Goal: Transaction & Acquisition: Purchase product/service

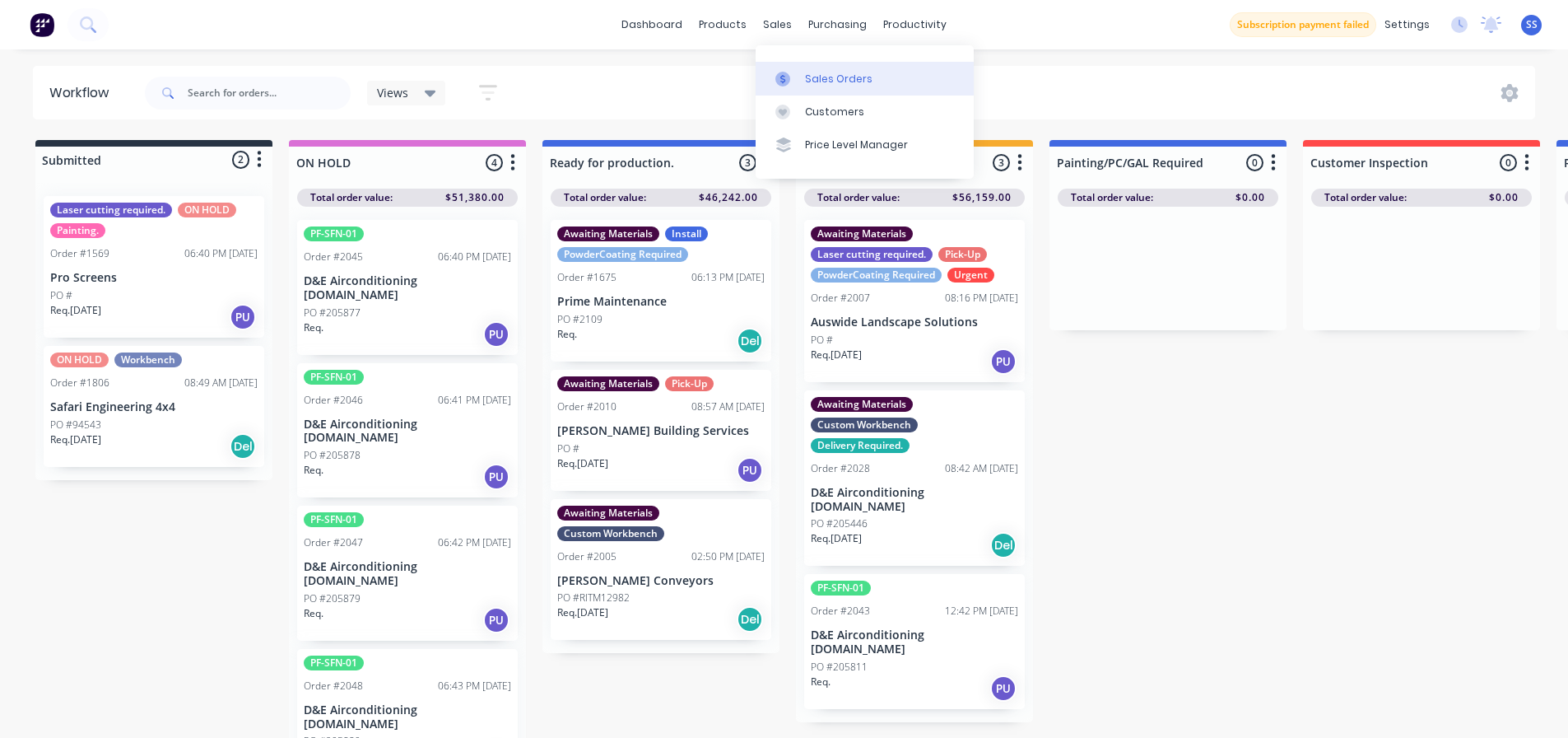
click at [799, 66] on link "Sales Orders" at bounding box center [864, 79] width 218 height 33
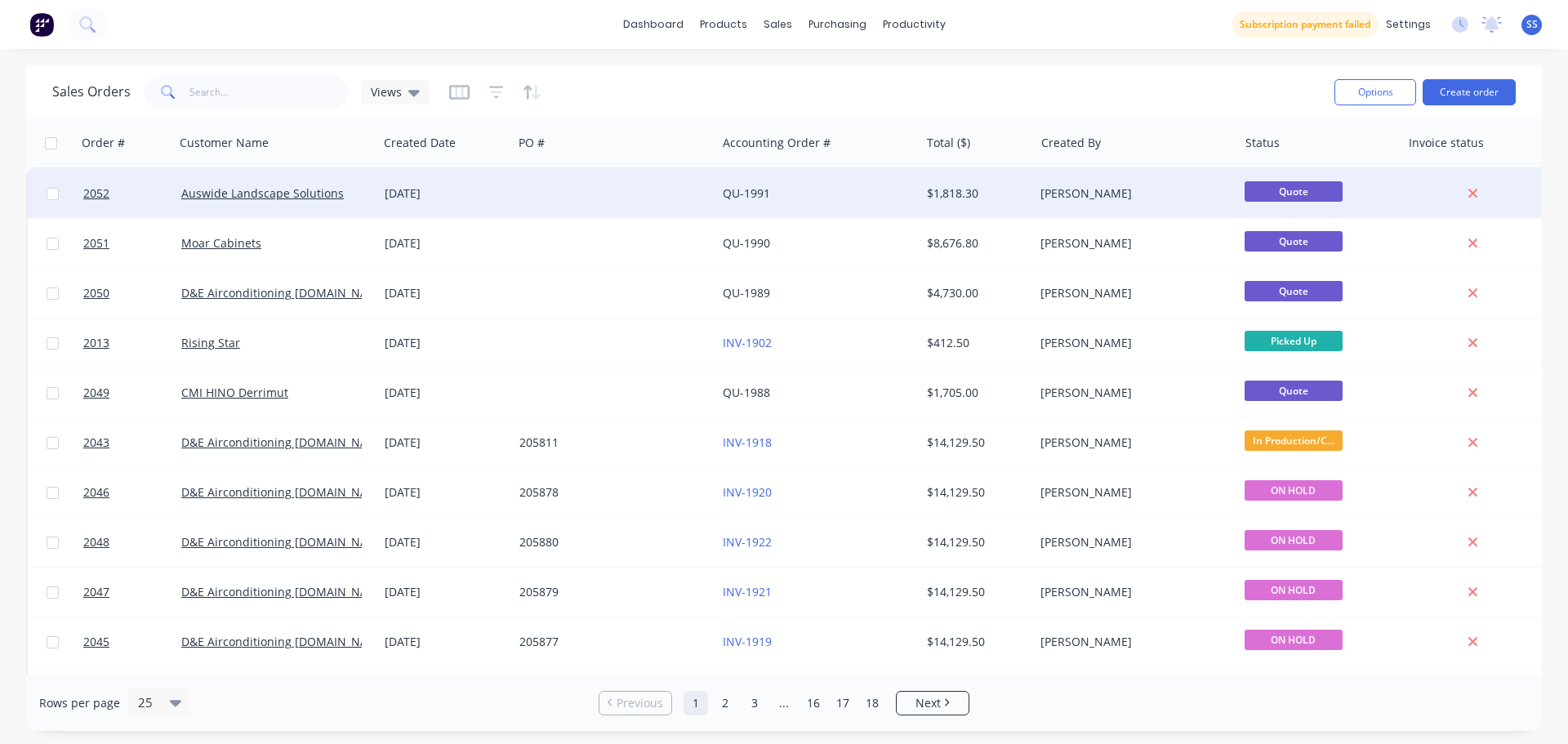
click at [708, 206] on div at bounding box center [614, 194] width 203 height 49
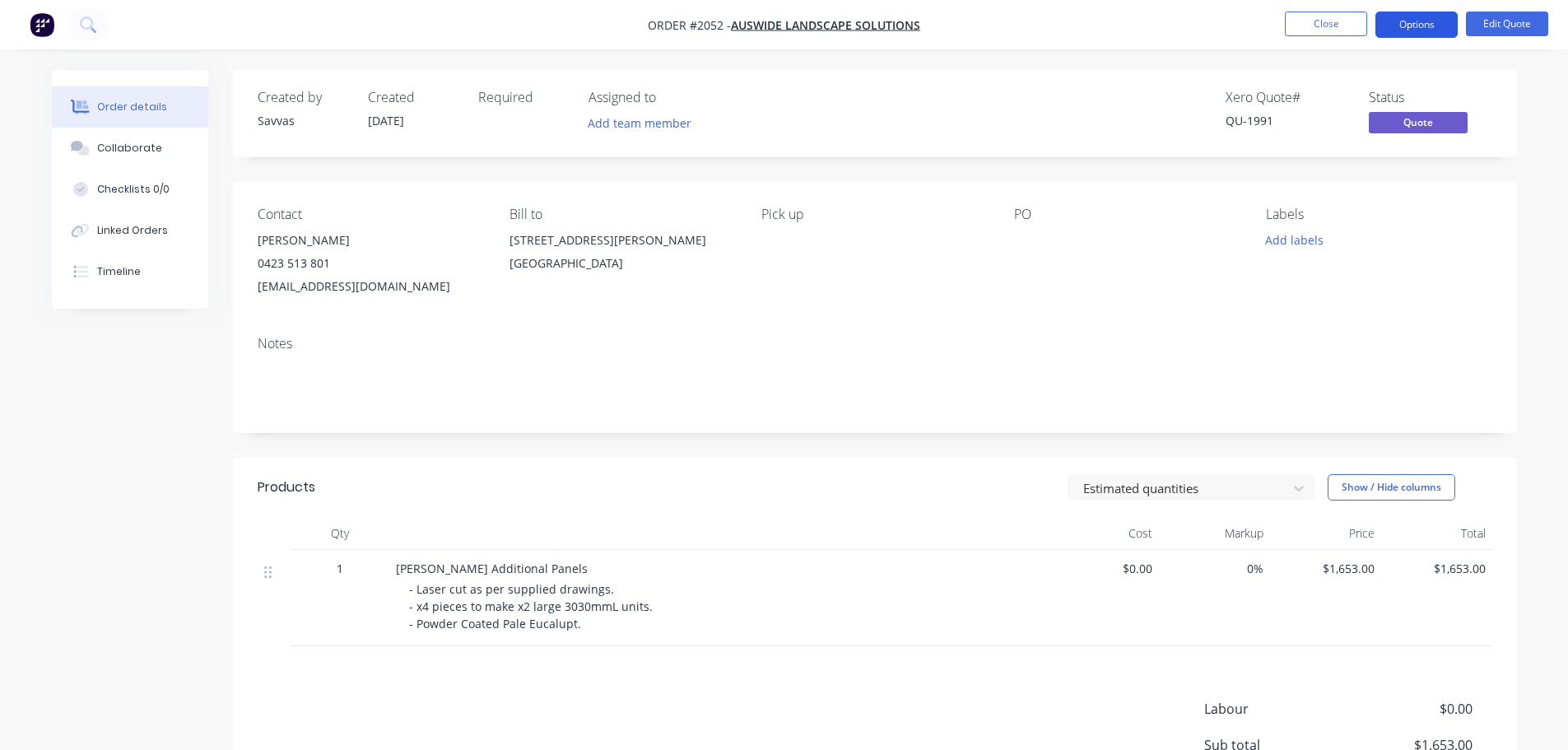
click at [1438, 33] on button "Options" at bounding box center [1416, 25] width 82 height 27
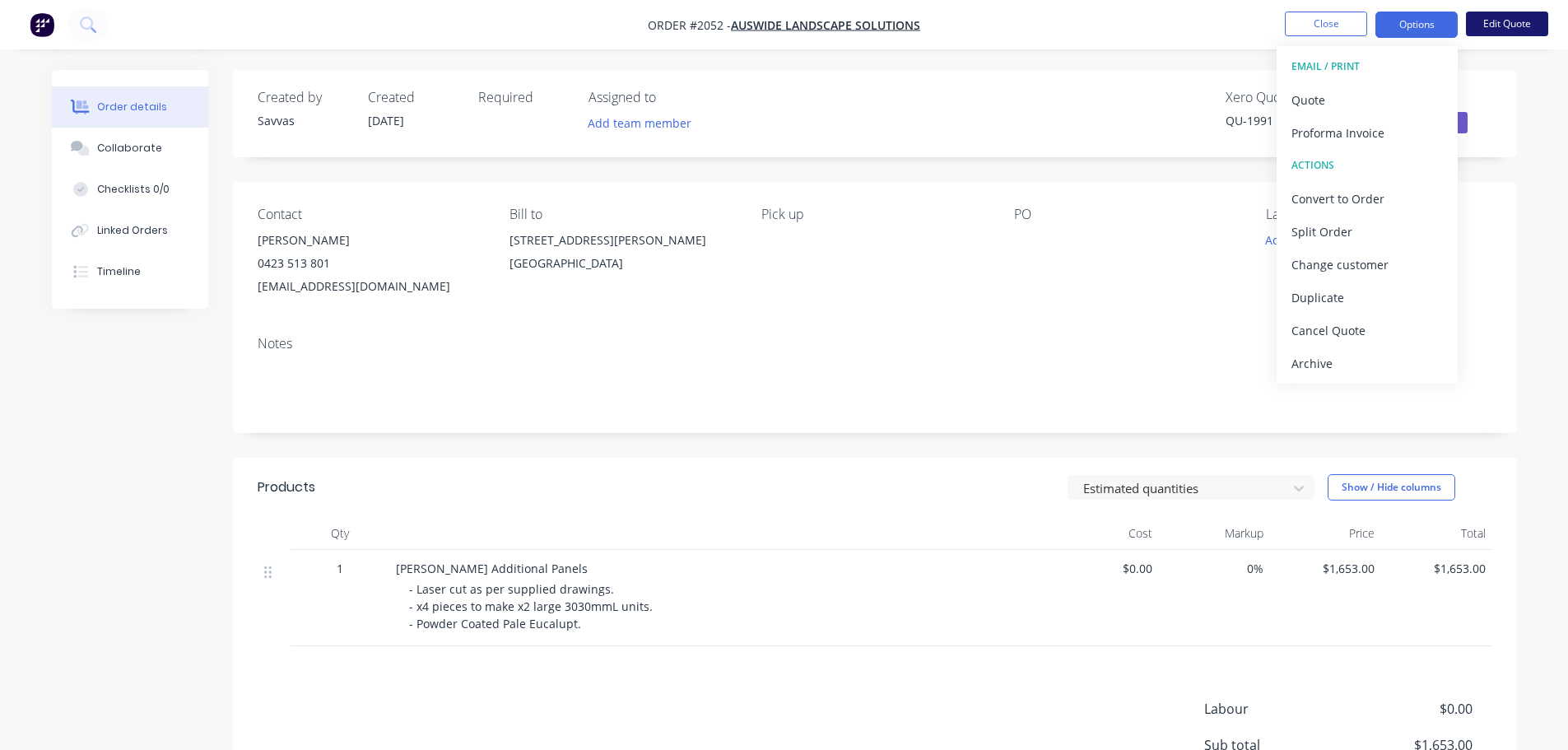
click at [1476, 22] on button "Edit Quote" at bounding box center [1507, 24] width 82 height 25
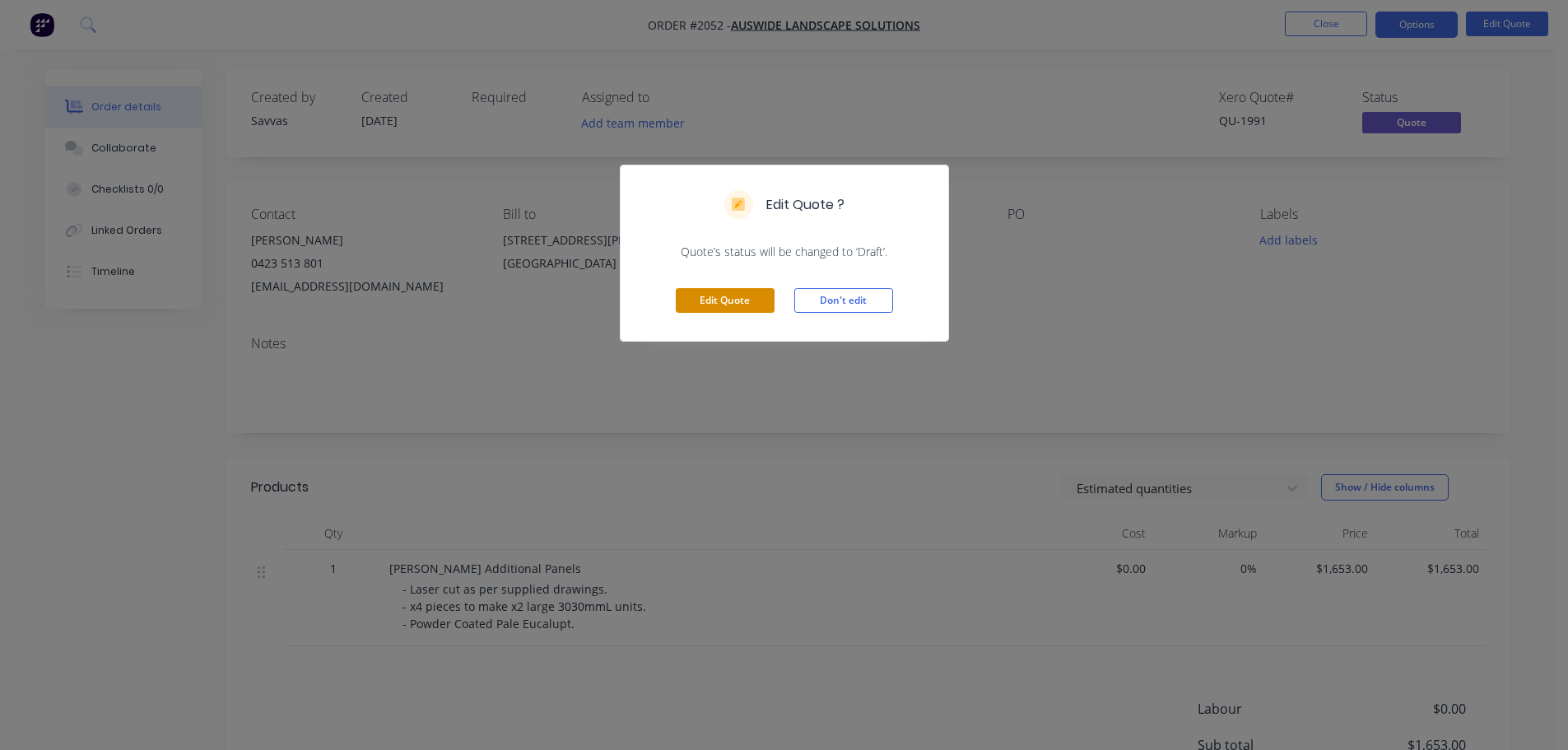
click at [736, 308] on button "Edit Quote" at bounding box center [725, 301] width 99 height 25
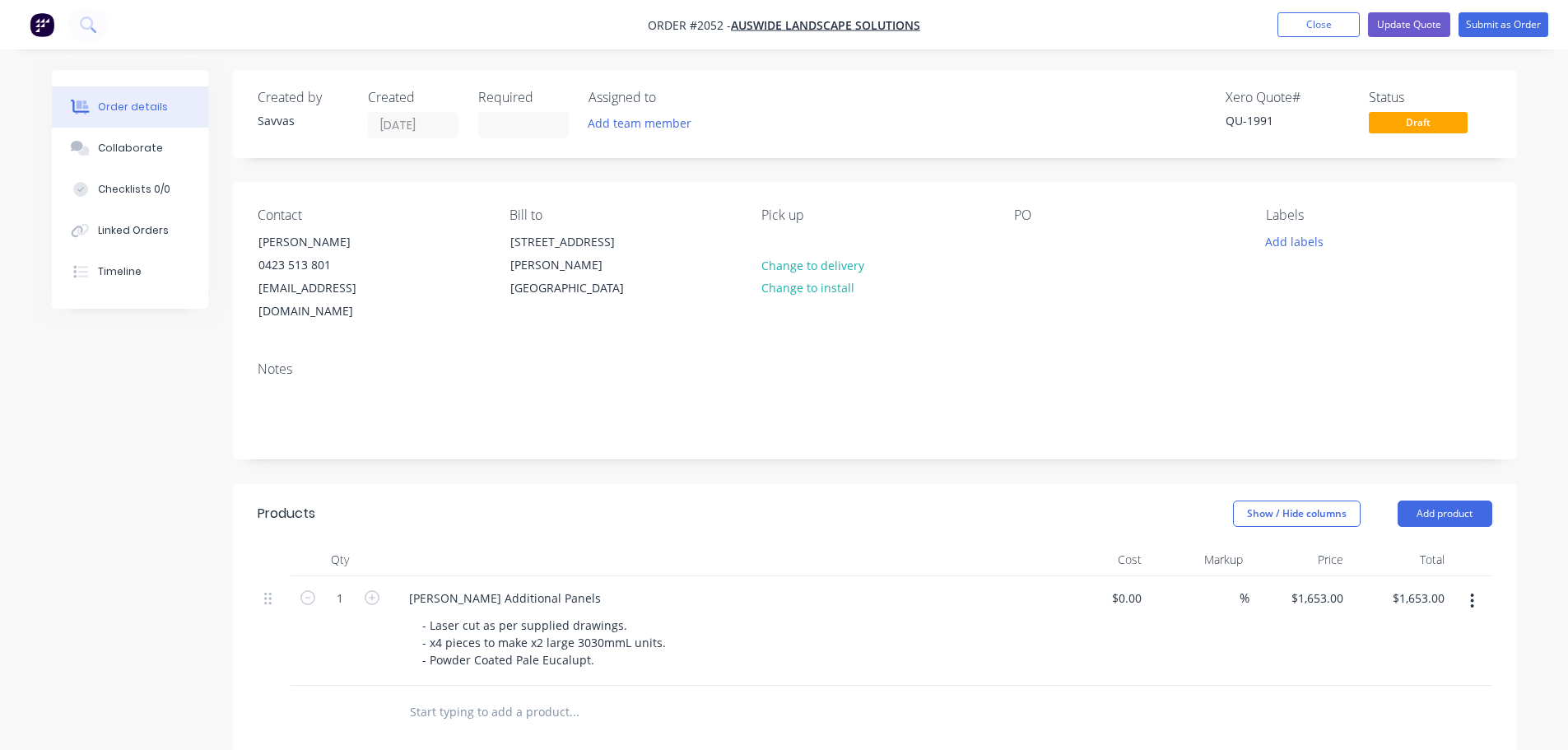
click at [1011, 246] on div "Contact [PERSON_NAME] 0423 513 801 [EMAIL_ADDRESS][DOMAIN_NAME] Bill to [STREET…" at bounding box center [875, 266] width 1285 height 166
click at [1027, 243] on div at bounding box center [1027, 241] width 27 height 24
paste div
click at [1036, 298] on div "PO 0551" at bounding box center [1127, 265] width 225 height 116
click at [1430, 22] on button "Update Quote" at bounding box center [1409, 25] width 82 height 25
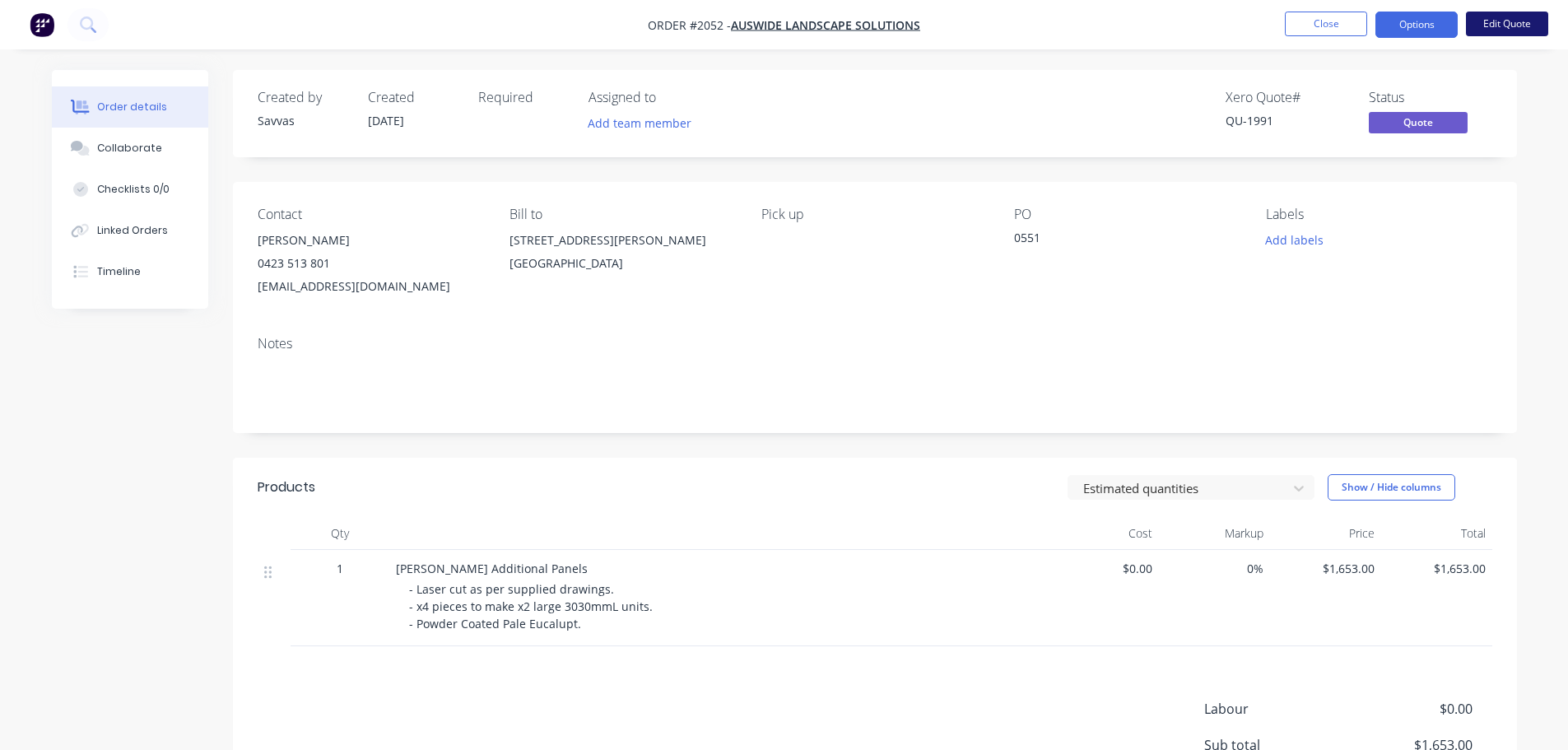
click at [1494, 31] on button "Edit Quote" at bounding box center [1507, 24] width 82 height 25
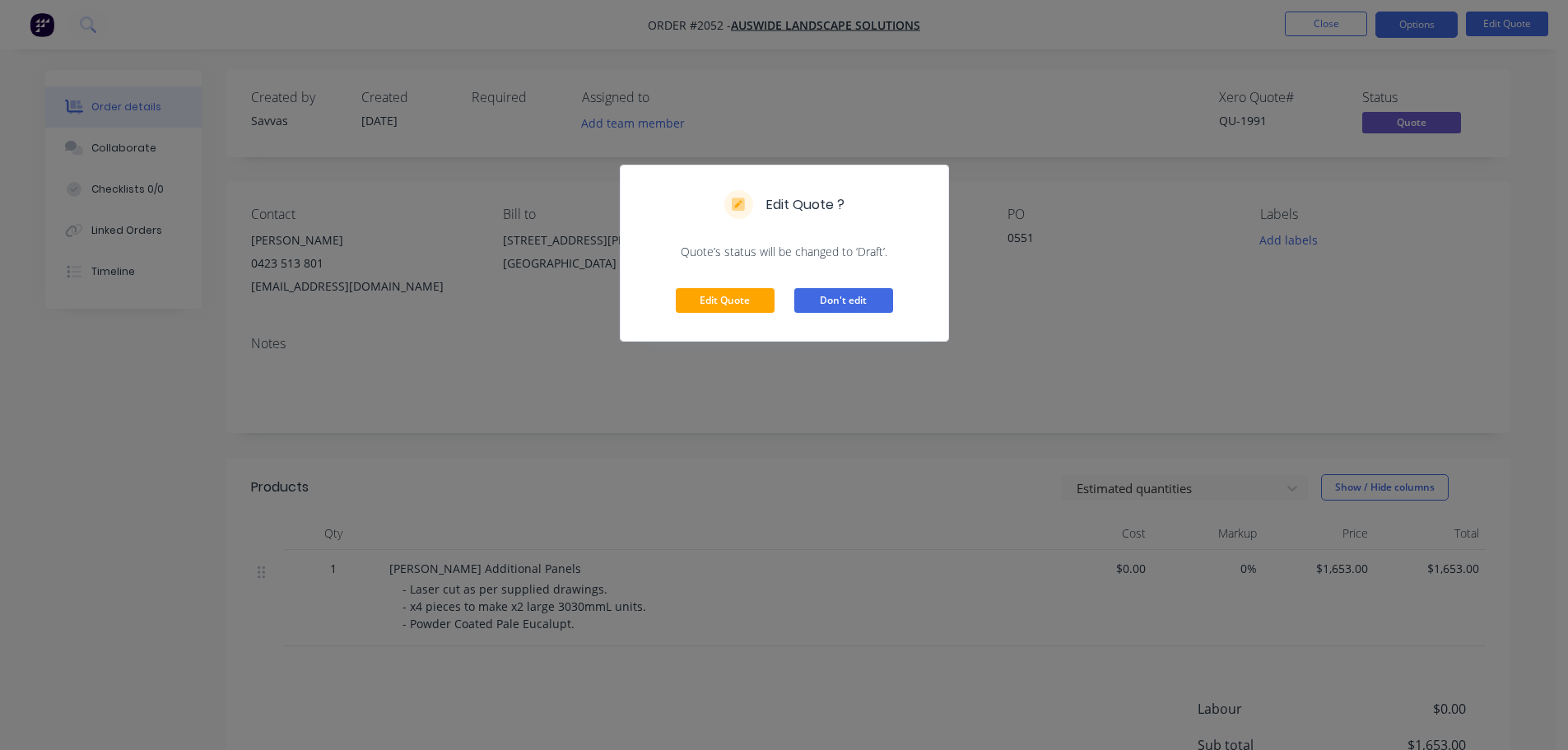
click at [842, 305] on button "Don't edit" at bounding box center [843, 301] width 99 height 25
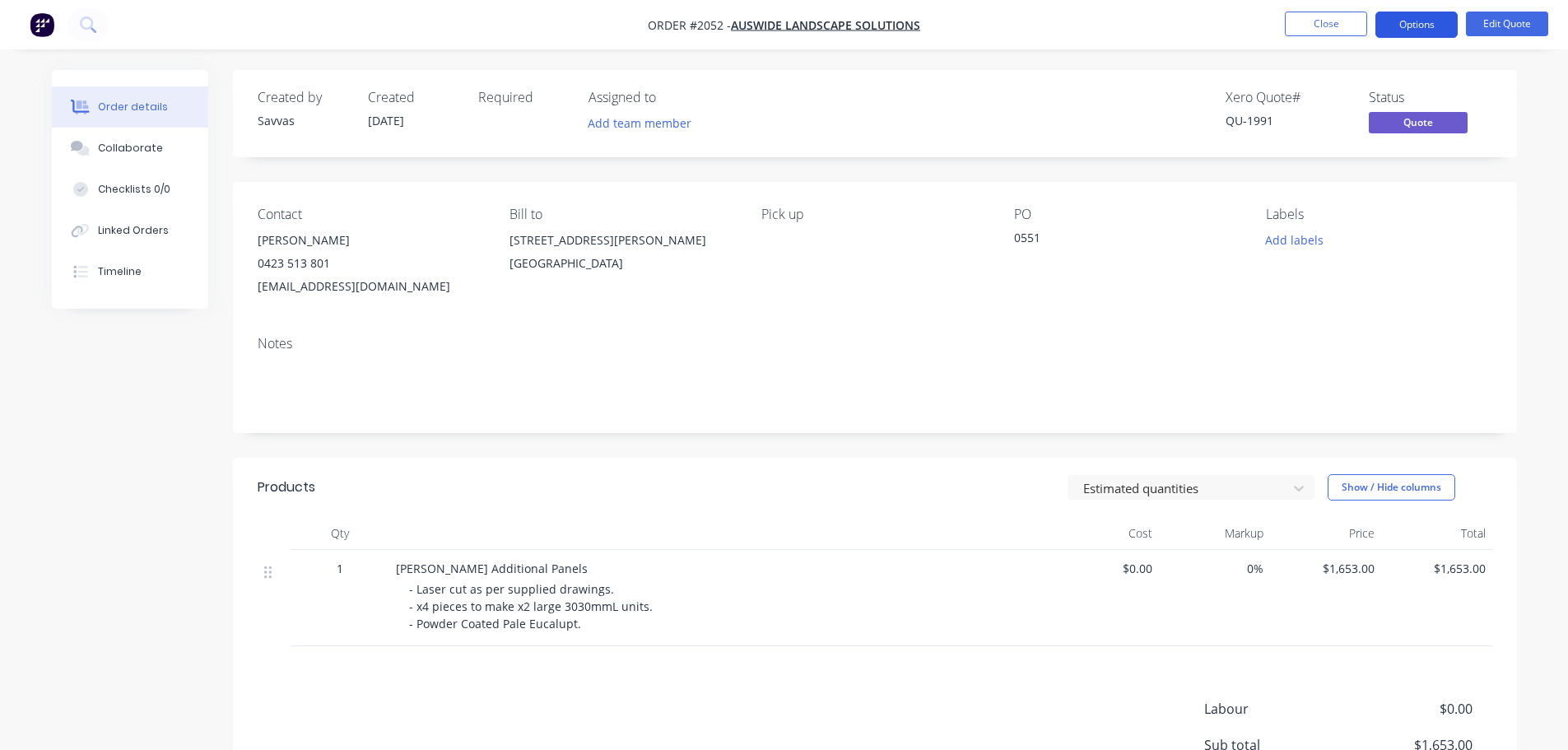
click at [1420, 24] on button "Options" at bounding box center [1416, 25] width 82 height 27
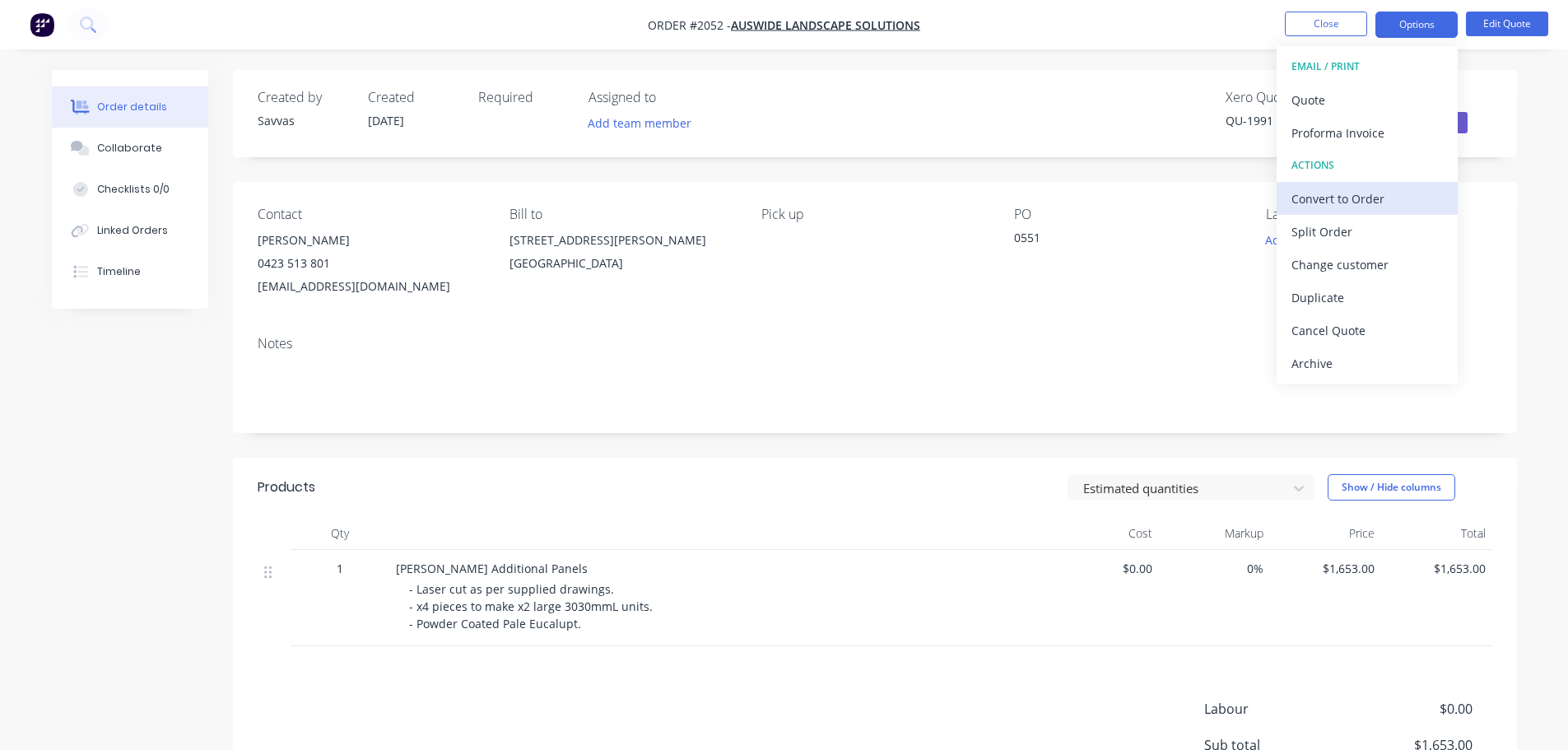
click at [1351, 187] on div "Convert to Order" at bounding box center [1367, 199] width 152 height 24
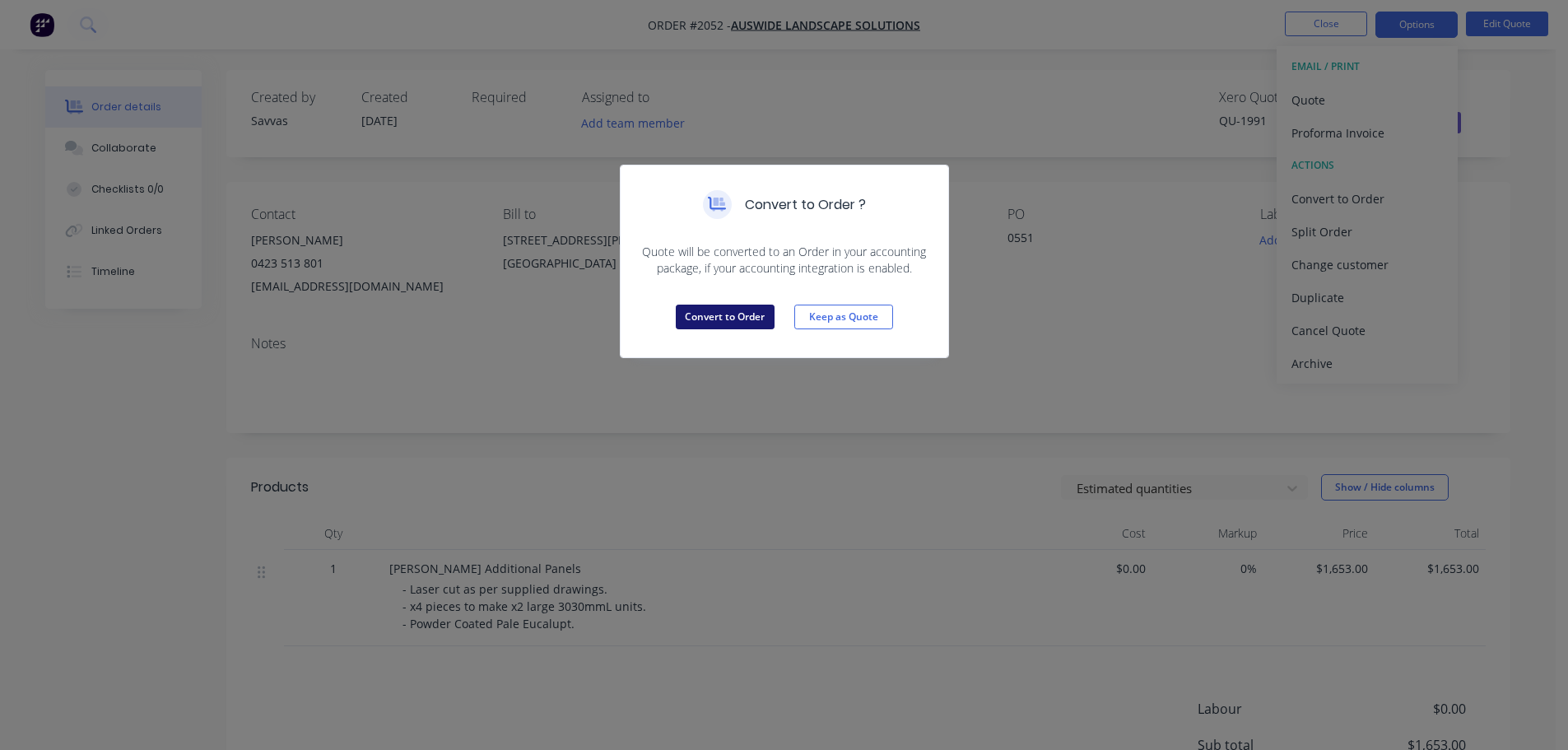
click at [737, 308] on button "Convert to Order" at bounding box center [725, 317] width 99 height 25
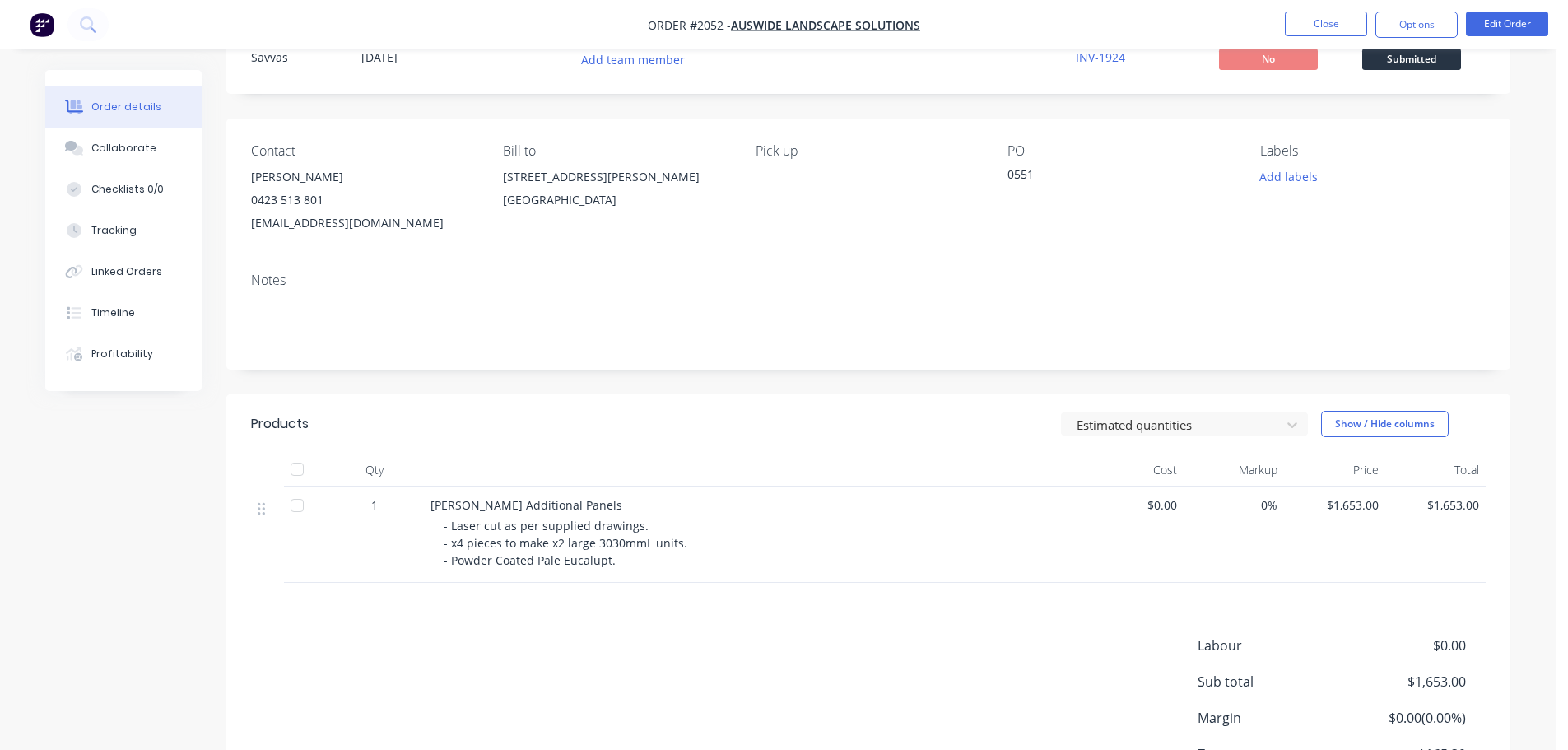
scroll to position [190, 0]
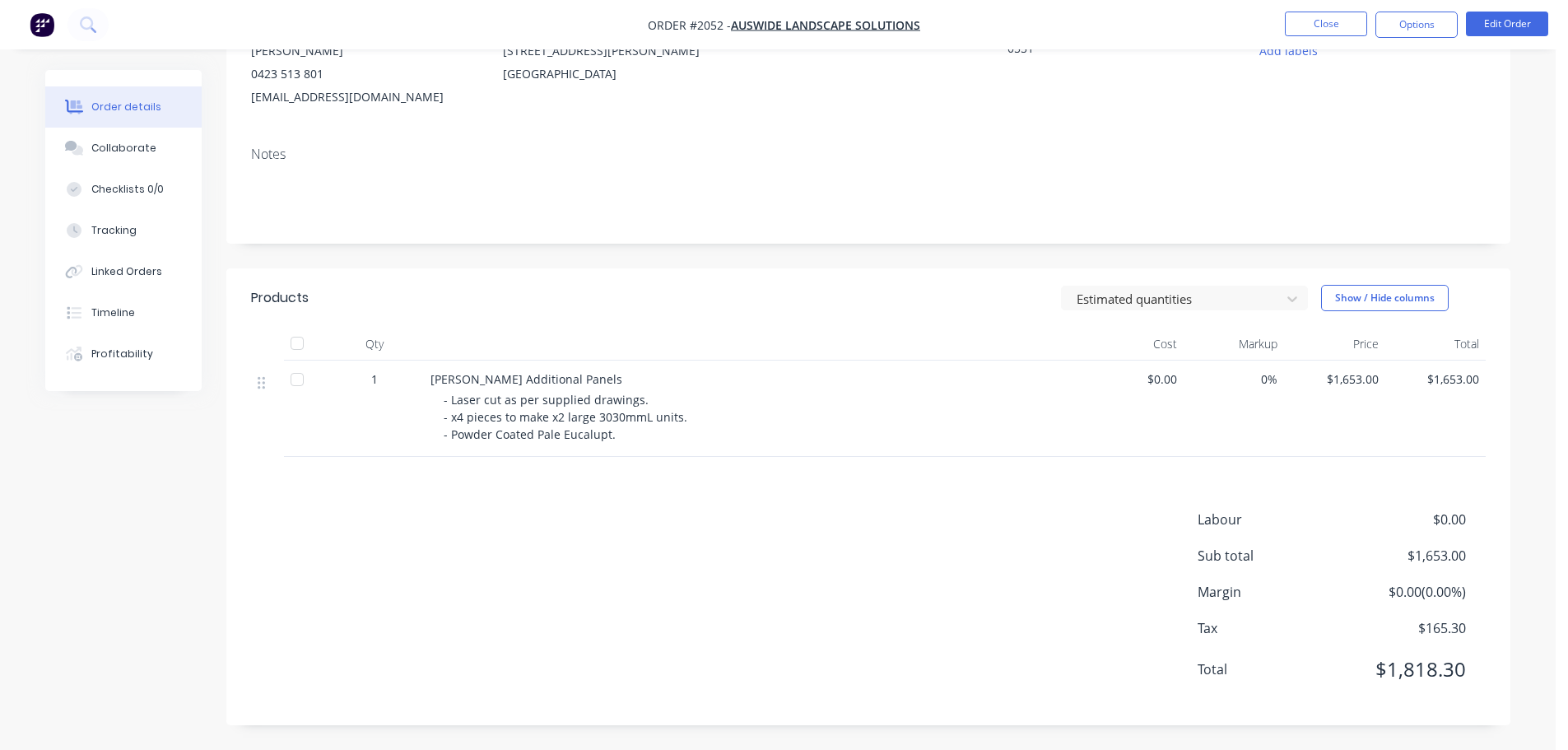
click at [1324, 9] on nav "Order #2052 - Auswide Landscape Solutions Close Options Edit Order" at bounding box center [784, 25] width 1568 height 50
click at [1327, 27] on button "Close" at bounding box center [1325, 24] width 82 height 25
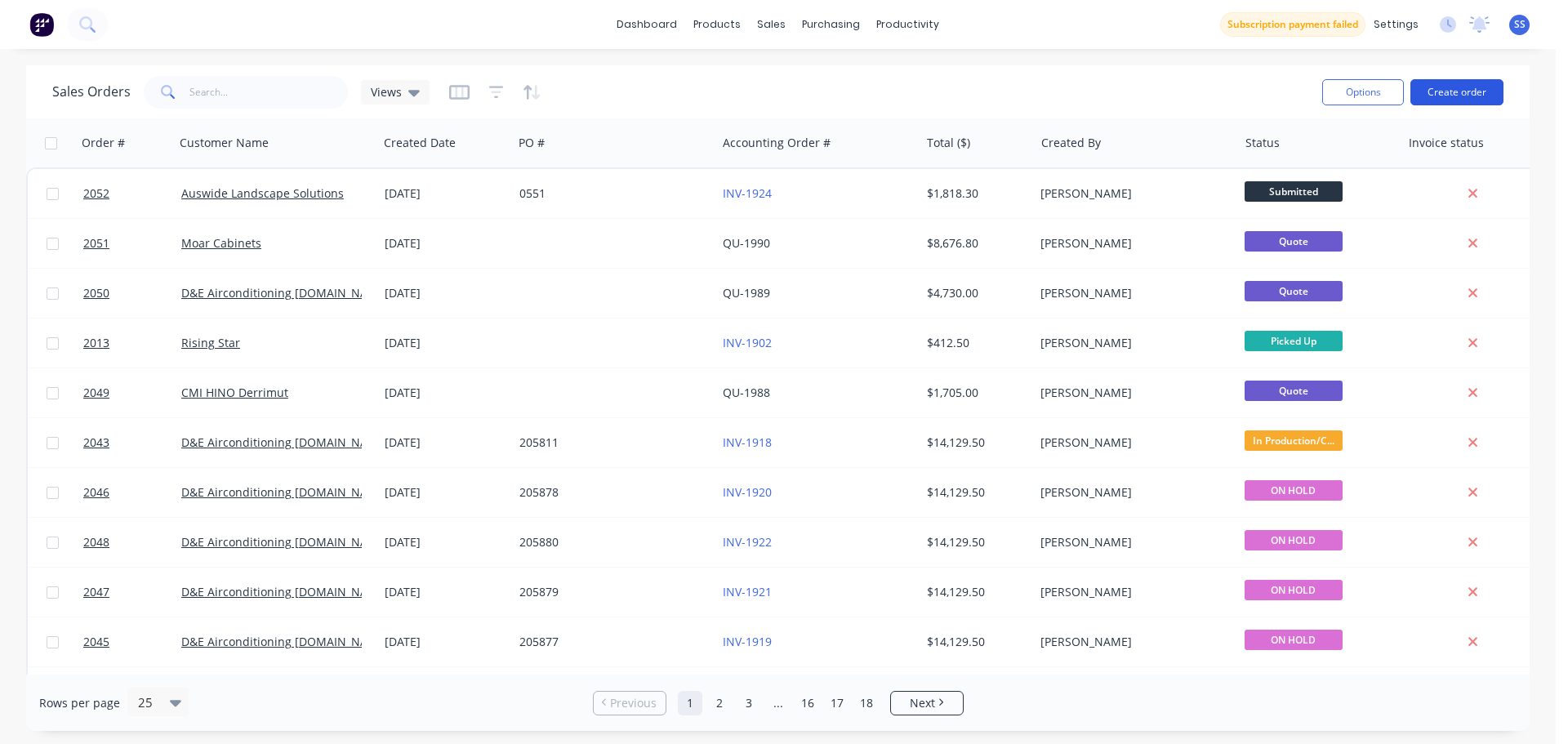
click at [1450, 85] on button "Create order" at bounding box center [1456, 92] width 93 height 26
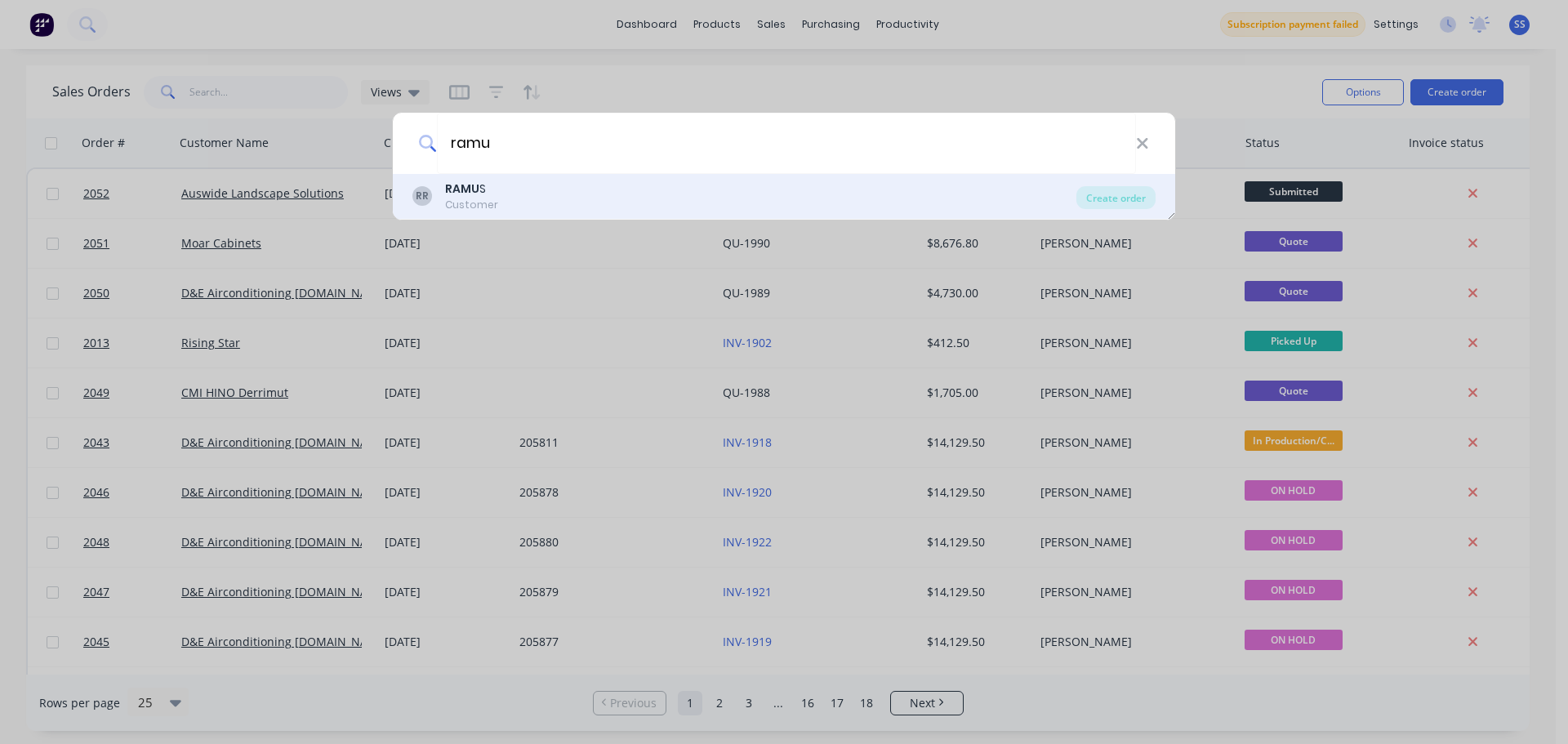
type input "ramu"
click at [542, 207] on div "[PERSON_NAME] S Customer" at bounding box center [745, 196] width 664 height 32
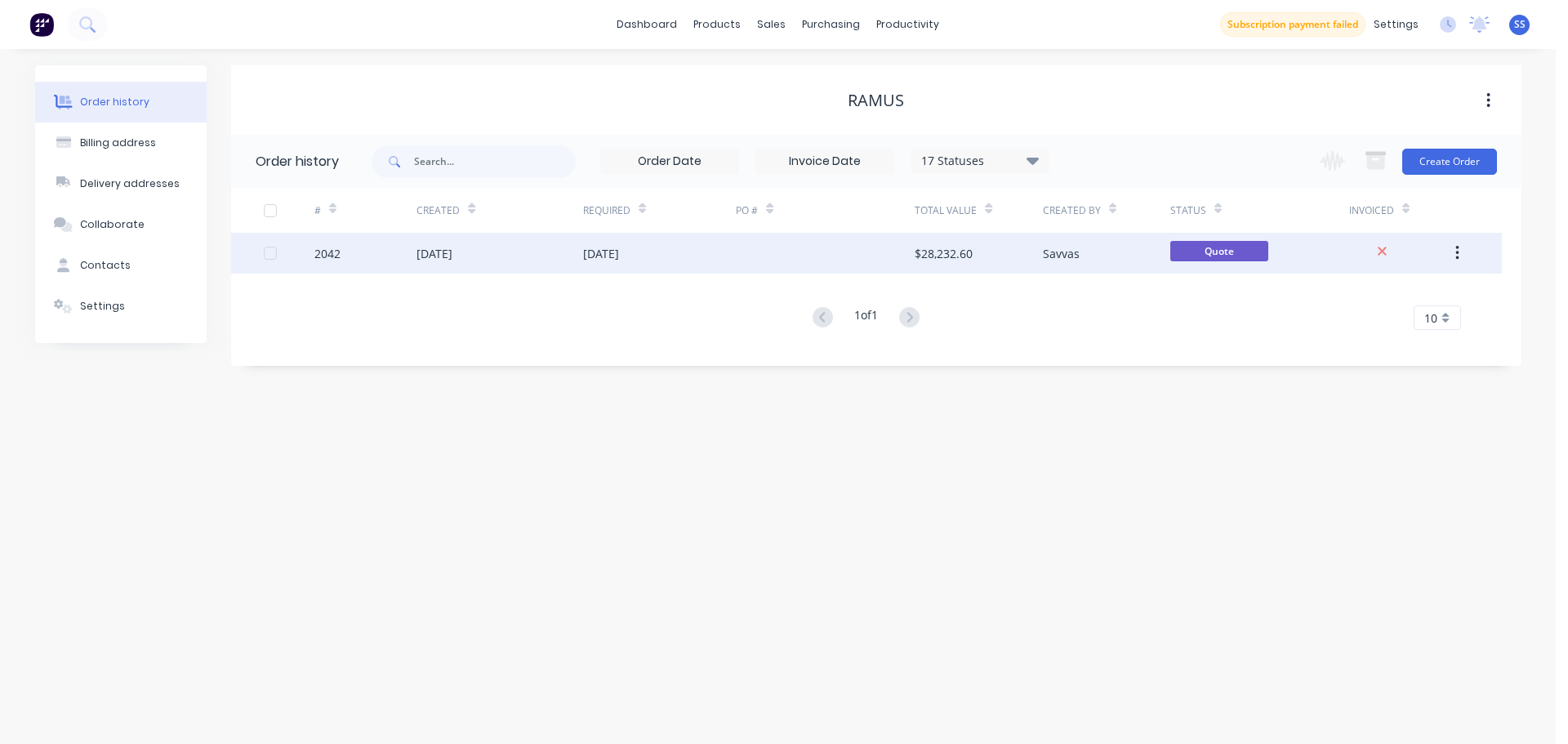
click at [814, 253] on div at bounding box center [826, 253] width 179 height 41
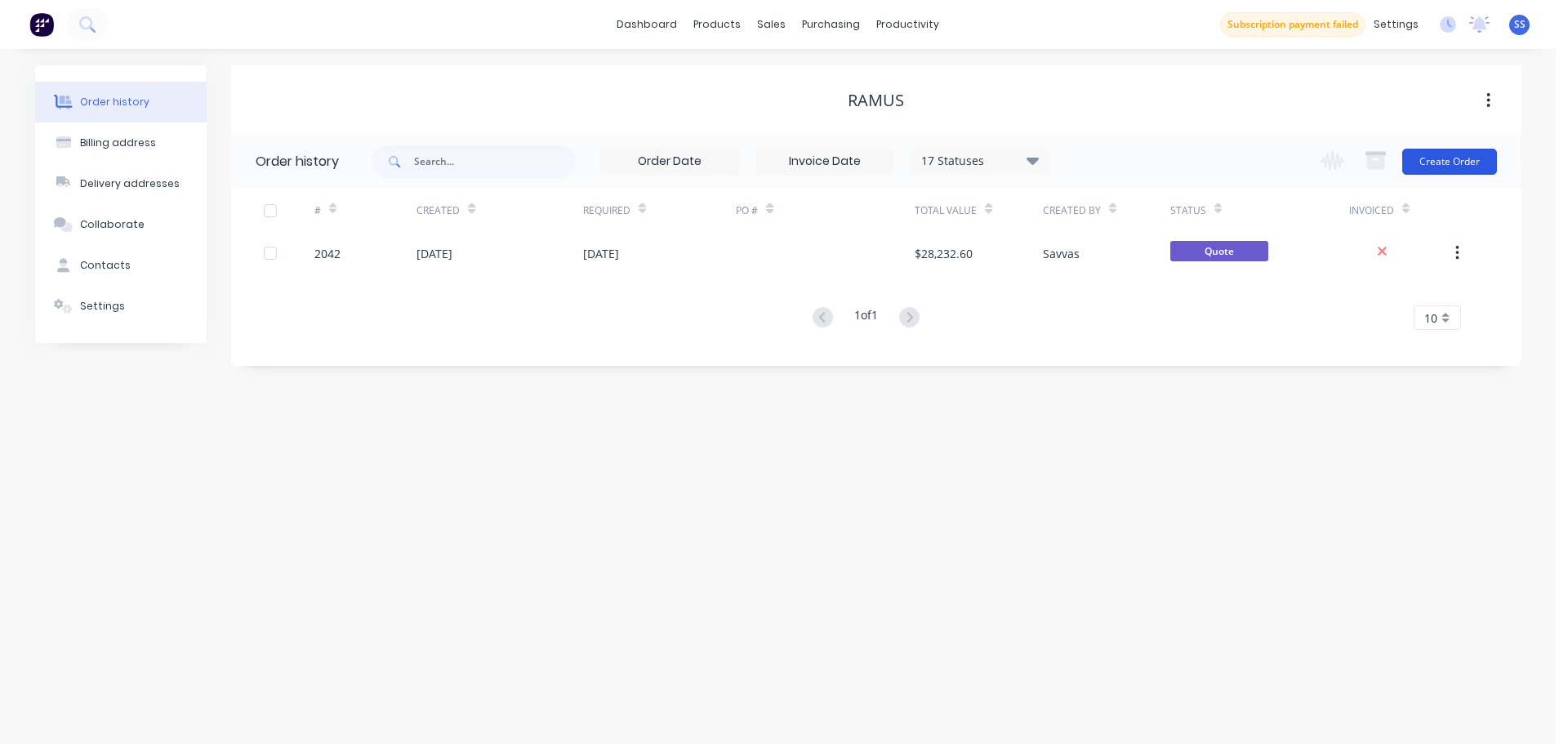
click at [1483, 164] on button "Create Order" at bounding box center [1450, 162] width 95 height 26
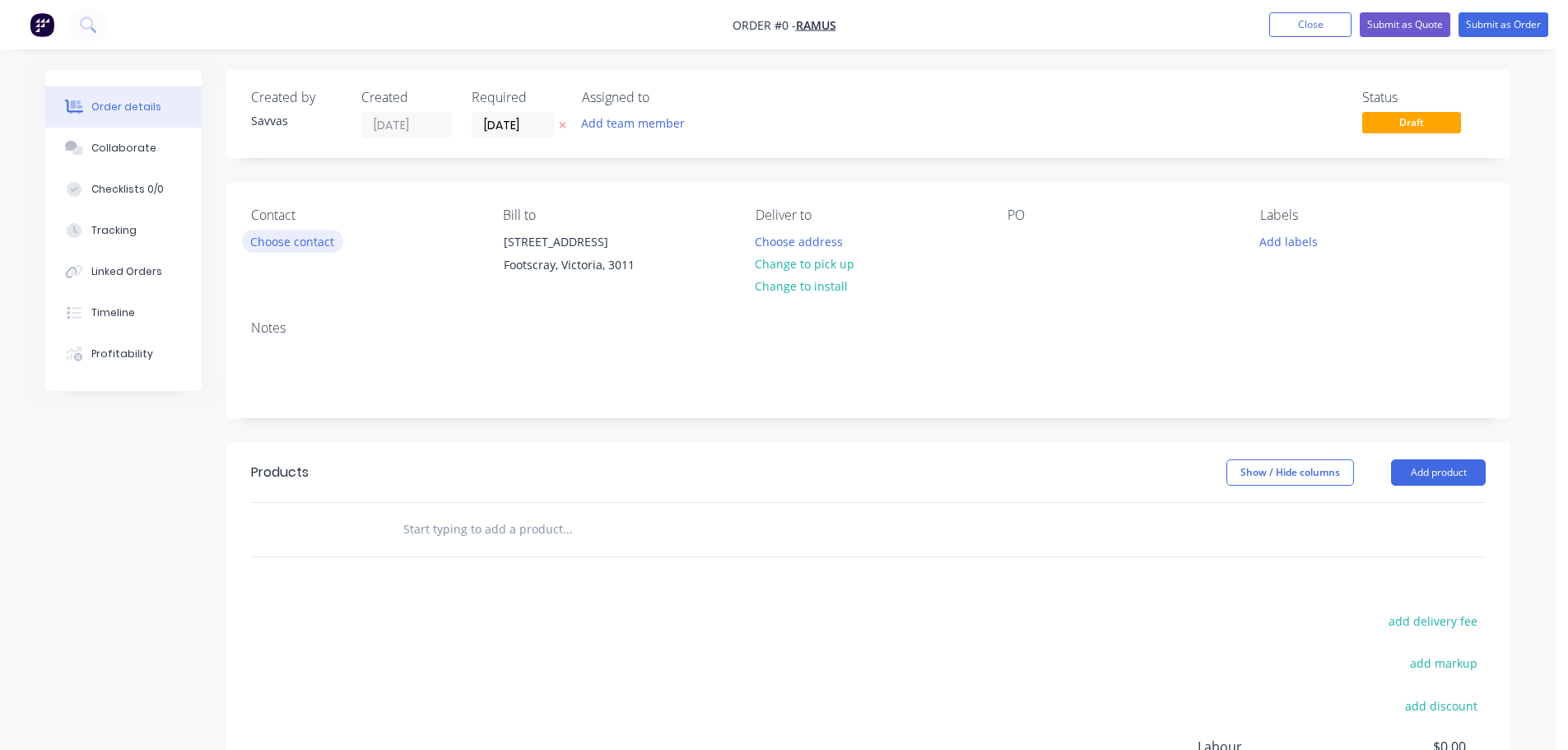
click at [313, 237] on button "Choose contact" at bounding box center [292, 240] width 101 height 22
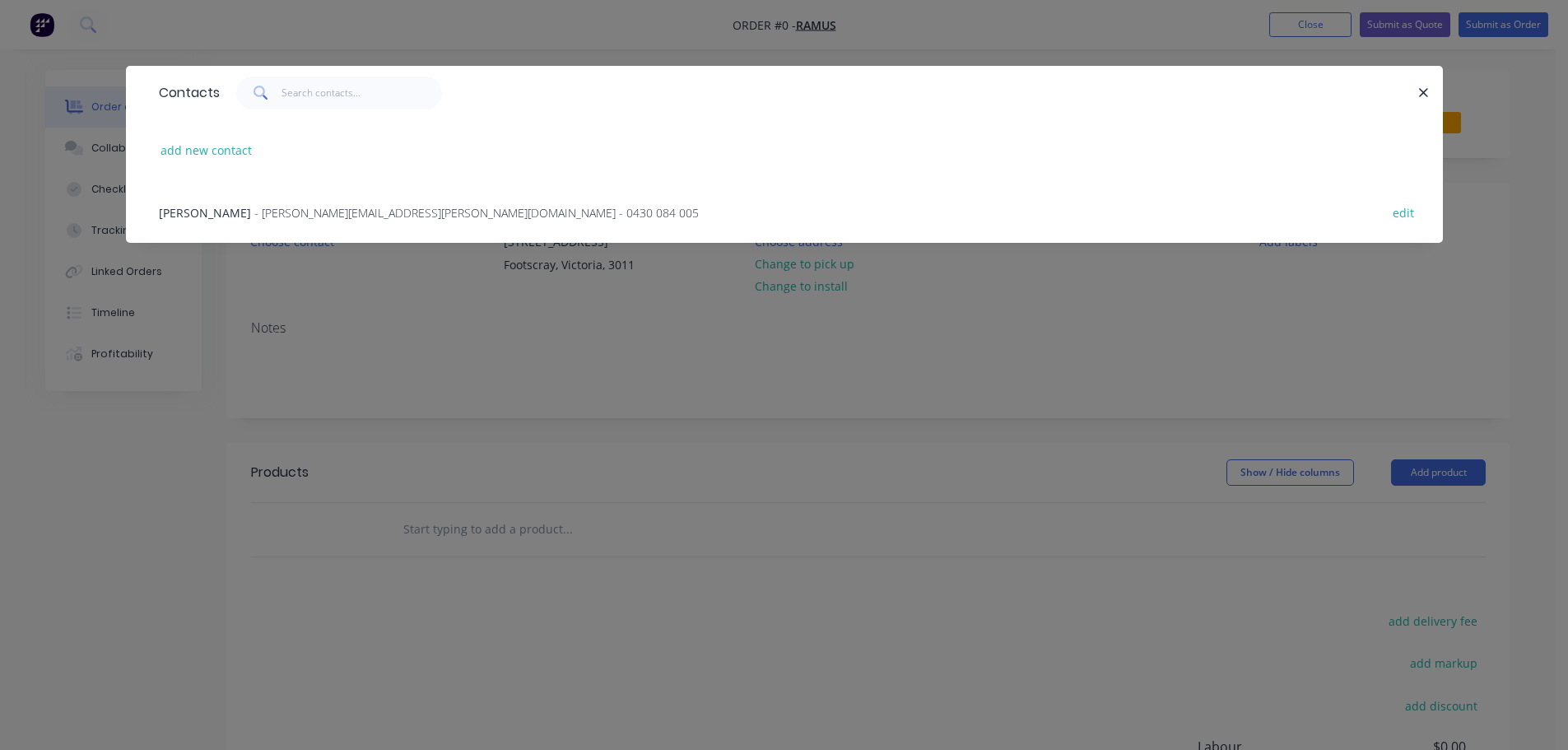
click at [211, 138] on div "add new contact" at bounding box center [784, 150] width 1268 height 62
click at [212, 146] on button "add new contact" at bounding box center [206, 150] width 109 height 22
select select "AU"
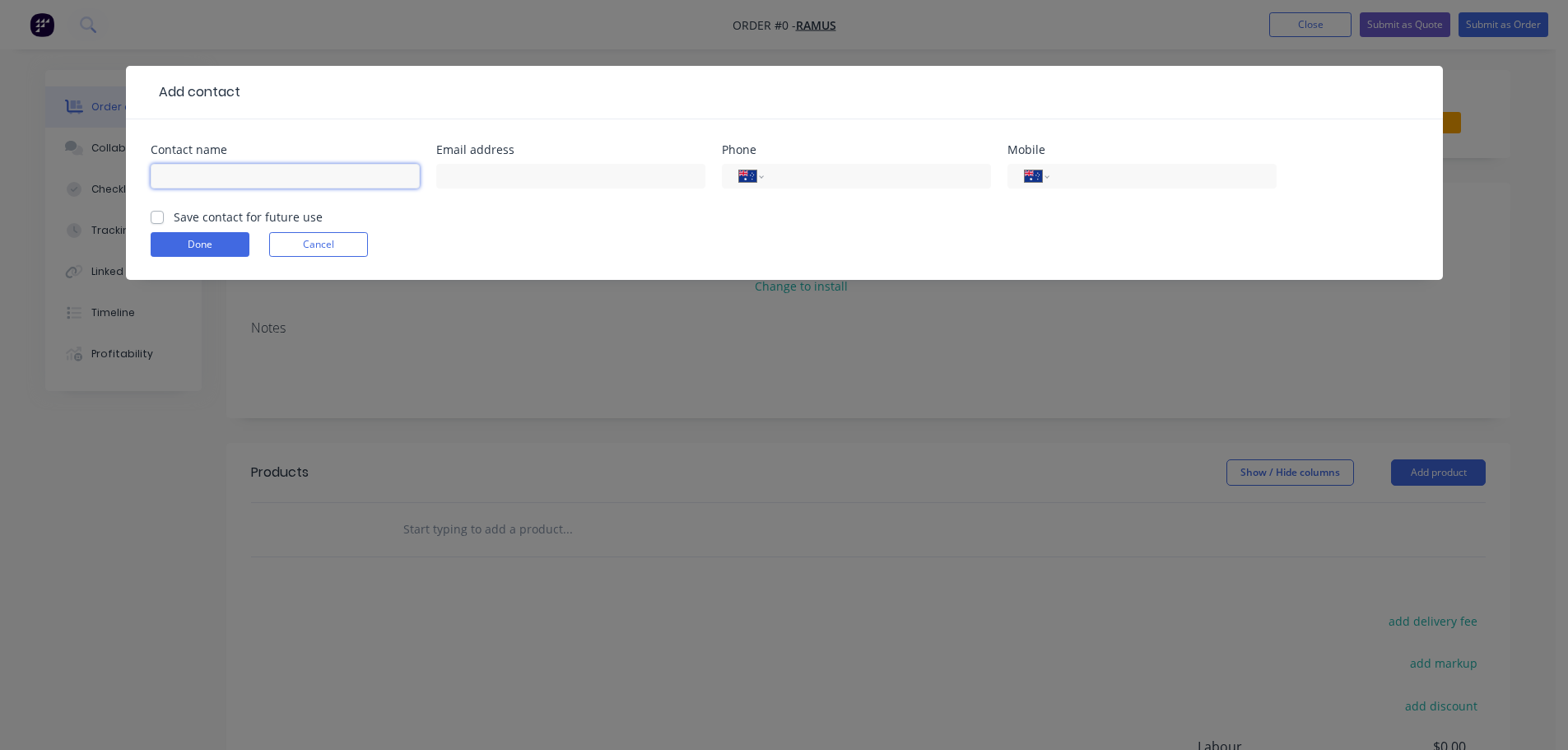
click at [237, 180] on input "text" at bounding box center [285, 177] width 269 height 25
type input "[PERSON_NAME]"
click at [485, 177] on input "text" at bounding box center [571, 177] width 269 height 25
paste input "[PERSON_NAME][EMAIL_ADDRESS][PERSON_NAME][DOMAIN_NAME]"
type input "[PERSON_NAME][EMAIL_ADDRESS][PERSON_NAME][DOMAIN_NAME]"
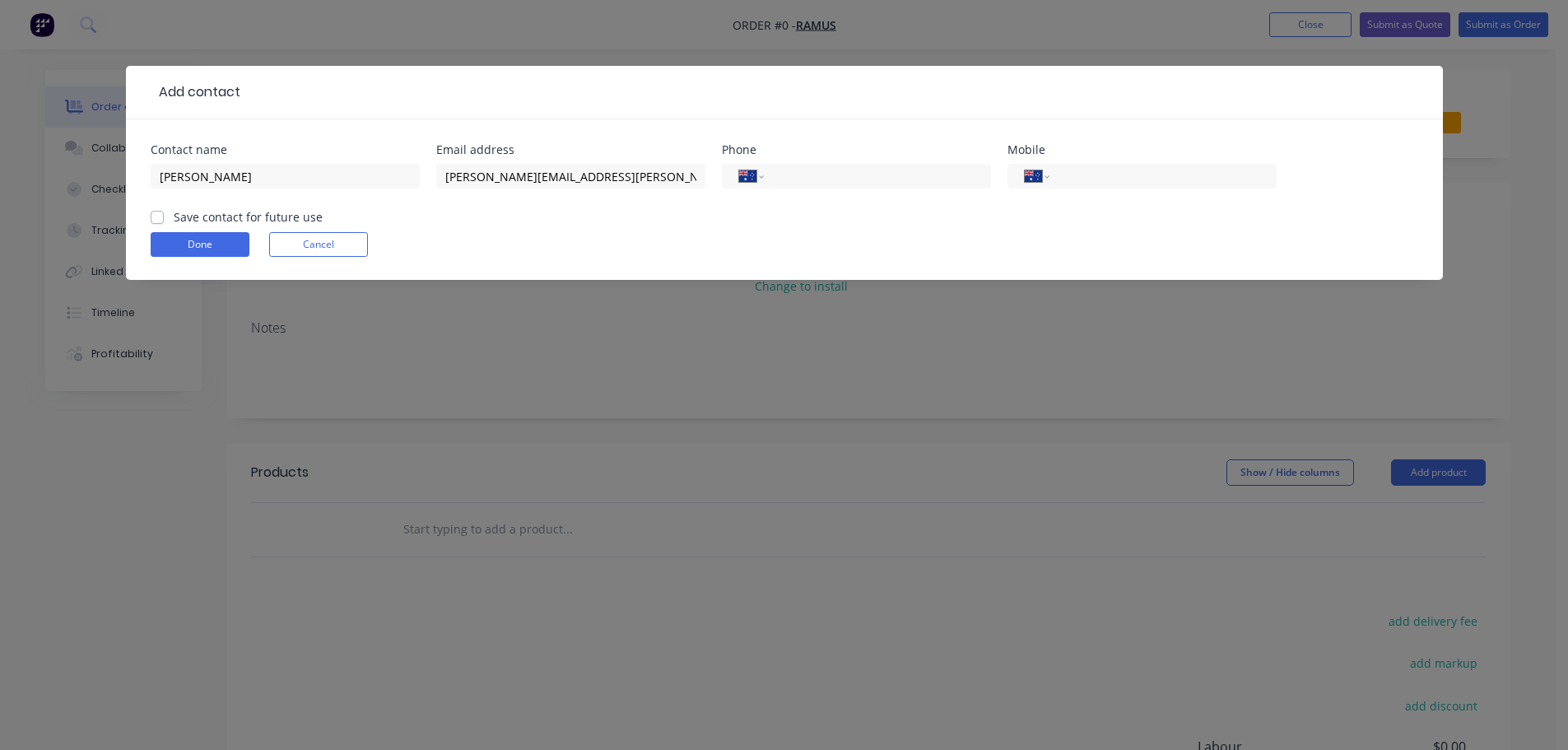
click at [1123, 160] on div "International [GEOGRAPHIC_DATA] [GEOGRAPHIC_DATA] [GEOGRAPHIC_DATA] [GEOGRAPHIC…" at bounding box center [1142, 184] width 269 height 49
click at [1125, 167] on input "tel" at bounding box center [1160, 177] width 198 height 19
click at [1111, 181] on input "tel" at bounding box center [1160, 177] width 198 height 19
paste input "0406 754 484"
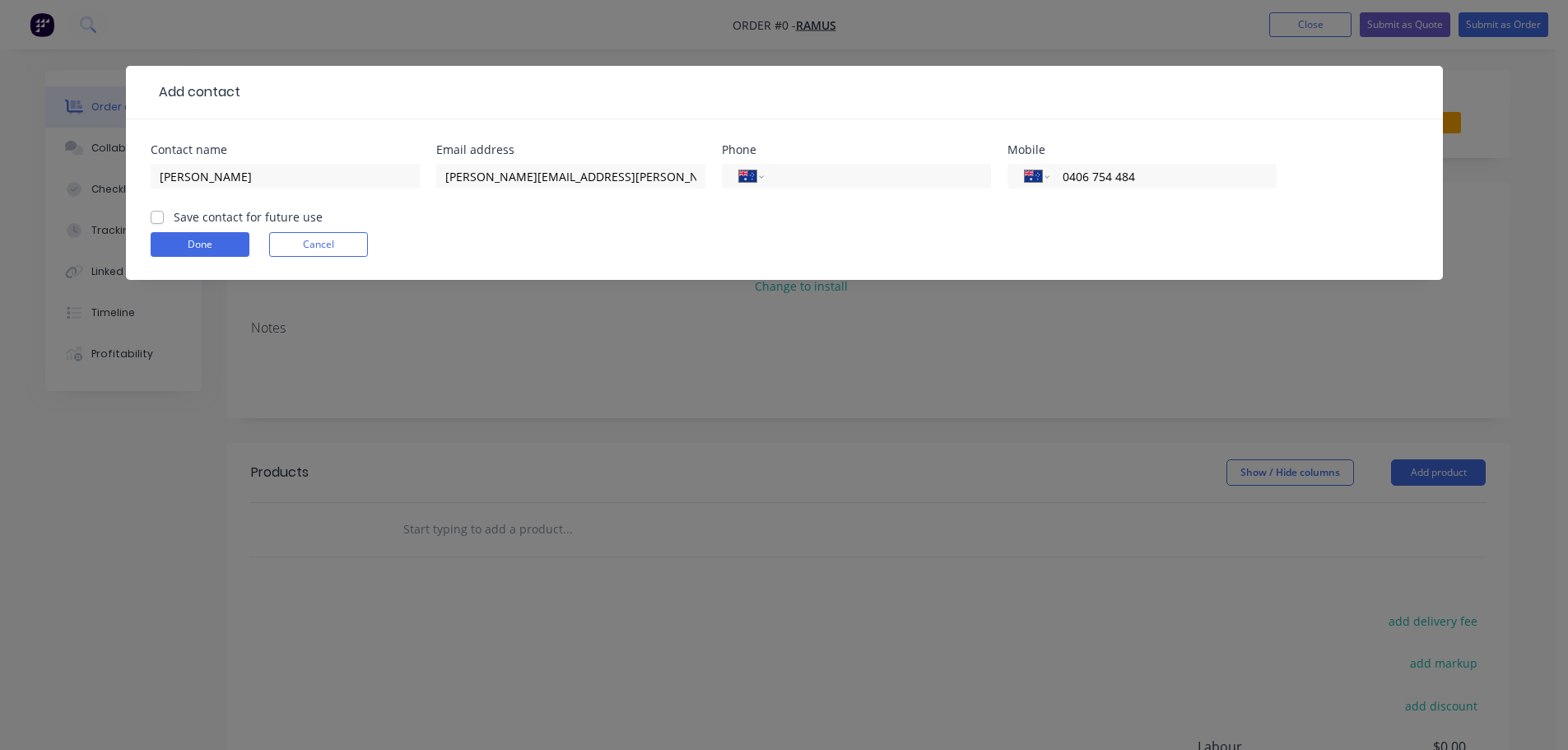
type input "0406 754 484"
drag, startPoint x: 861, startPoint y: 249, endPoint x: 827, endPoint y: 248, distance: 34.0
click at [861, 249] on div "Done Cancel" at bounding box center [784, 244] width 1268 height 25
click at [174, 216] on label "Save contact for future use" at bounding box center [248, 216] width 149 height 17
click at [153, 216] on input "Save contact for future use" at bounding box center [157, 215] width 13 height 16
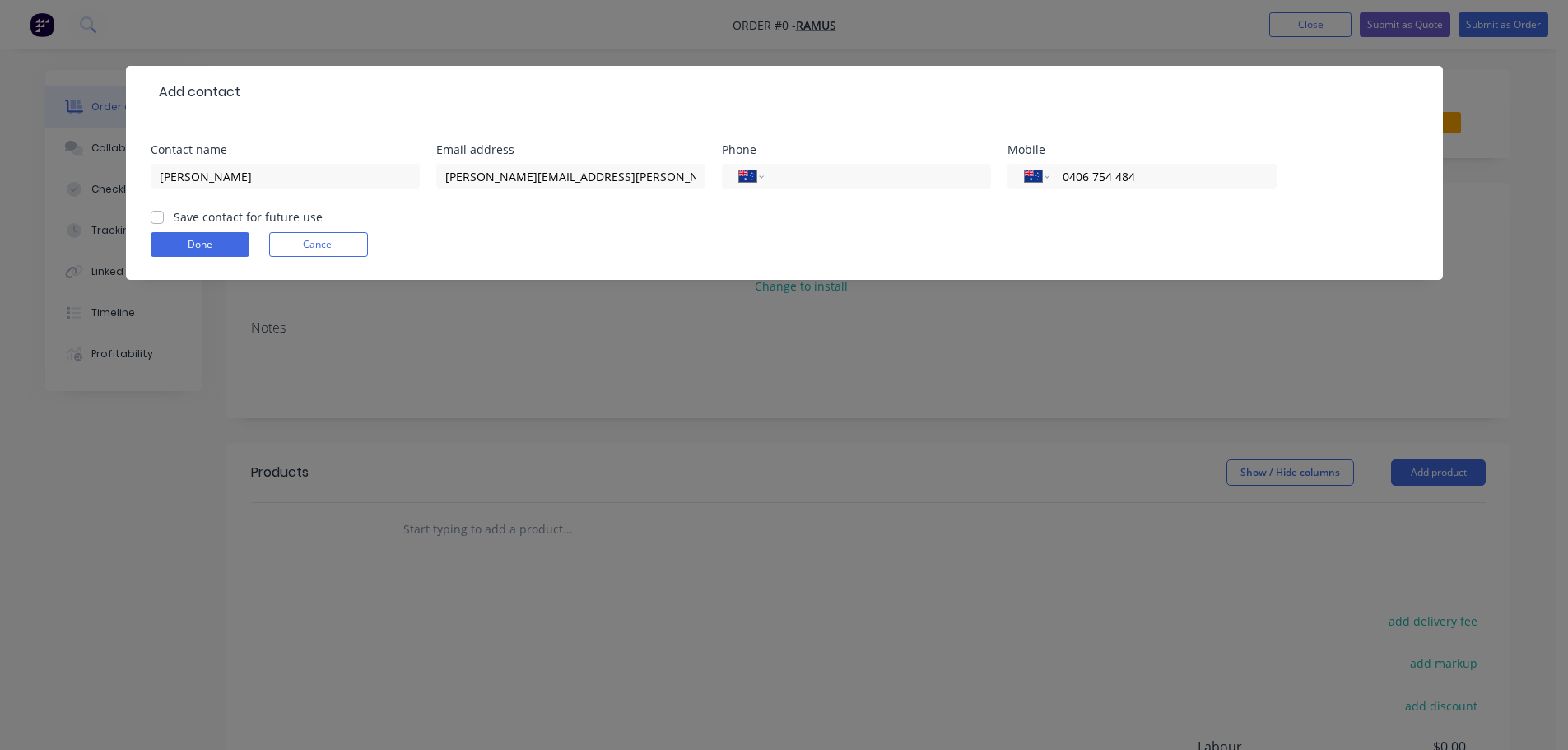
checkbox input "true"
click at [166, 237] on button "Done" at bounding box center [200, 244] width 99 height 25
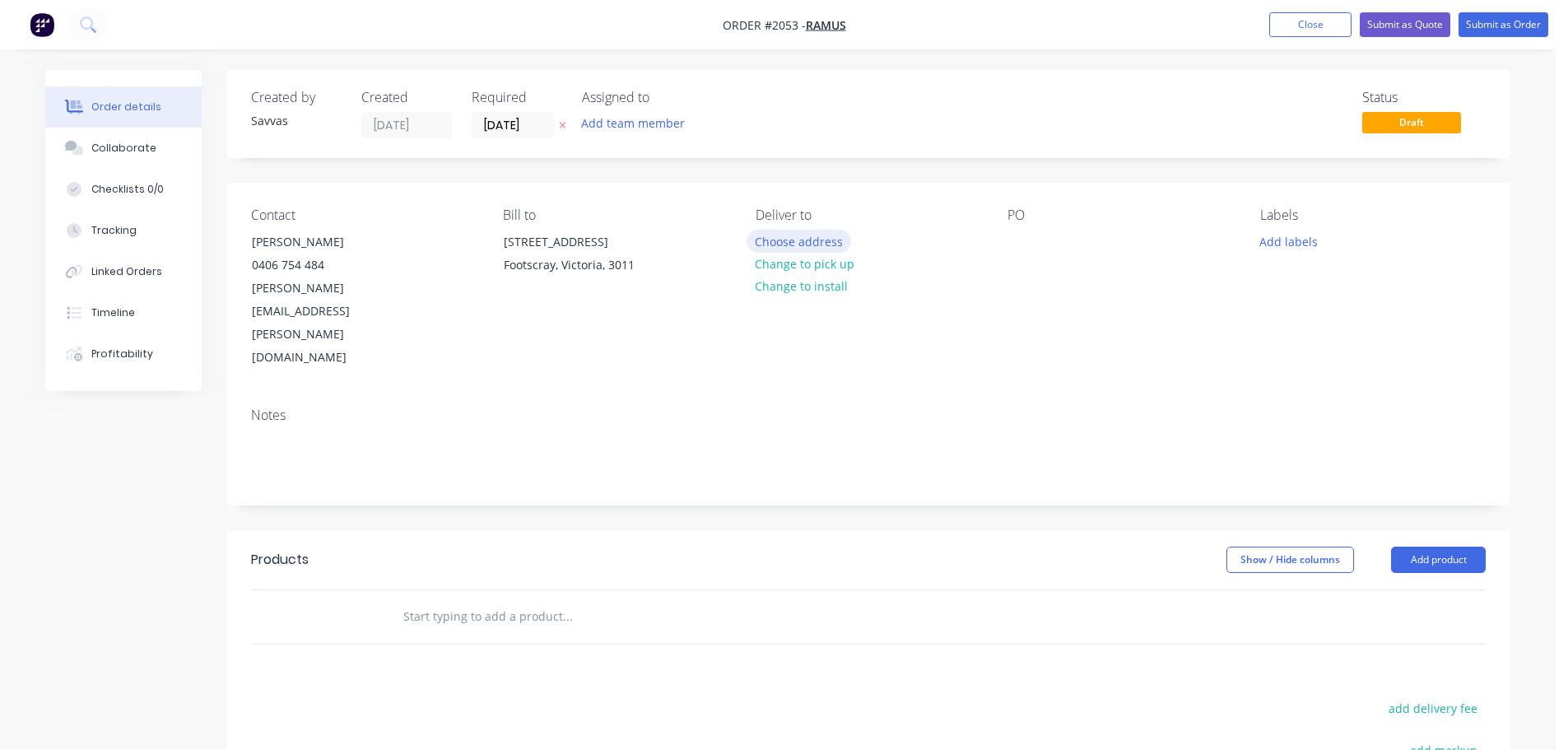
click at [775, 249] on button "Choose address" at bounding box center [798, 240] width 105 height 22
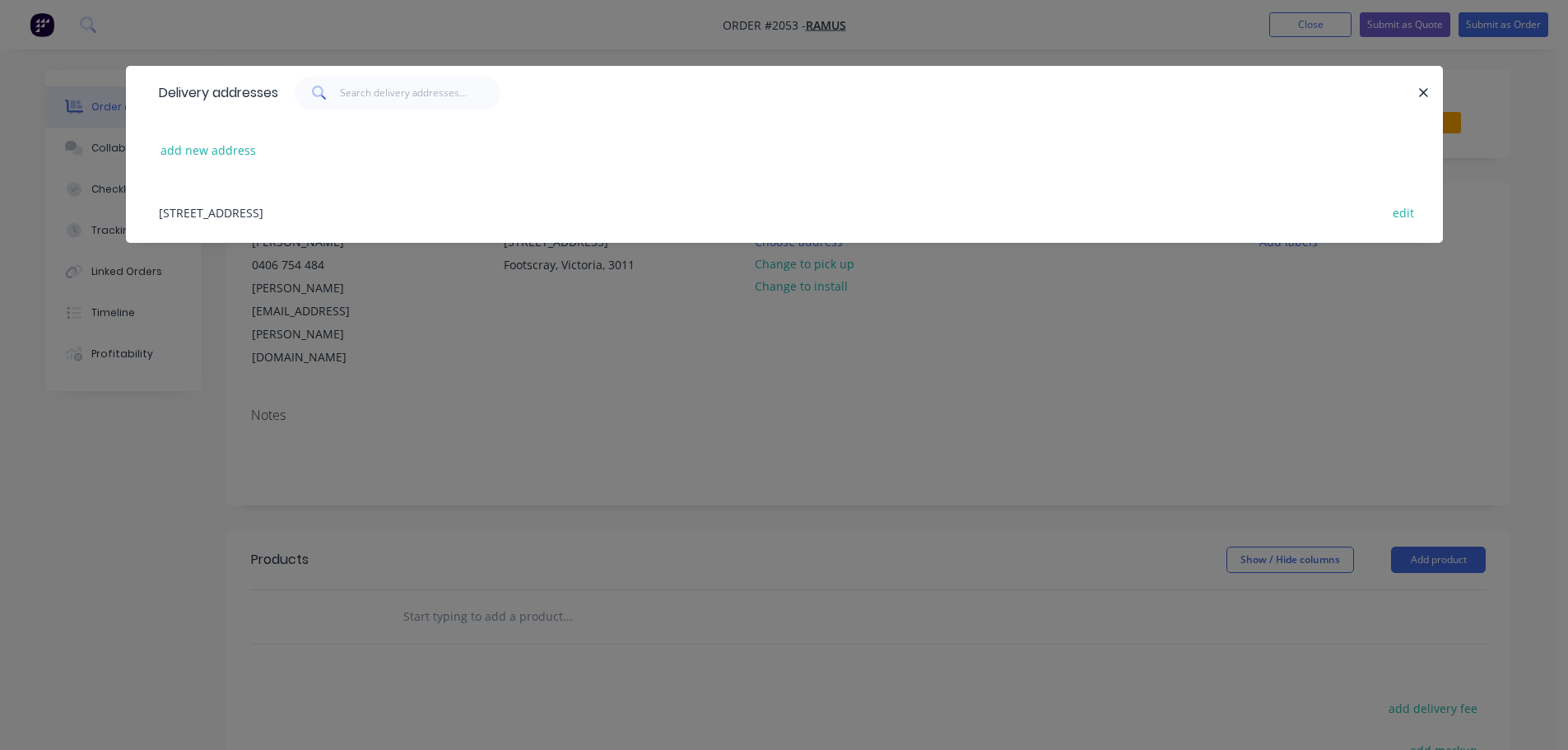
click at [486, 205] on div "[STREET_ADDRESS] edit" at bounding box center [784, 212] width 1268 height 62
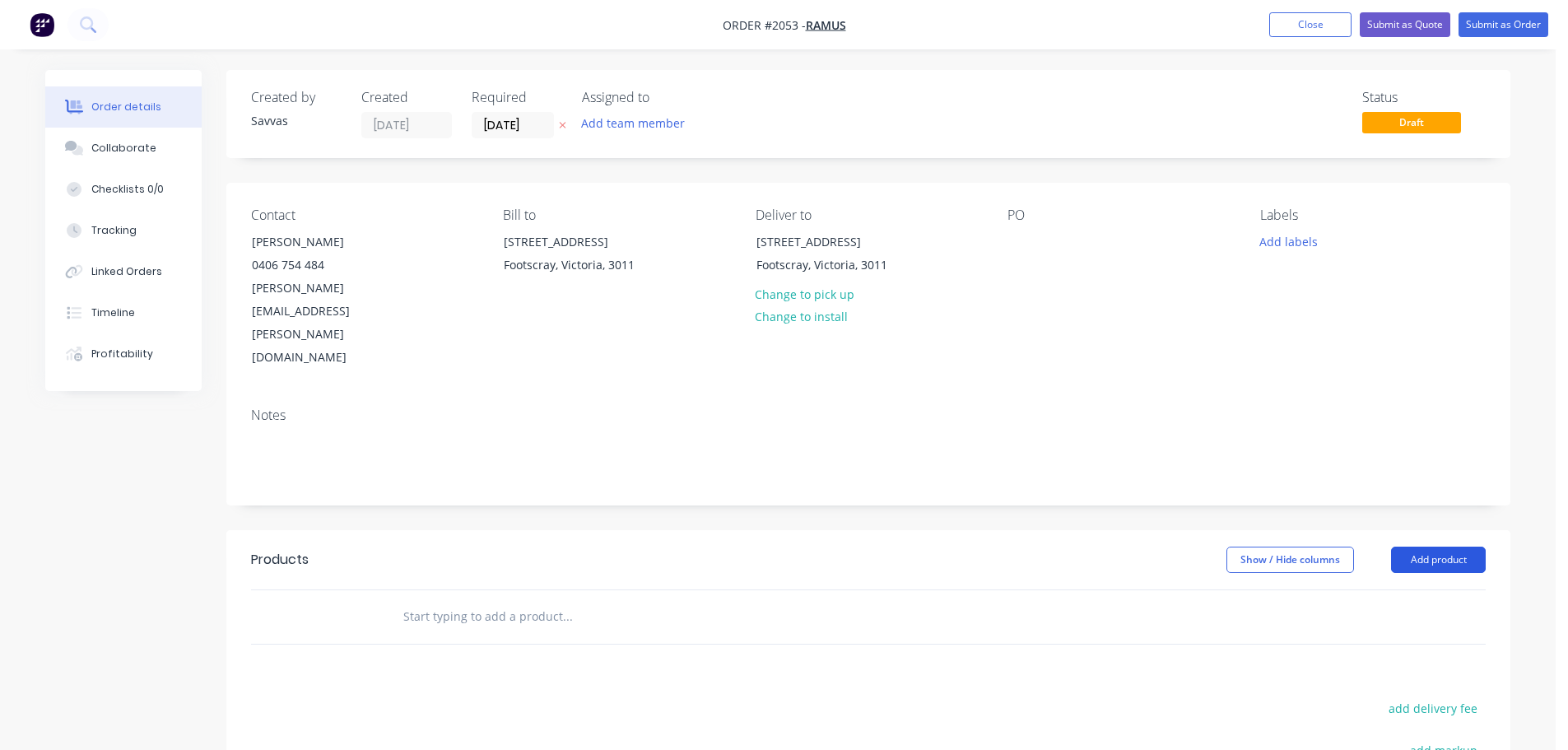
click at [1411, 547] on button "Add product" at bounding box center [1439, 560] width 94 height 27
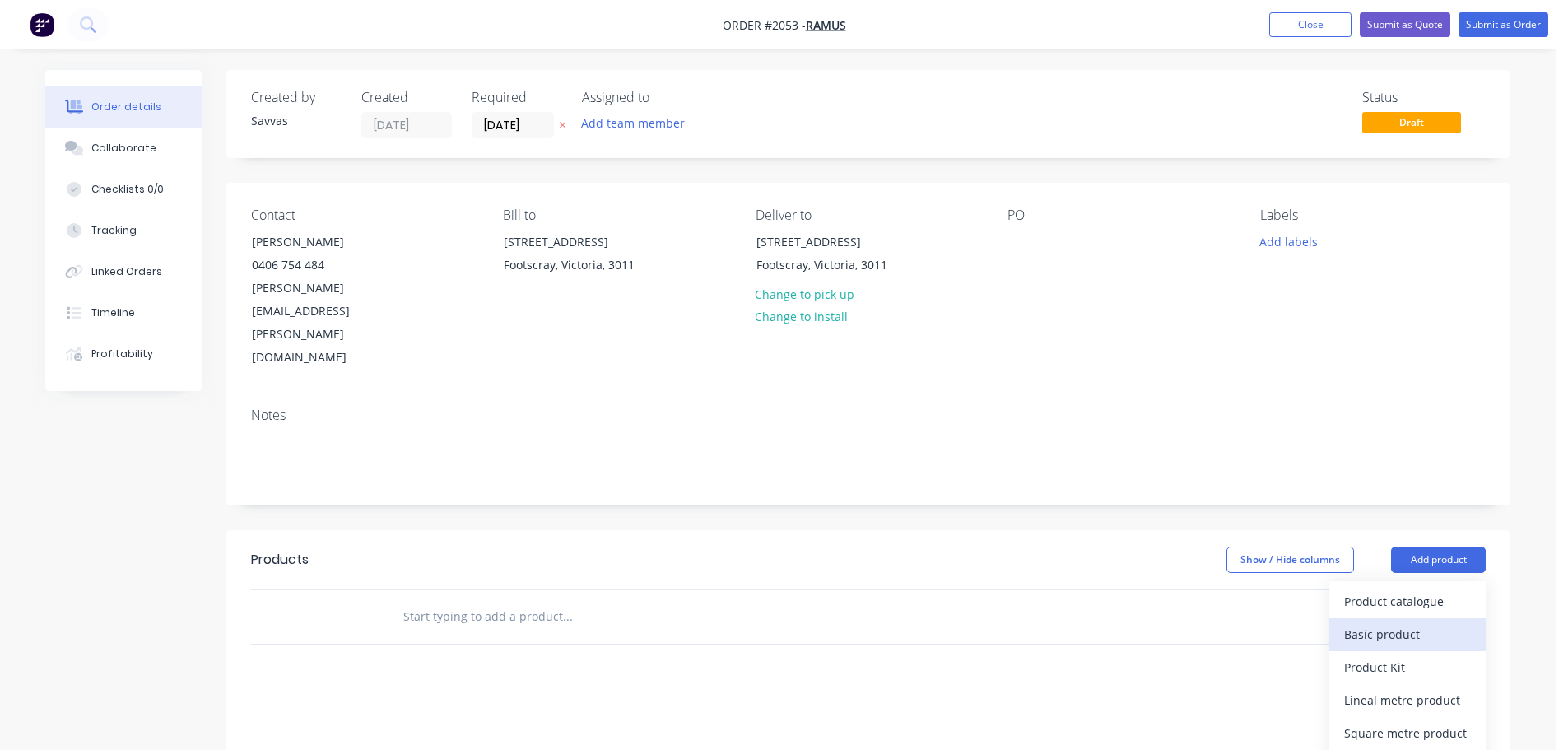
click at [1379, 622] on div "Basic product" at bounding box center [1407, 634] width 127 height 24
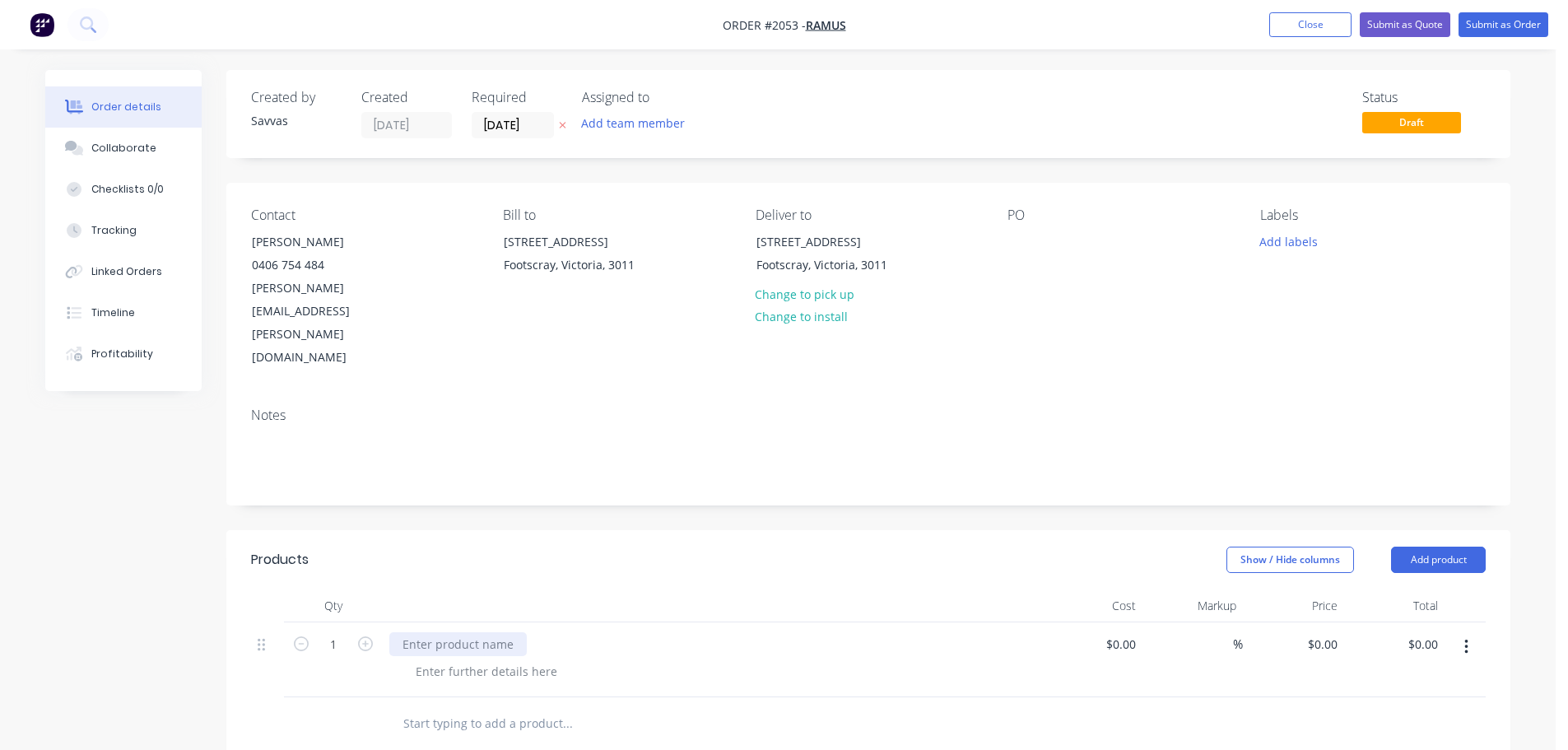
click at [490, 632] on div at bounding box center [458, 644] width 138 height 24
click at [446, 660] on div at bounding box center [486, 671] width 168 height 24
click at [431, 660] on div at bounding box center [486, 671] width 168 height 24
click at [1320, 632] on div "$0.00 $0.00" at bounding box center [1322, 644] width 45 height 24
type input "$61.08"
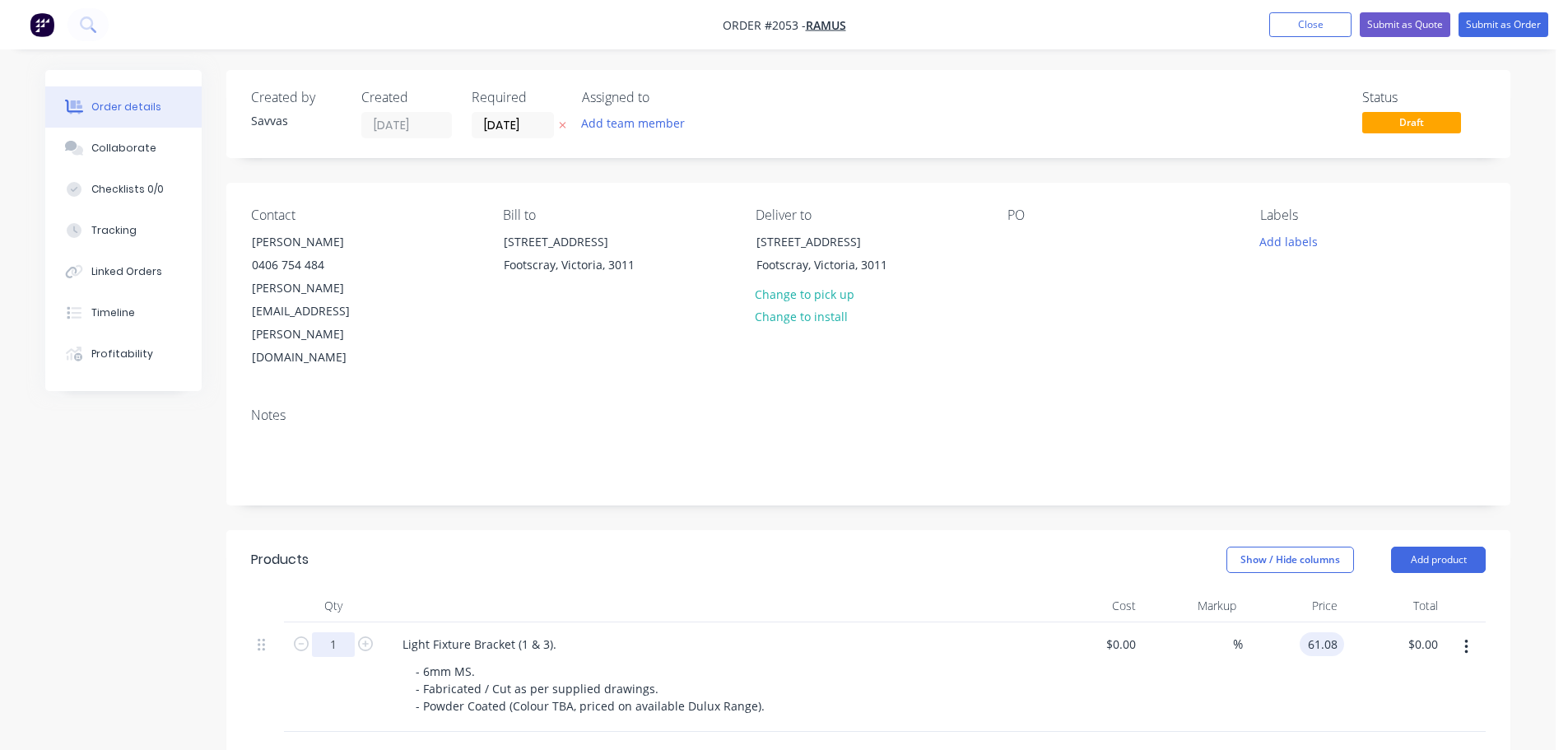
type input "$61.08"
click at [342, 632] on input "1" at bounding box center [334, 645] width 43 height 25
type input "162"
type input "$9,894.96"
click at [489, 530] on header "Products Show / Hide columns Add product" at bounding box center [868, 560] width 1285 height 60
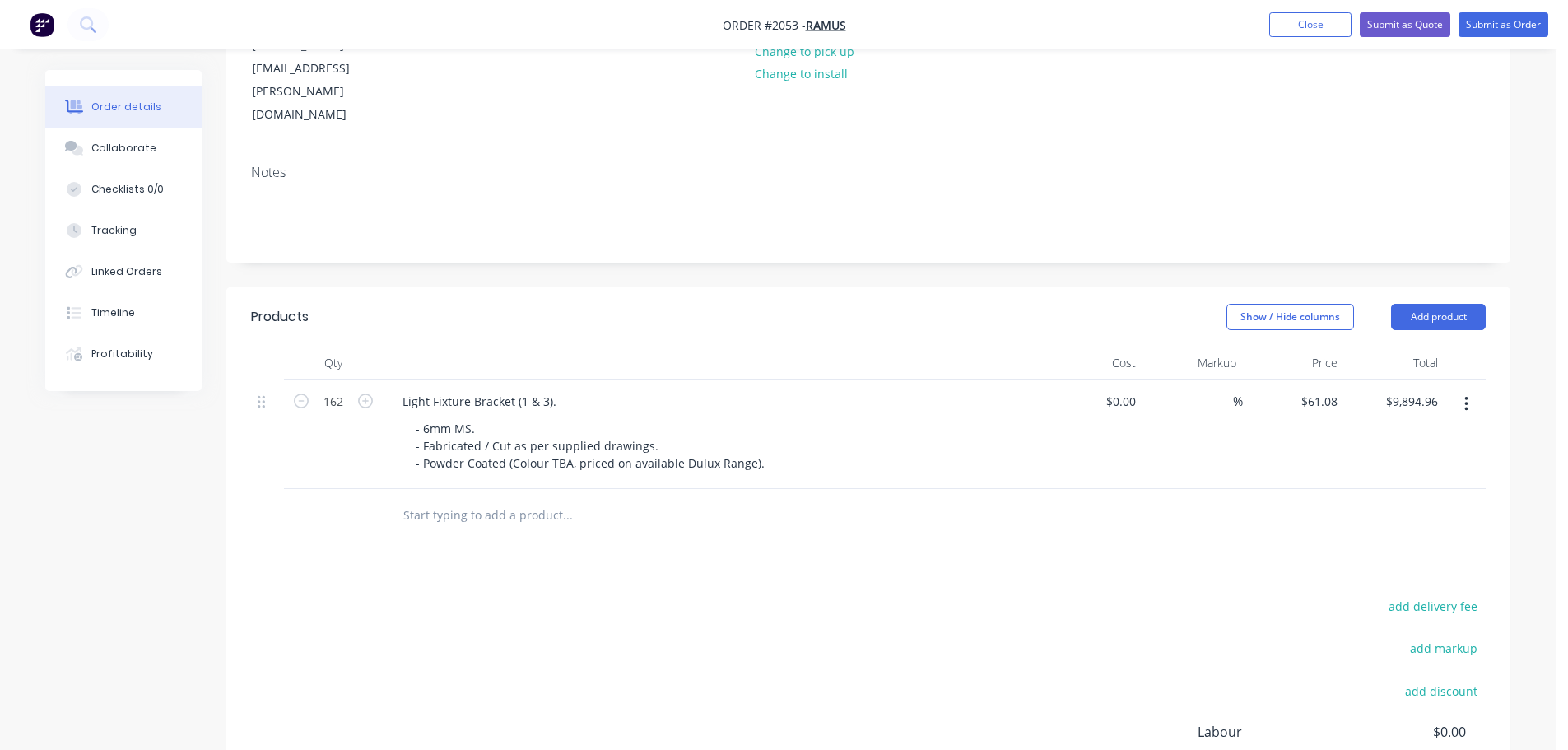
scroll to position [247, 0]
click at [1416, 300] on button "Add product" at bounding box center [1439, 313] width 94 height 27
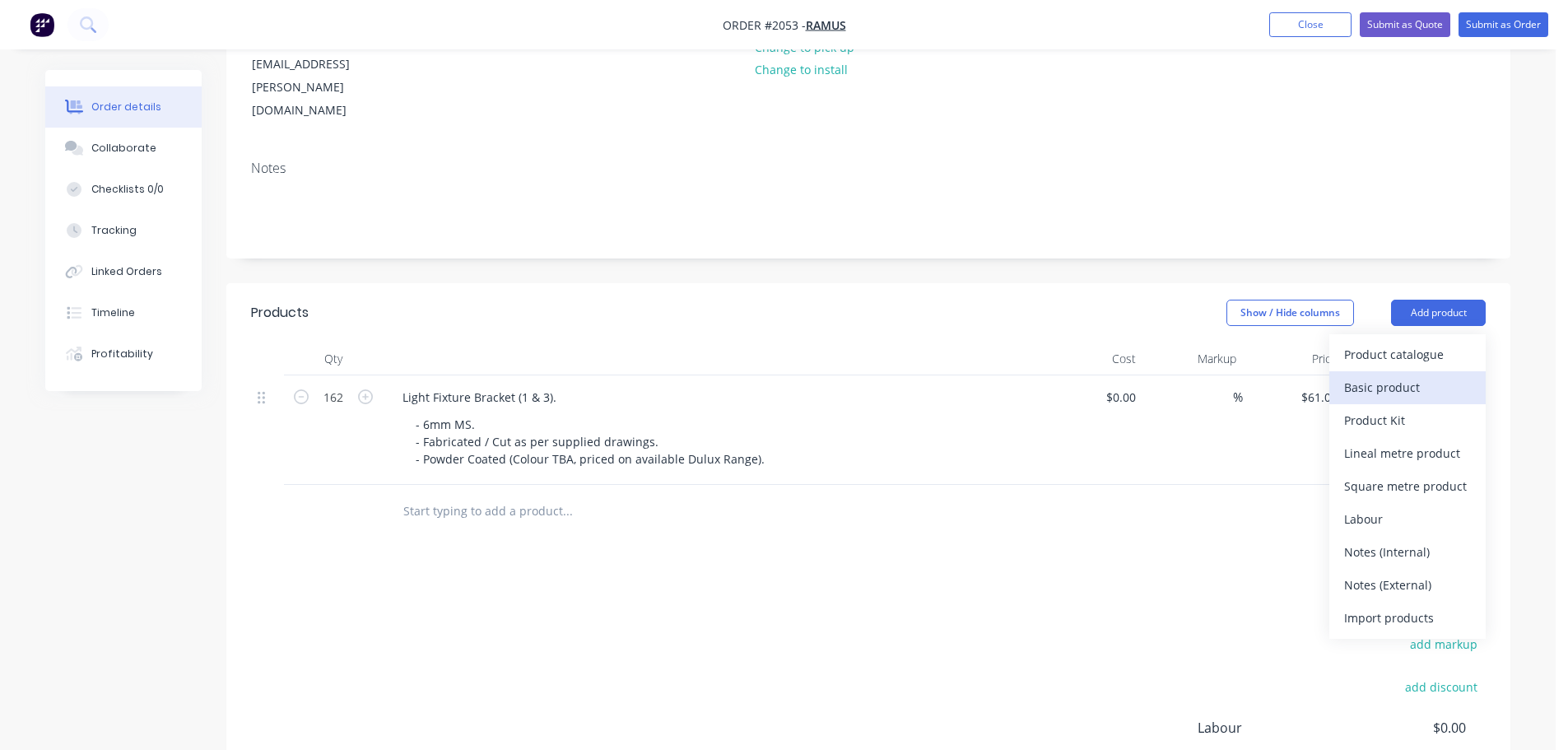
click at [1361, 375] on div "Basic product" at bounding box center [1407, 387] width 127 height 24
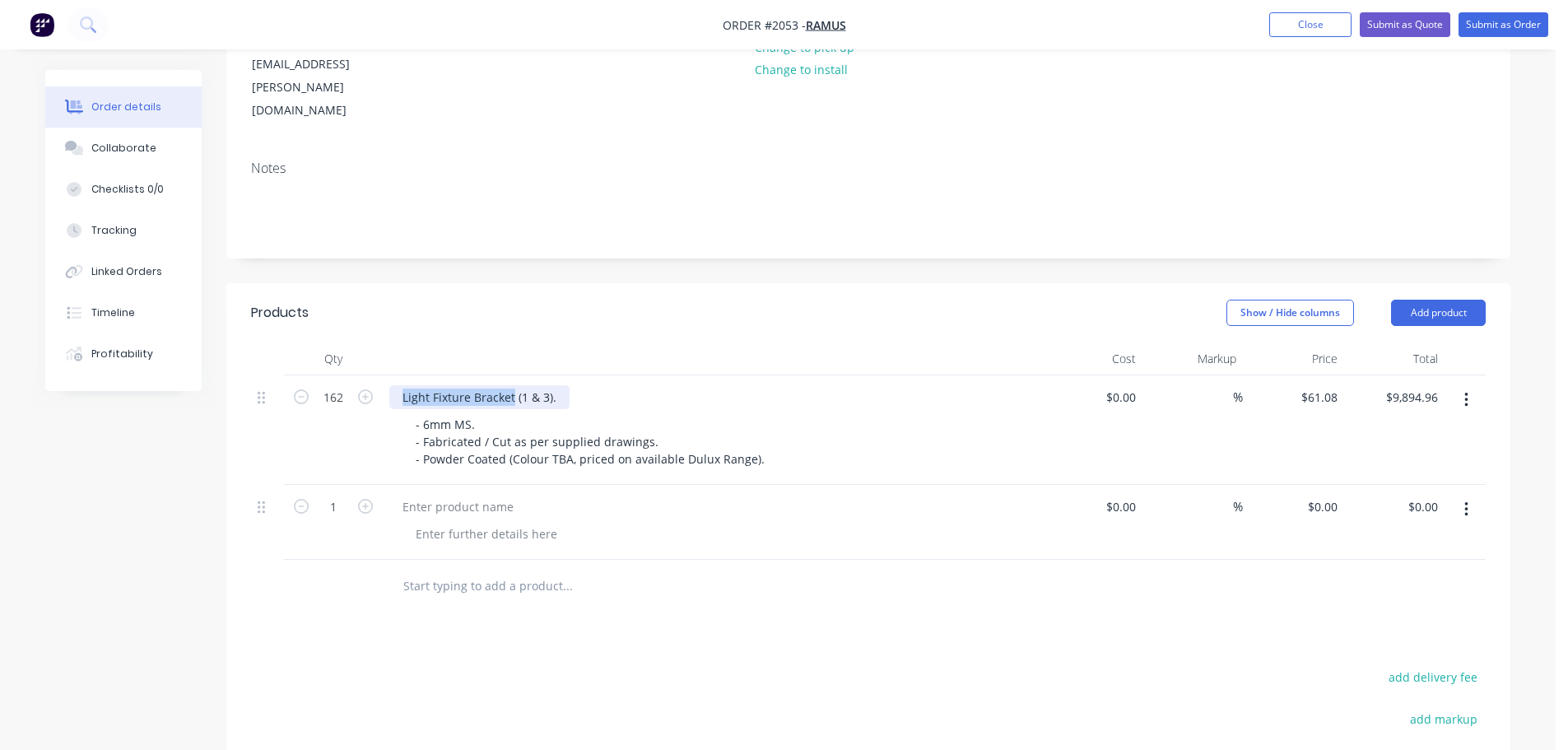
drag, startPoint x: 513, startPoint y: 328, endPoint x: 396, endPoint y: 336, distance: 117.3
click at [396, 385] on div "Light Fixture Bracket (1 & 3)." at bounding box center [480, 397] width 181 height 24
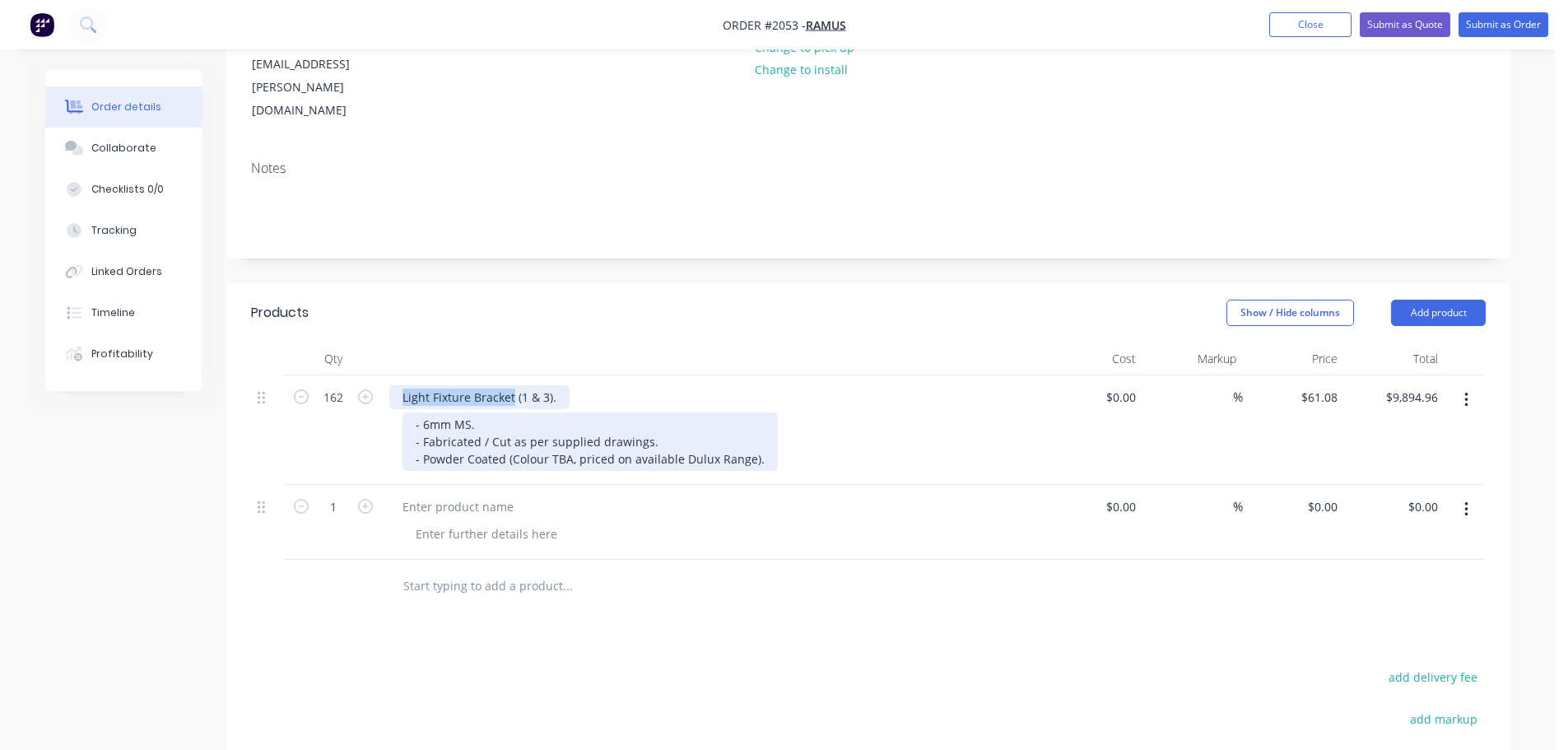
copy div "Light Fixture Bracket"
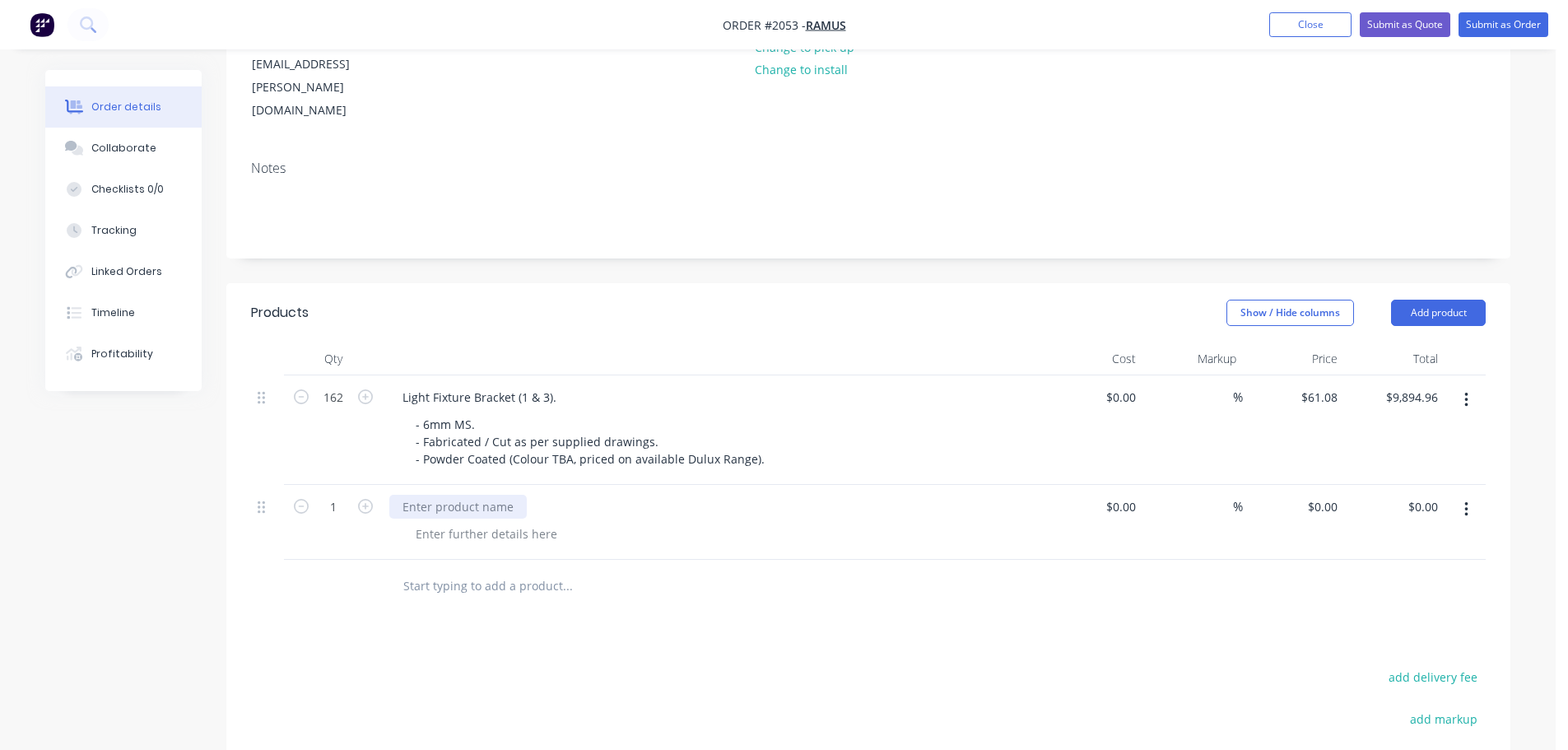
click at [428, 495] on div at bounding box center [458, 506] width 138 height 24
drag, startPoint x: 512, startPoint y: 333, endPoint x: 378, endPoint y: 324, distance: 134.3
click at [378, 375] on div "162 Light Fixture Bracket (1 & 3). - 6mm MS. - Fabricated / Cut as per supplied…" at bounding box center [868, 430] width 1235 height 109
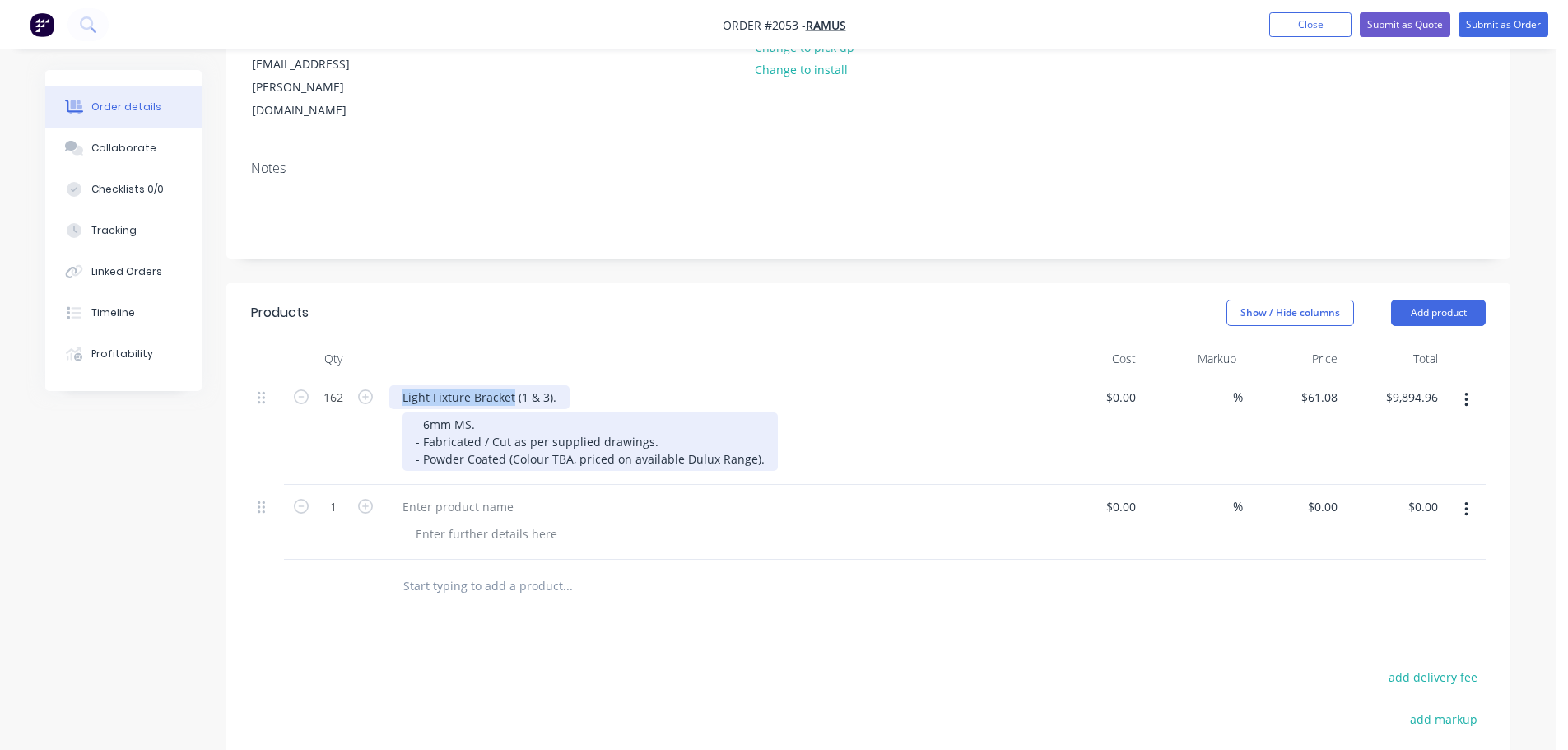
copy div "Light Fixture Bracket"
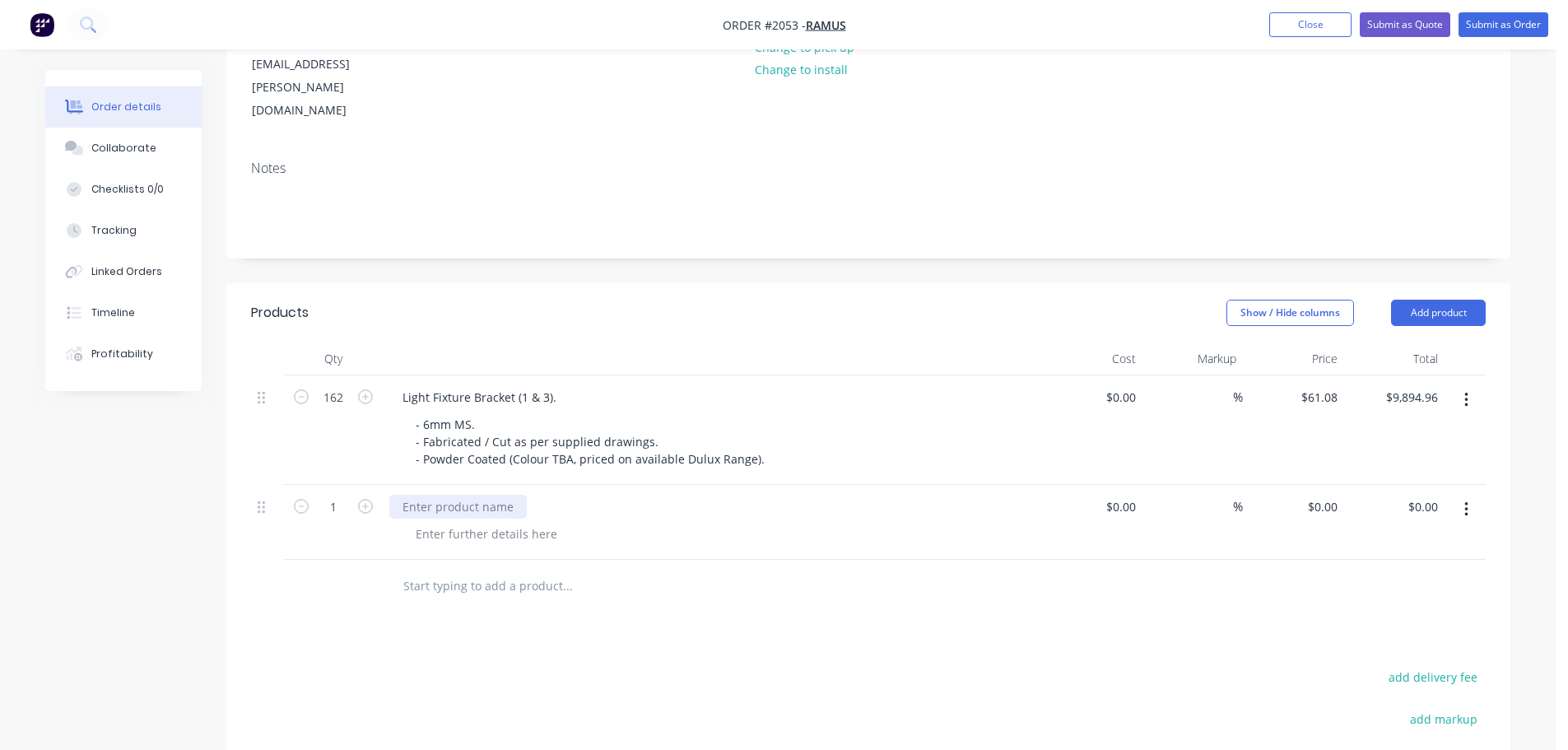
click at [468, 495] on div at bounding box center [458, 506] width 138 height 24
drag, startPoint x: 511, startPoint y: 330, endPoint x: 393, endPoint y: 335, distance: 118.1
click at [393, 385] on div "Light Fixture Bracket (1 & 3)." at bounding box center [480, 397] width 181 height 24
copy div "Light Fixture Bracket"
click at [434, 495] on div at bounding box center [458, 506] width 138 height 24
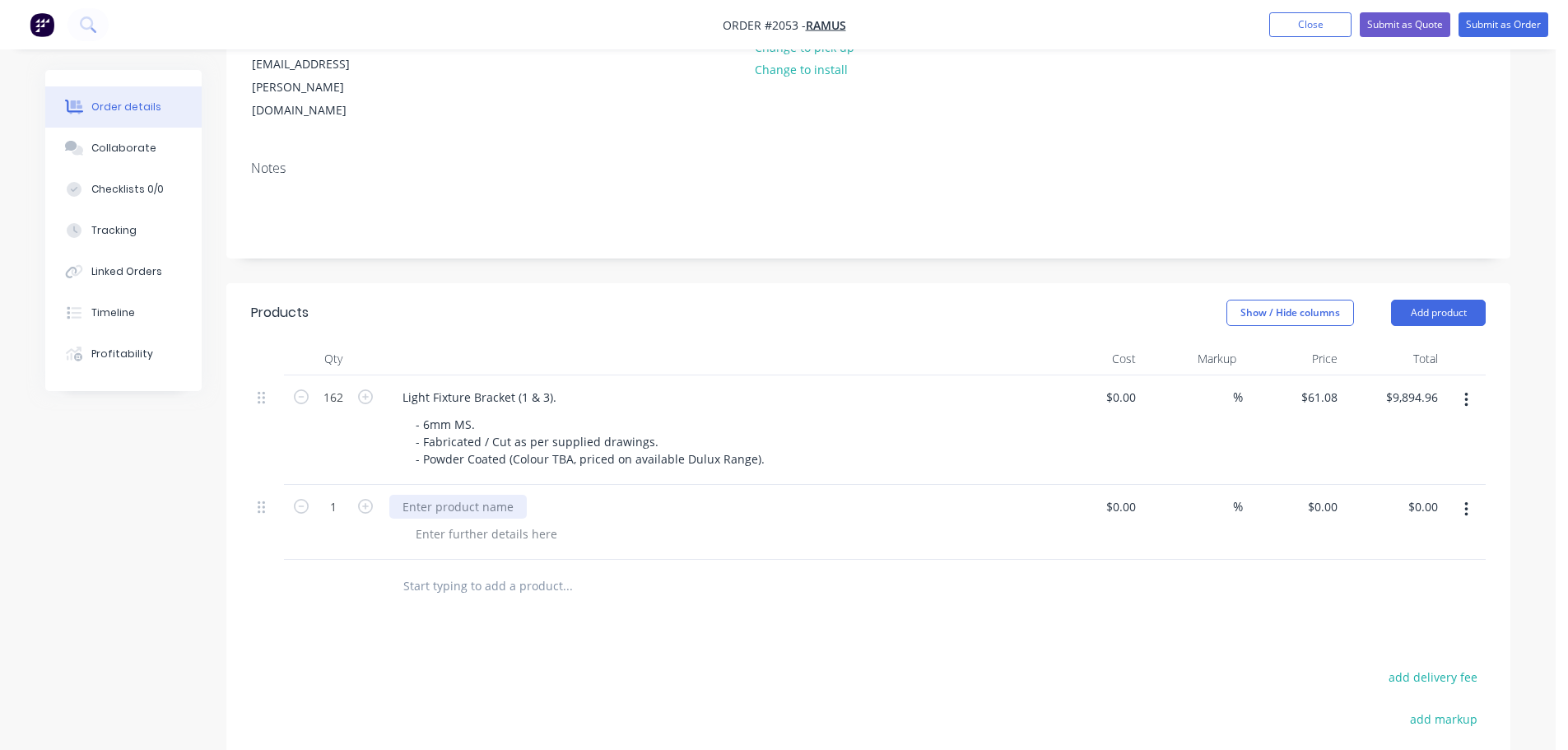
click at [434, 495] on div at bounding box center [458, 506] width 138 height 24
click at [427, 495] on div at bounding box center [458, 506] width 138 height 24
paste div
click at [416, 522] on div at bounding box center [486, 534] width 168 height 24
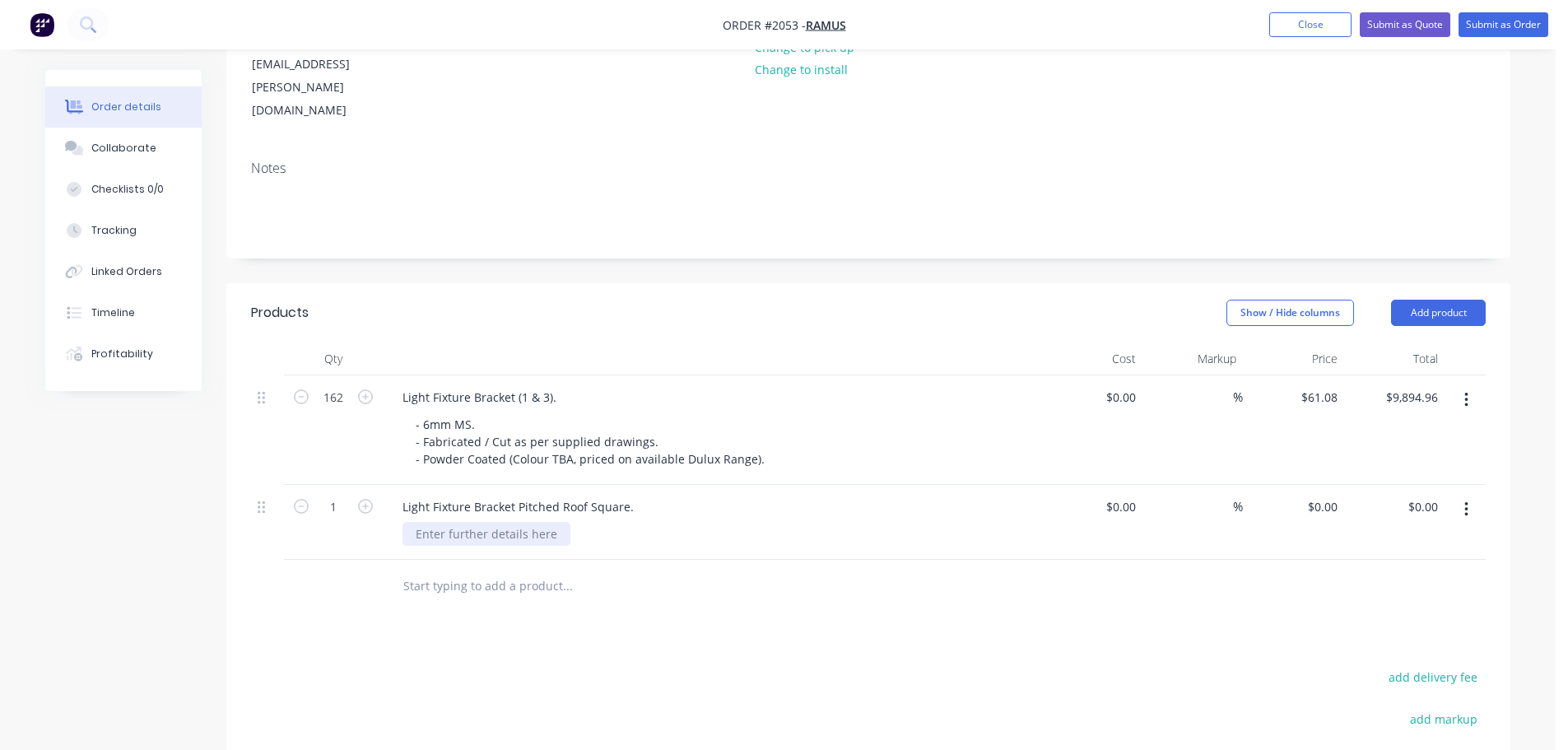
click at [502, 522] on div at bounding box center [486, 534] width 168 height 24
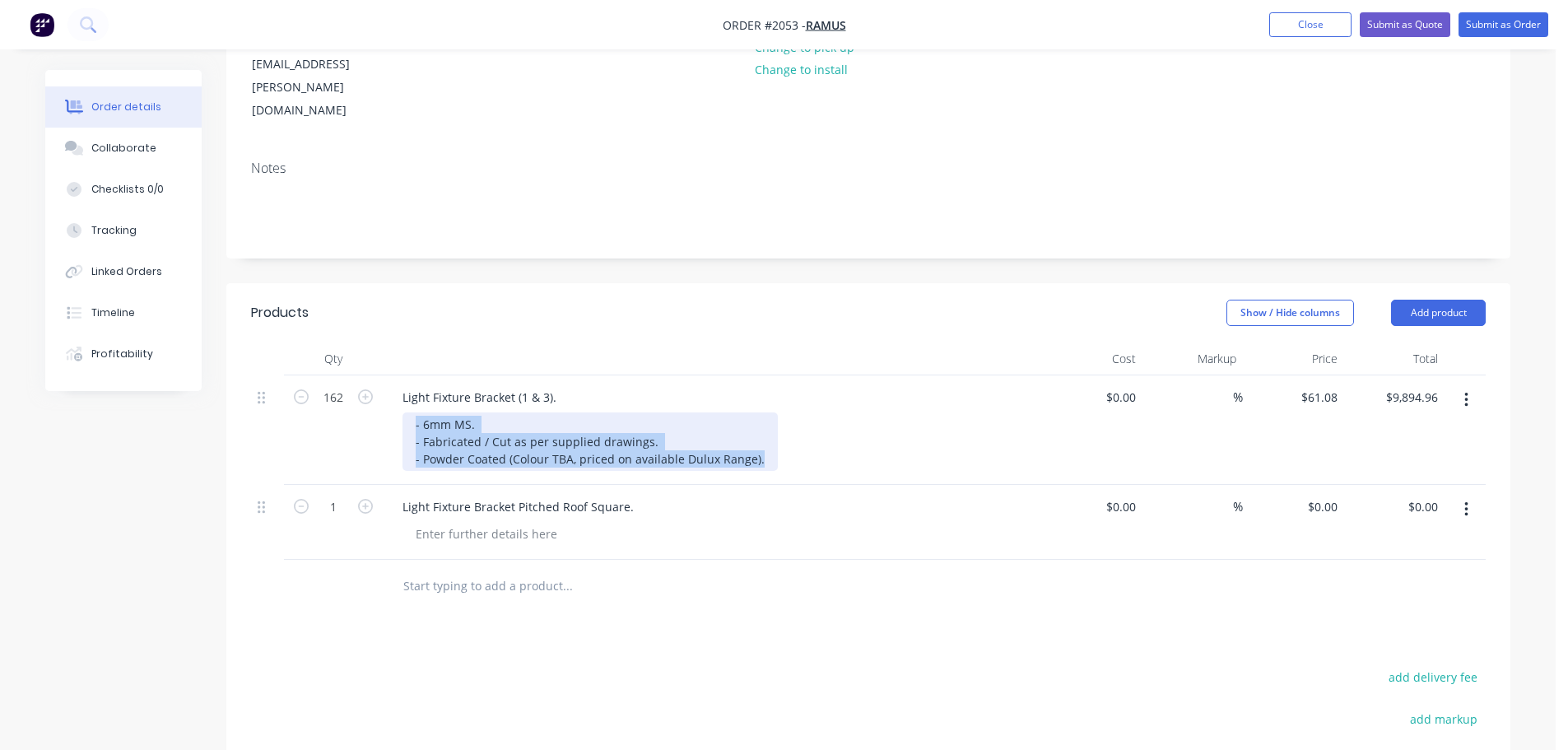
drag, startPoint x: 762, startPoint y: 391, endPoint x: 412, endPoint y: 346, distance: 352.9
click at [412, 413] on div "- 6mm MS. - Fabricated / Cut as per supplied drawings. - Powder Coated (Colour …" at bounding box center [590, 442] width 375 height 59
copy div "- 6mm MS. - Fabricated / Cut as per supplied drawings. - Powder Coated (Colour …"
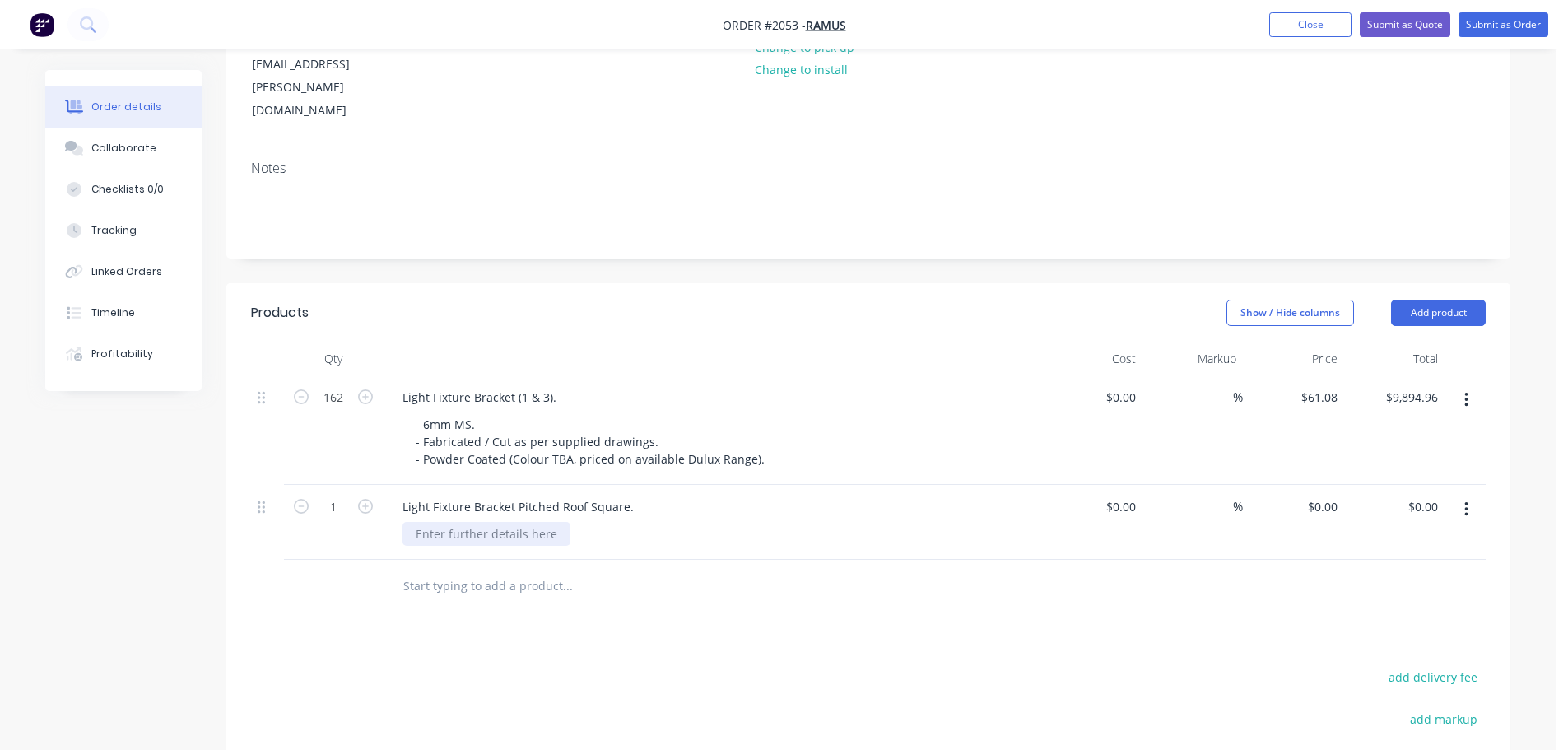
click at [477, 522] on div at bounding box center [486, 534] width 168 height 24
paste div
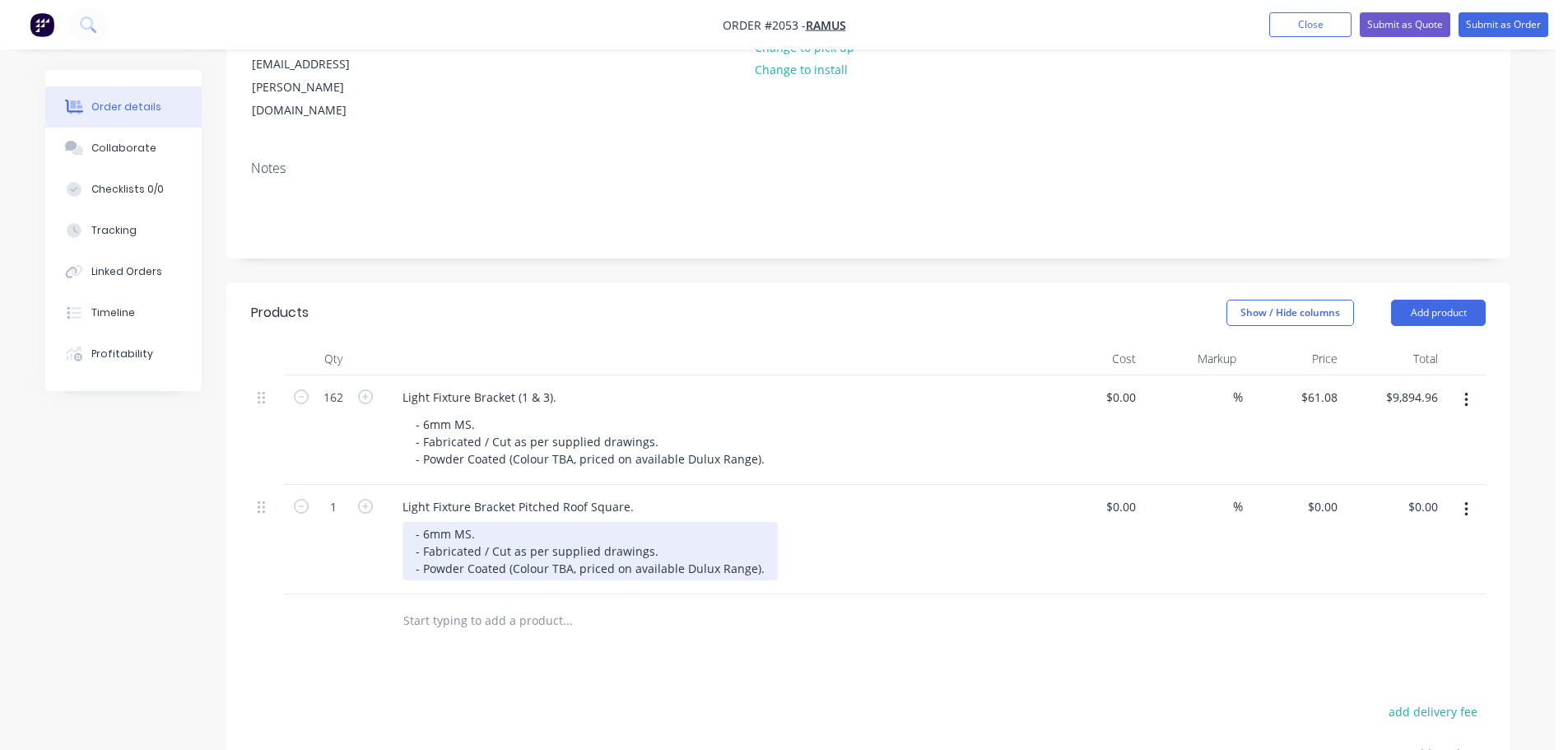
click at [574, 522] on div "- 6mm MS. - Fabricated / Cut as per supplied drawings. - Powder Coated (Colour …" at bounding box center [590, 551] width 375 height 59
click at [759, 522] on div "- 6mm MS. - Fabricated / Cut as per supplied drawings. - Powder Coated (Colour …" at bounding box center [590, 551] width 375 height 59
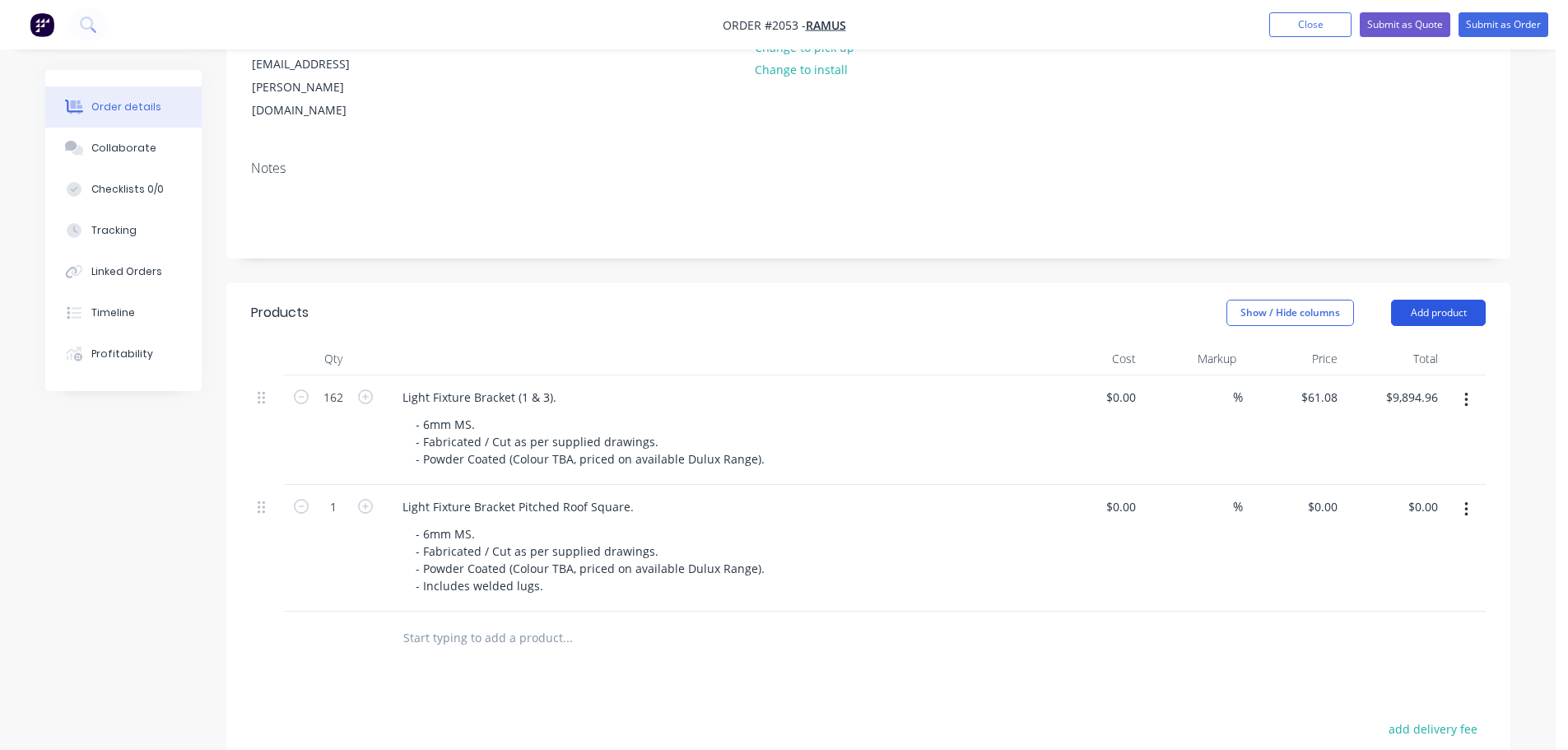
click at [1407, 300] on button "Add product" at bounding box center [1439, 313] width 94 height 27
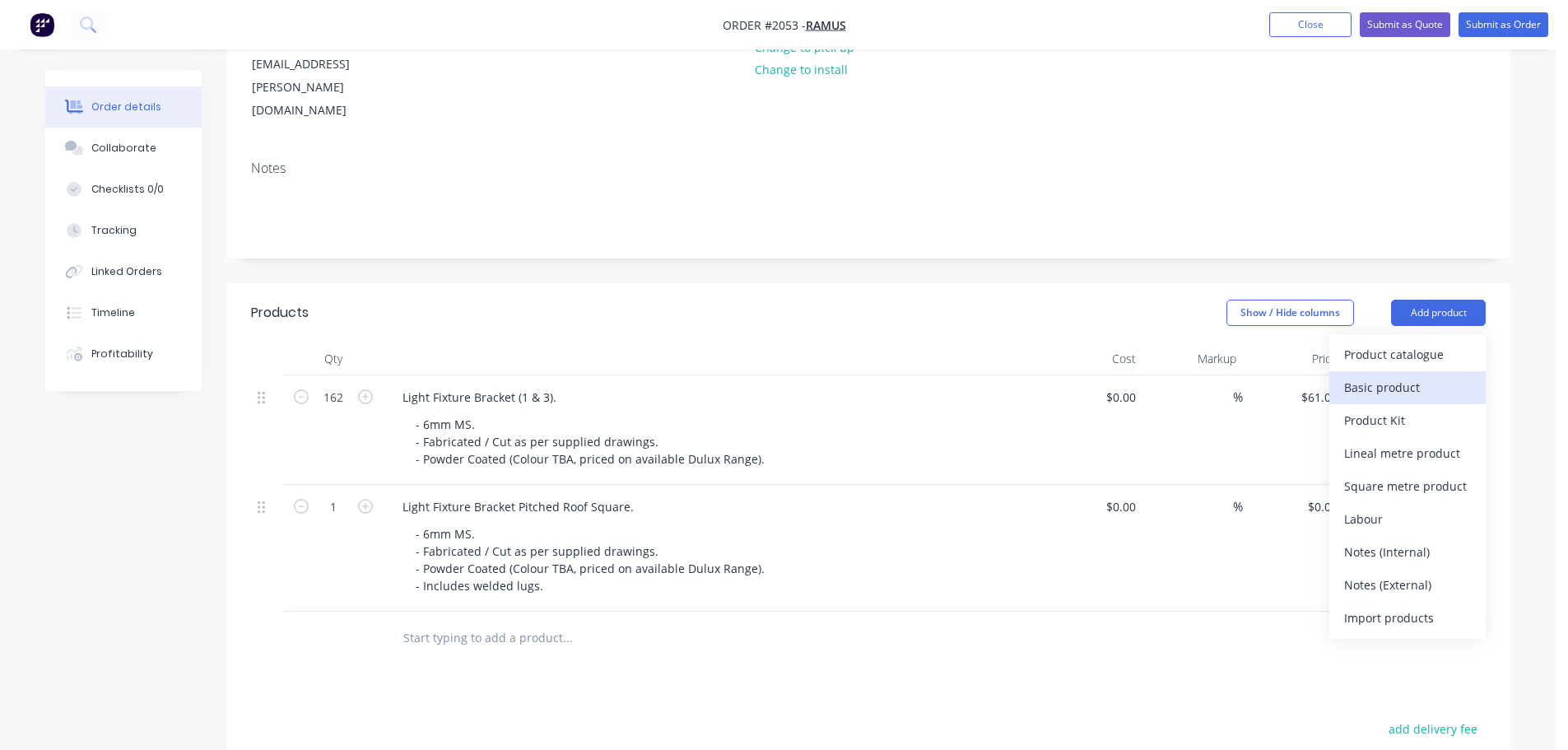
click at [1392, 375] on div "Basic product" at bounding box center [1407, 387] width 127 height 24
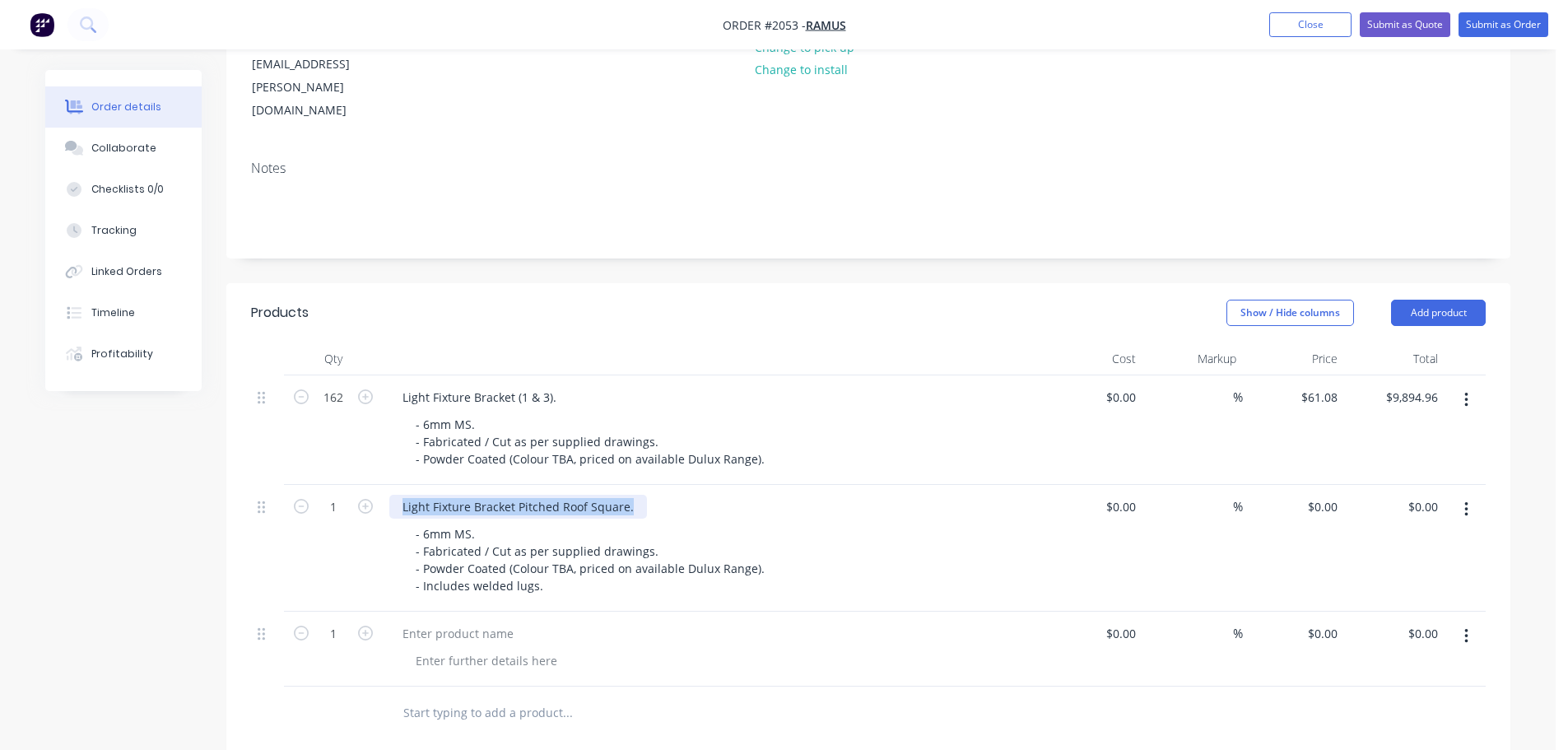
drag, startPoint x: 633, startPoint y: 447, endPoint x: 370, endPoint y: 447, distance: 263.0
click at [370, 485] on div "1 Light Fixture Bracket Pitched Roof Square. - 6mm MS. - Fabricated / Cut as pe…" at bounding box center [868, 548] width 1235 height 127
copy div "Light Fixture Bracket Pitched Roof Square."
click at [496, 622] on div at bounding box center [458, 633] width 138 height 24
click at [508, 622] on div at bounding box center [458, 633] width 138 height 24
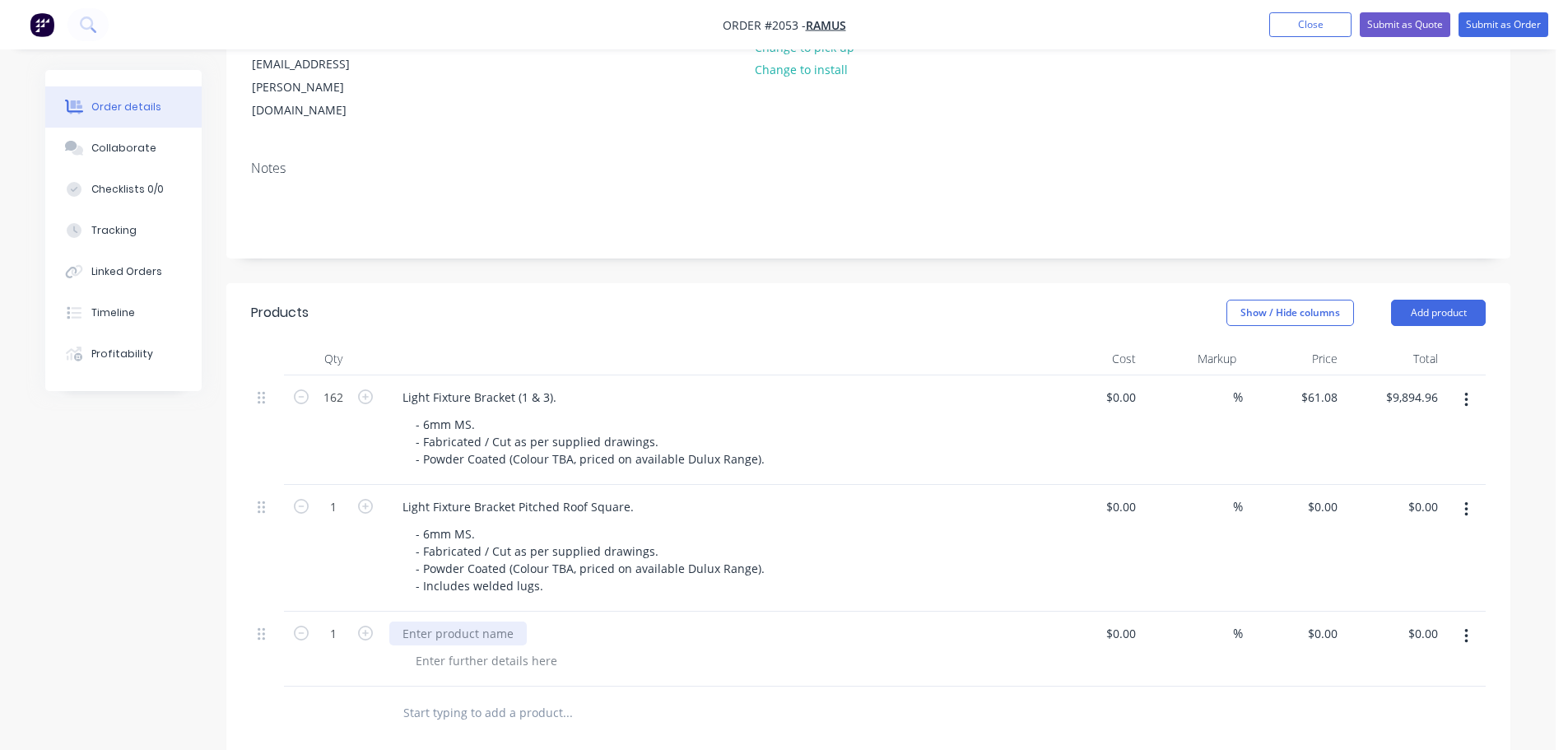
paste div
click at [596, 622] on div "Light Fixture Bracket Pitched Roof Square." at bounding box center [518, 633] width 258 height 24
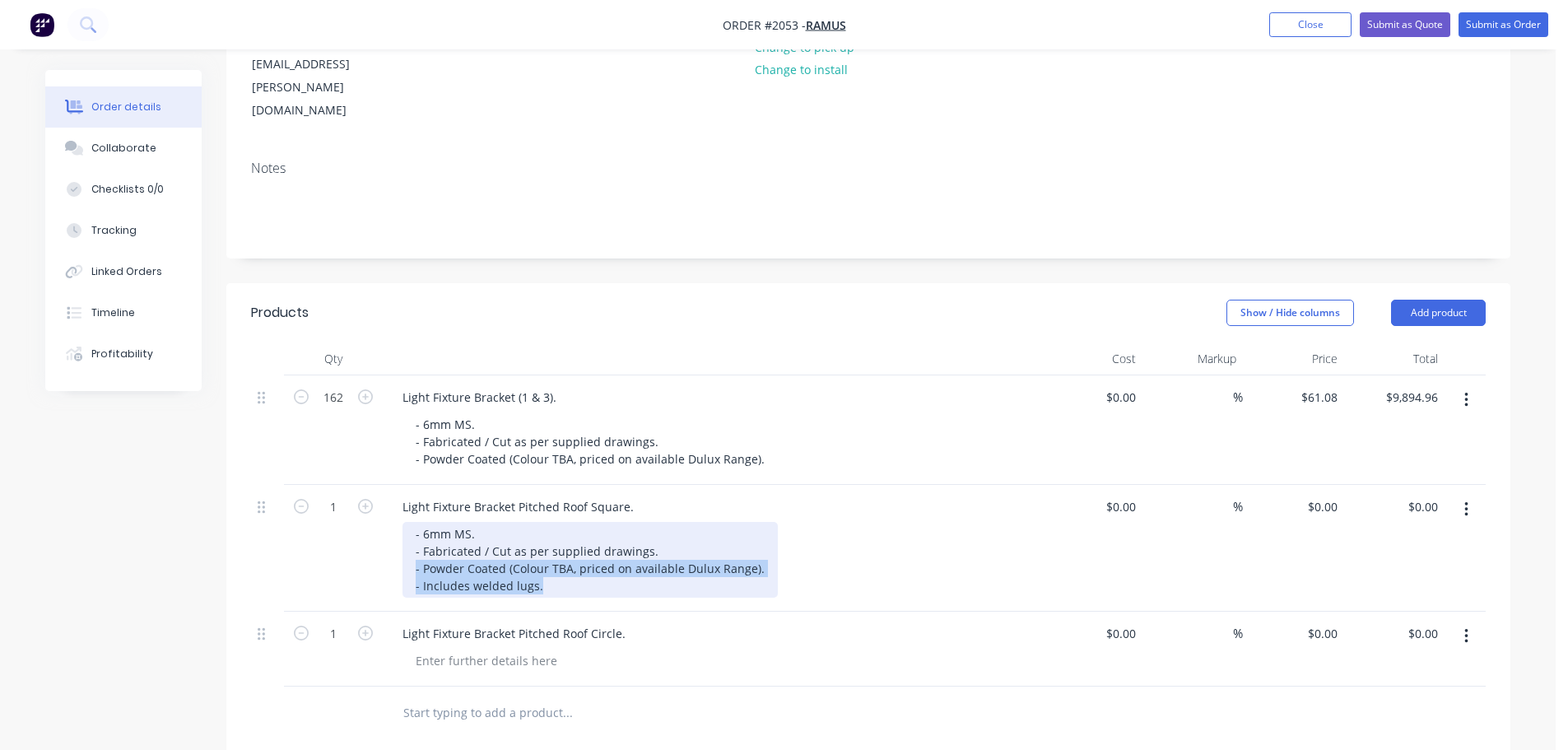
drag, startPoint x: 401, startPoint y: 505, endPoint x: 417, endPoint y: 462, distance: 45.9
click at [417, 522] on div "- 6mm MS. - Fabricated / Cut as per supplied drawings. - Powder Coated (Colour …" at bounding box center [590, 559] width 375 height 75
click at [415, 522] on div "- 6mm MS. - Fabricated / Cut as per supplied drawings. - Powder Coated (Colour …" at bounding box center [590, 559] width 375 height 75
drag, startPoint x: 415, startPoint y: 463, endPoint x: 560, endPoint y: 515, distance: 154.0
click at [560, 522] on div "- 6mm MS. - Fabricated / Cut as per supplied drawings. - Powder Coated (Colour …" at bounding box center [590, 559] width 375 height 75
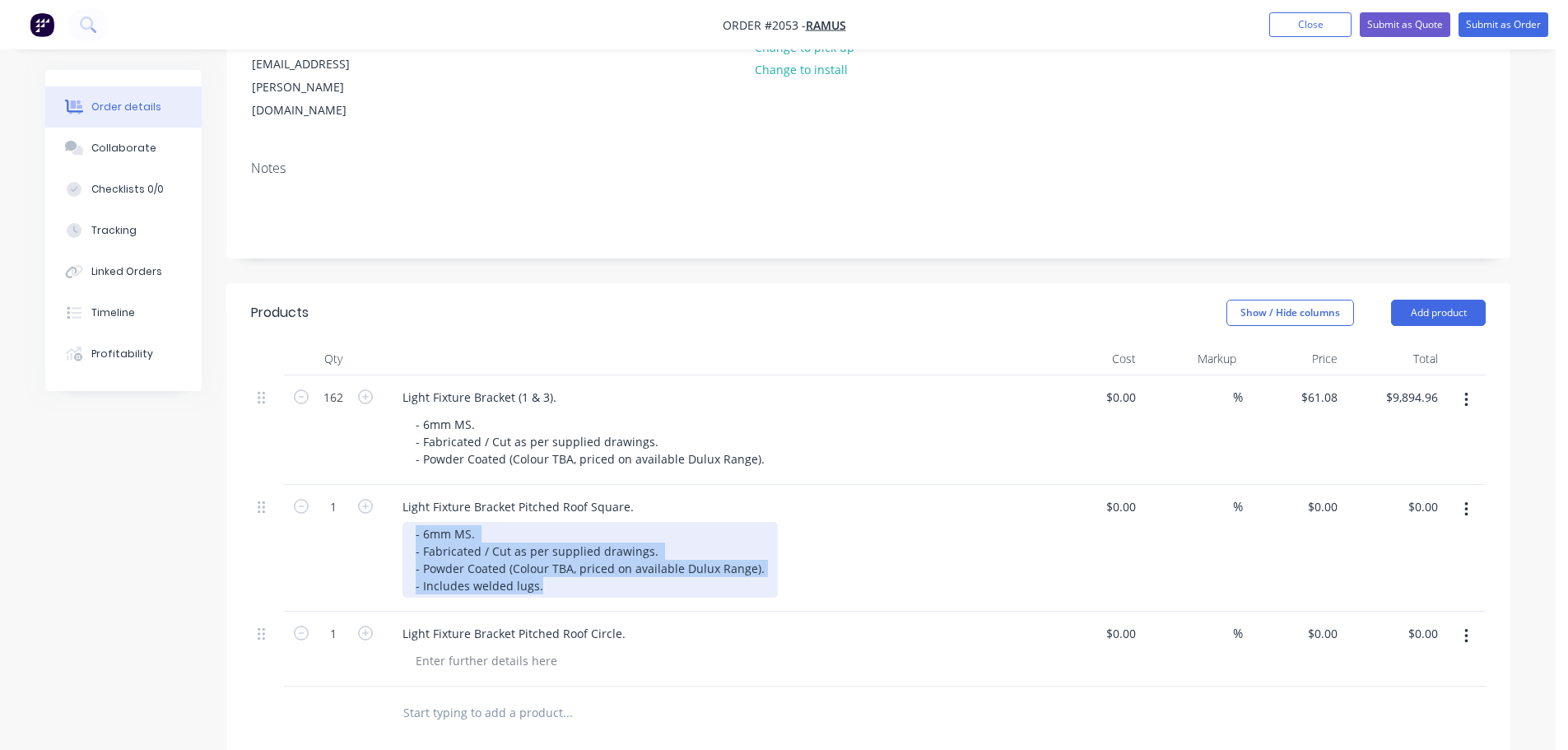
copy div "- 6mm MS. - Fabricated / Cut as per supplied drawings. - Powder Coated (Colour …"
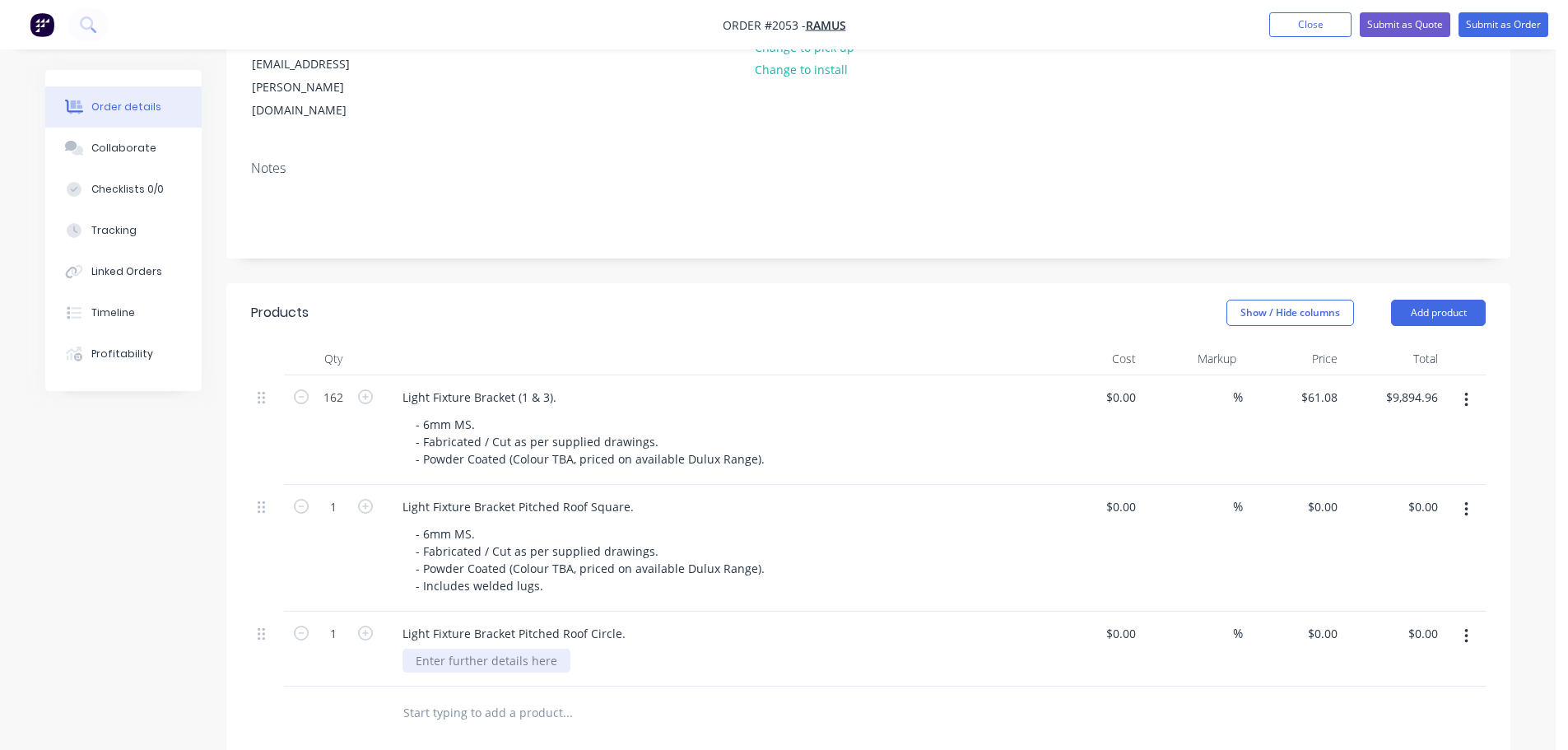
click at [501, 649] on div at bounding box center [486, 660] width 168 height 24
paste div
click at [1339, 495] on input "0" at bounding box center [1334, 506] width 19 height 24
type input "$121.00"
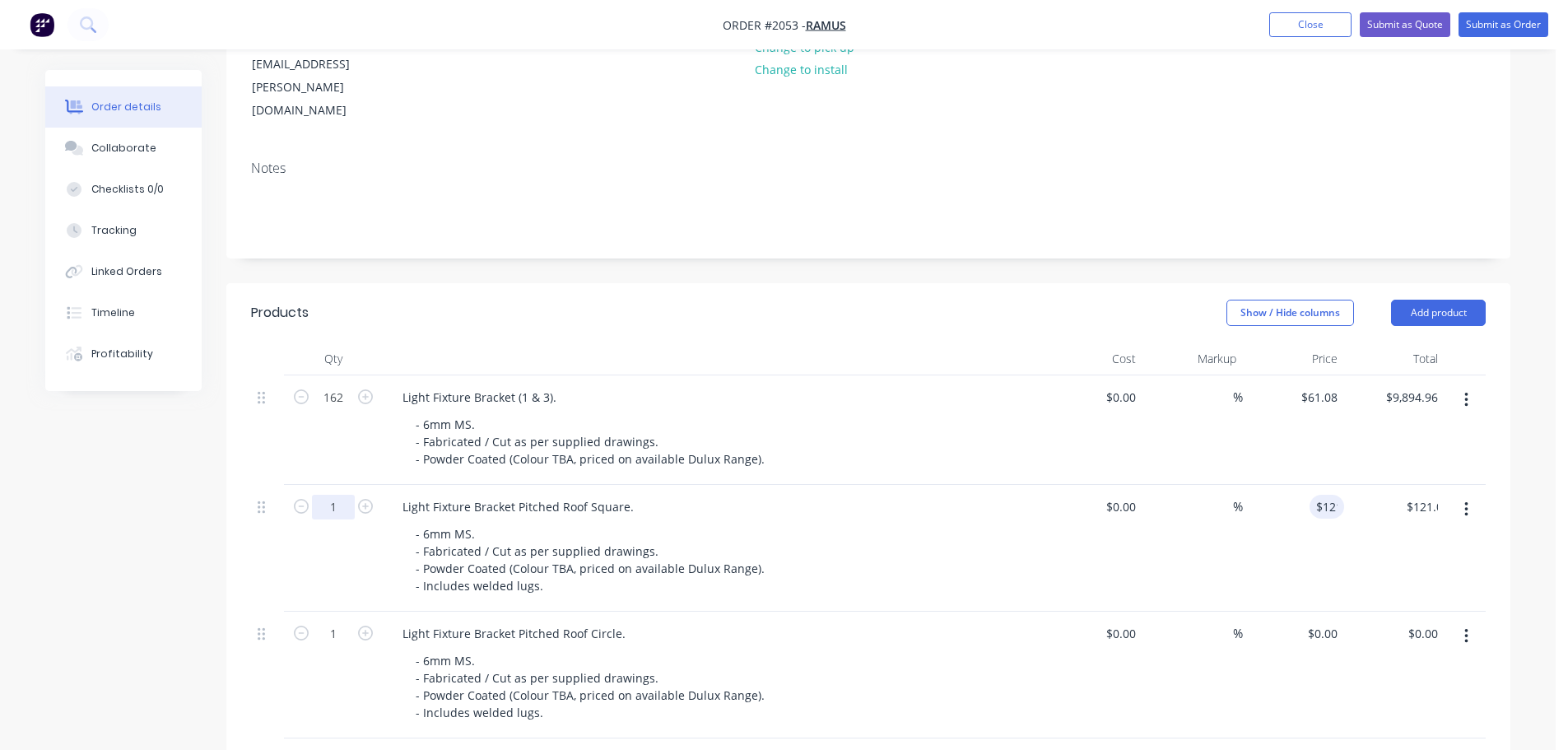
click at [345, 495] on input "1" at bounding box center [334, 507] width 43 height 25
type input "24"
type input "$2,904.00"
click at [171, 487] on div "Created by Savvas Created [DATE] Required [DATE] Assigned to Add team member St…" at bounding box center [778, 517] width 1465 height 1390
click at [205, 497] on div "Created by Savvas Created [DATE] Required [DATE] Assigned to Add team member St…" at bounding box center [778, 517] width 1465 height 1390
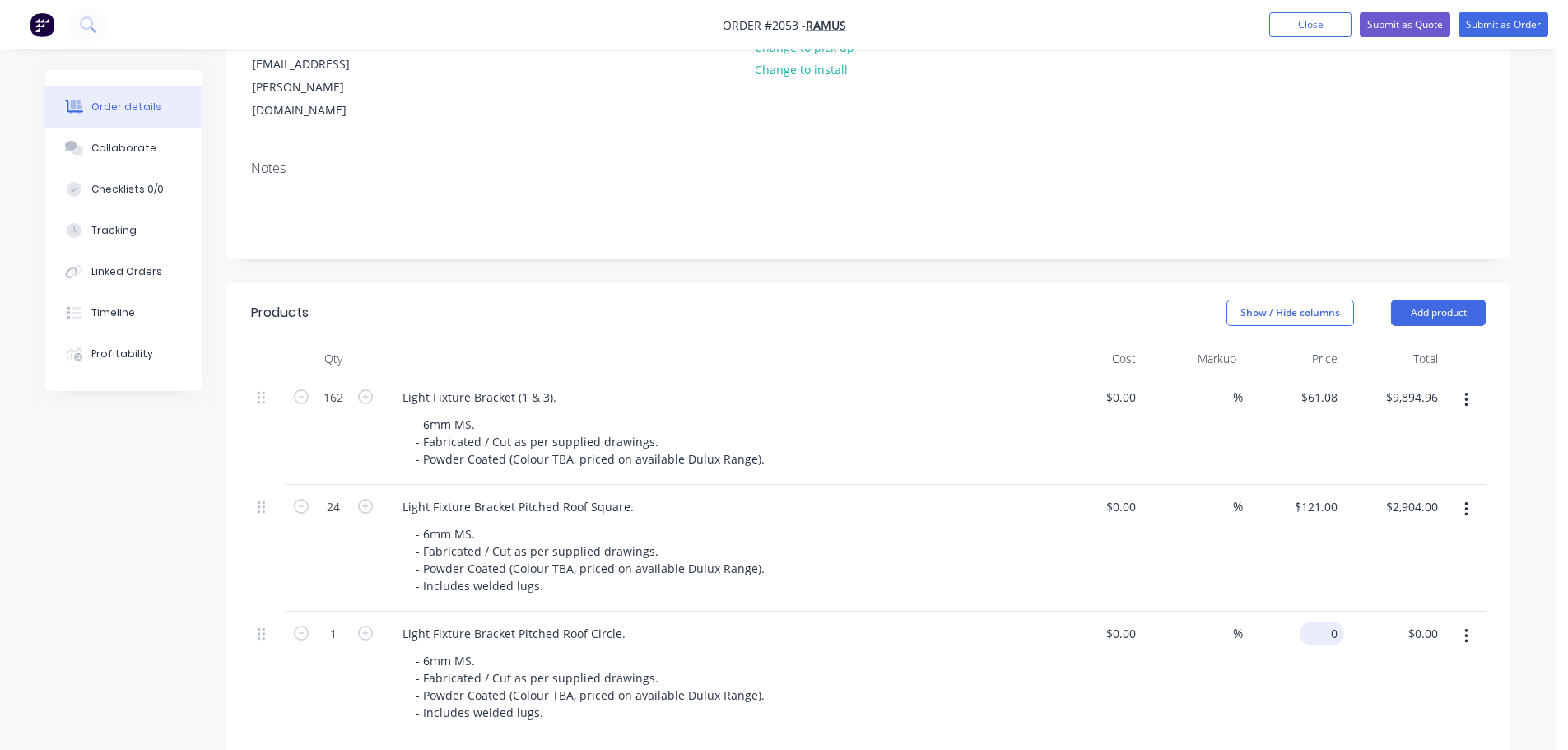
click at [1321, 622] on div "0 $0.00" at bounding box center [1322, 633] width 45 height 24
type input "$128.00"
click at [1384, 622] on div "$128.00 $0.00" at bounding box center [1395, 675] width 101 height 127
drag, startPoint x: 346, startPoint y: 567, endPoint x: 350, endPoint y: 599, distance: 32.2
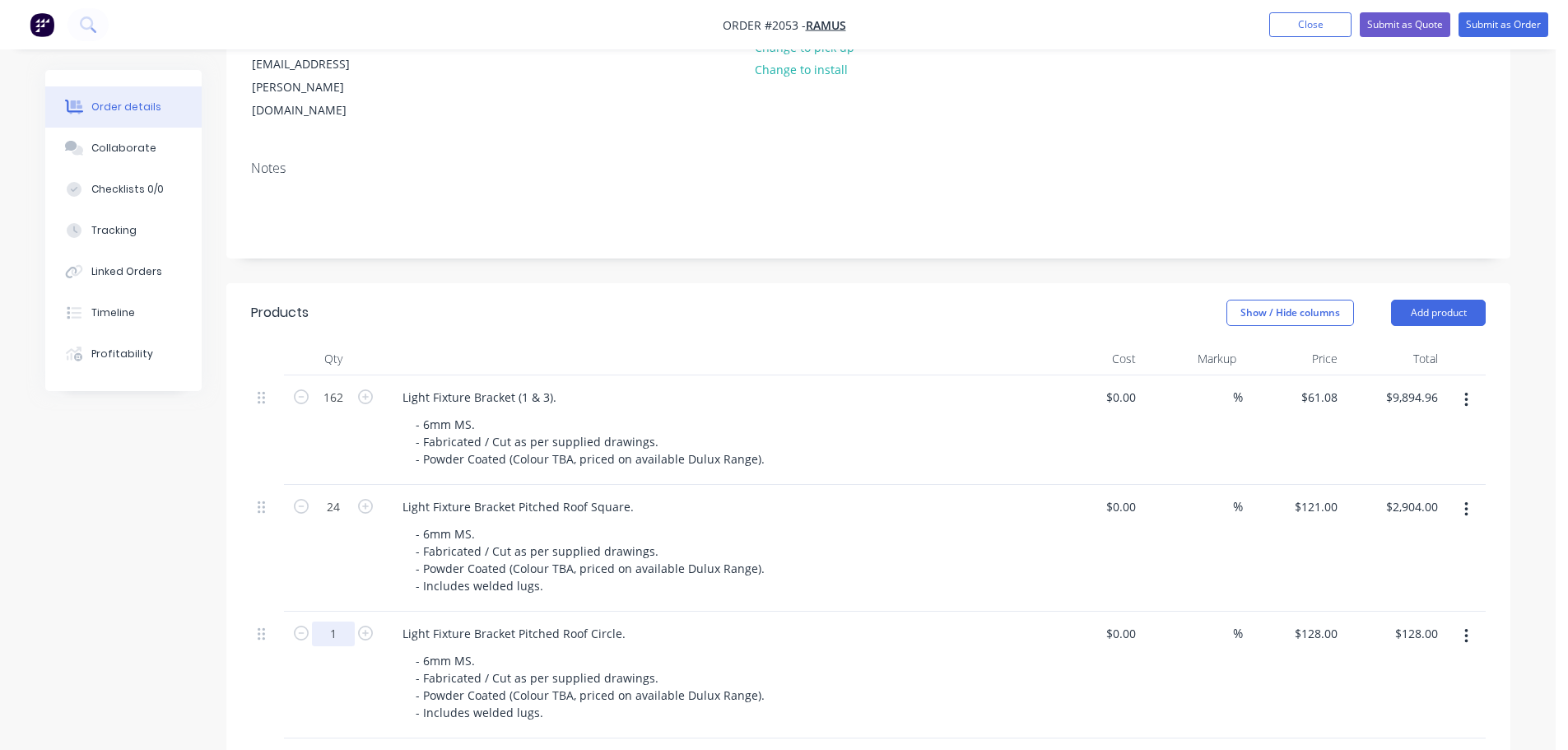
click at [346, 622] on input "1" at bounding box center [334, 634] width 43 height 25
type input "24"
type input "$3,072.00"
click at [172, 606] on div "Created by Savvas Created [DATE] Required [DATE] Assigned to Add team member St…" at bounding box center [778, 517] width 1465 height 1390
click at [1451, 300] on button "Add product" at bounding box center [1439, 313] width 94 height 27
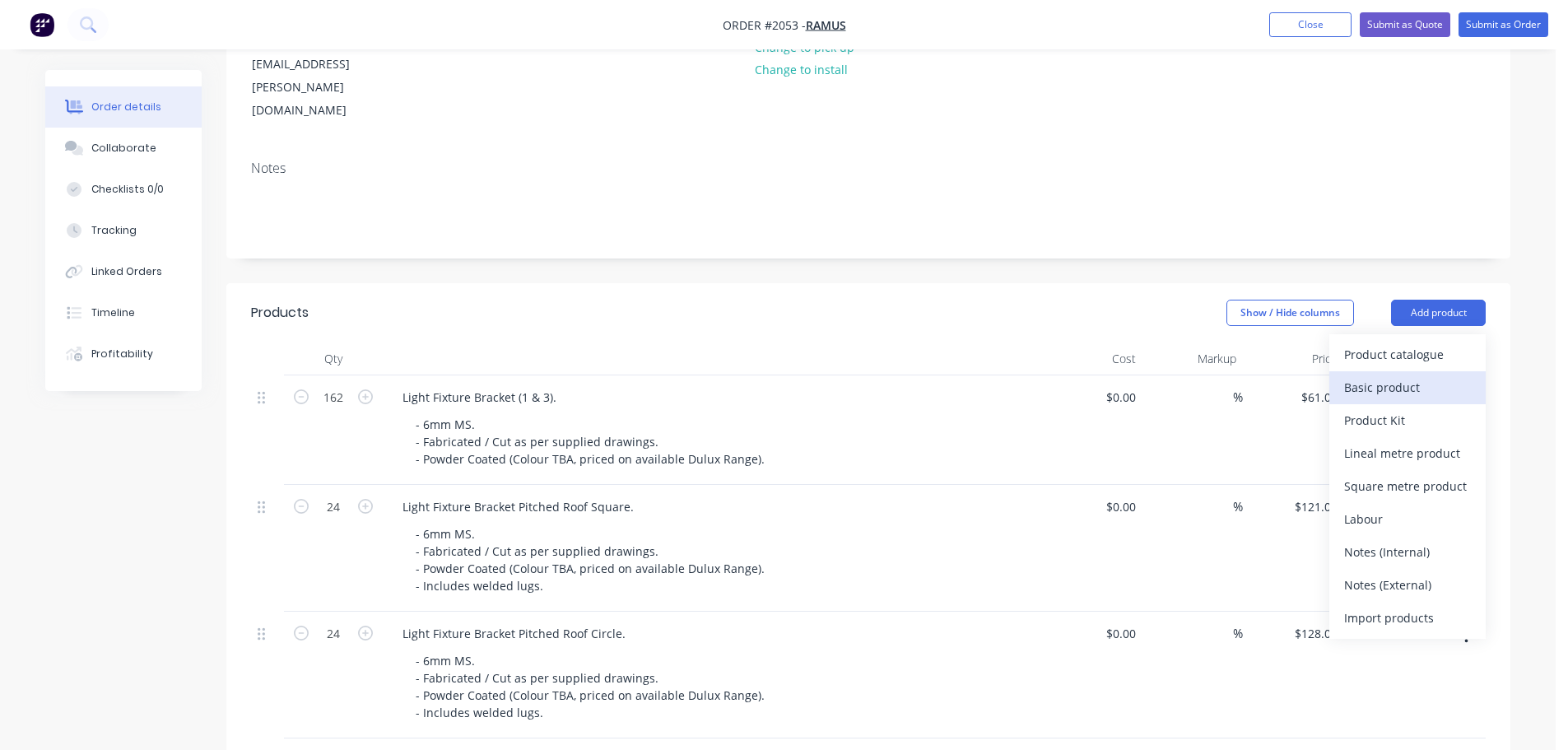
click at [1386, 375] on div "Basic product" at bounding box center [1407, 387] width 127 height 24
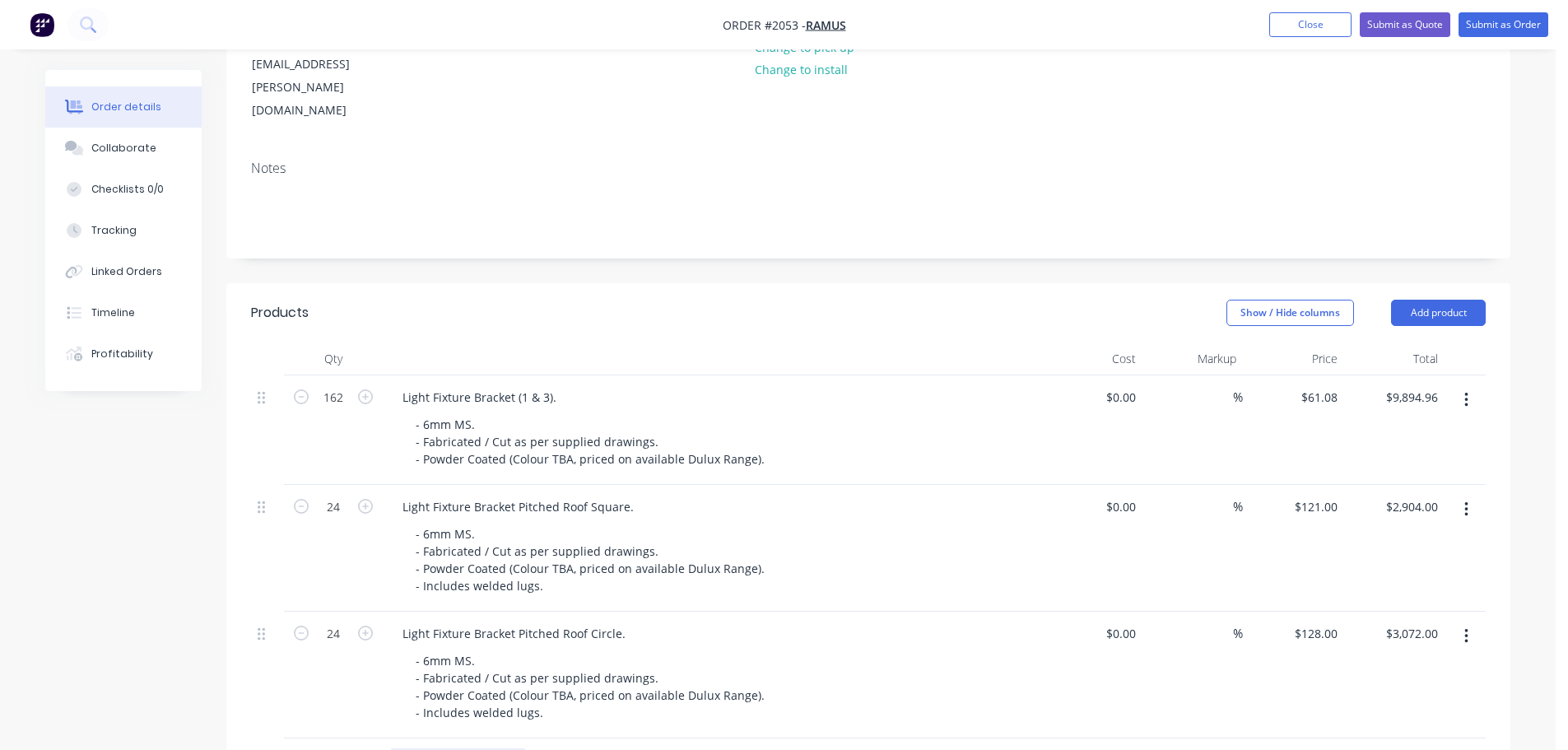
click at [500, 748] on div at bounding box center [458, 760] width 138 height 24
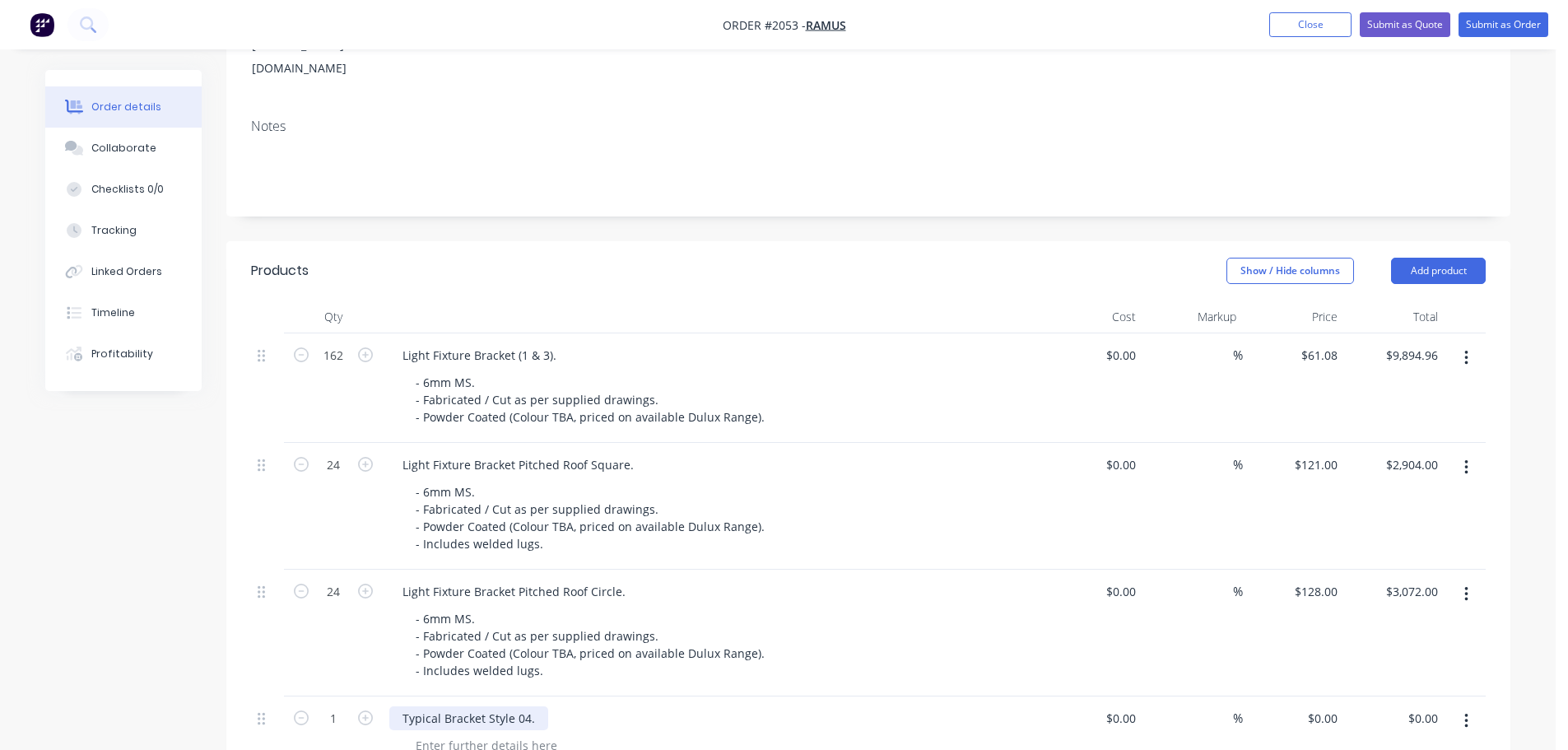
scroll to position [330, 0]
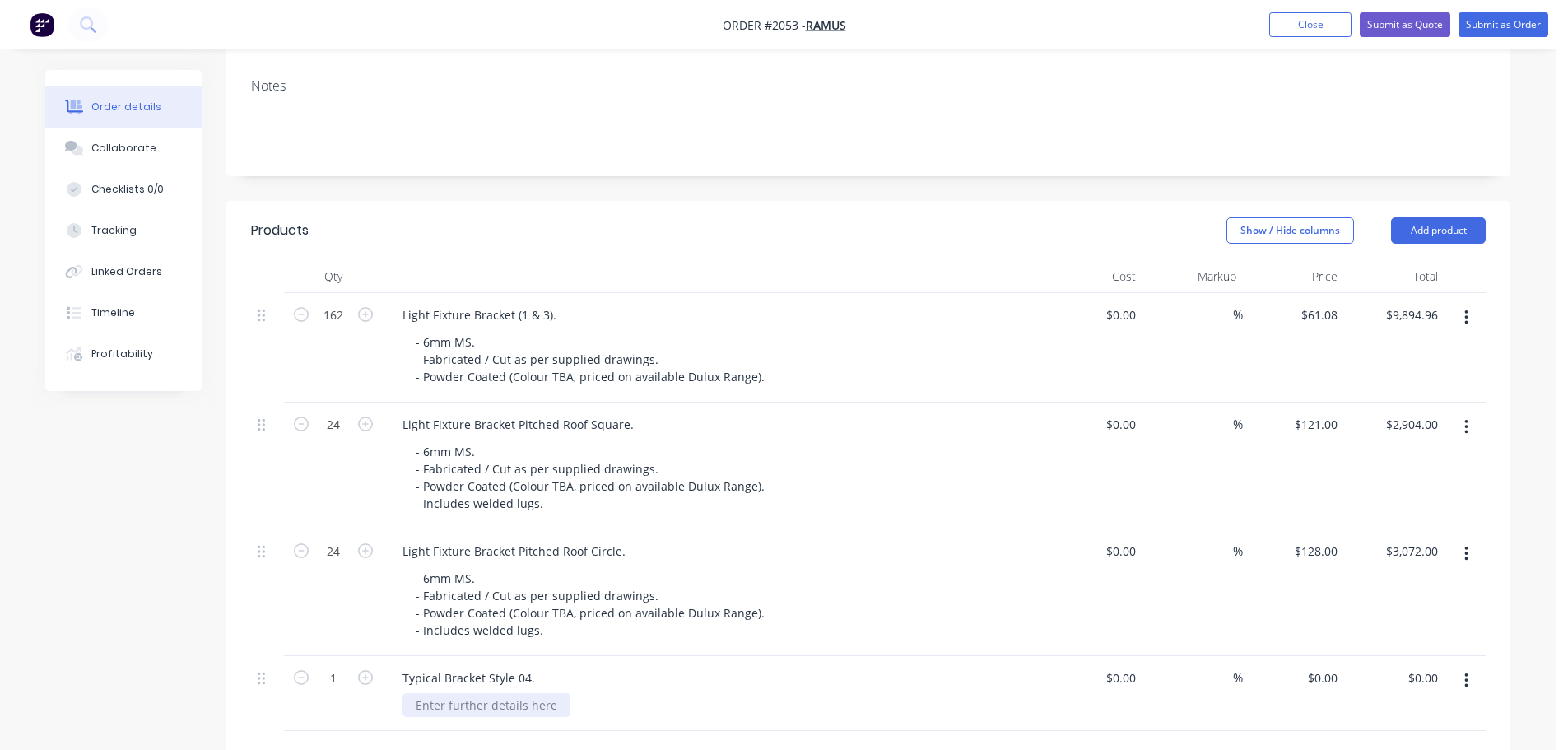
click at [497, 694] on div at bounding box center [486, 705] width 168 height 24
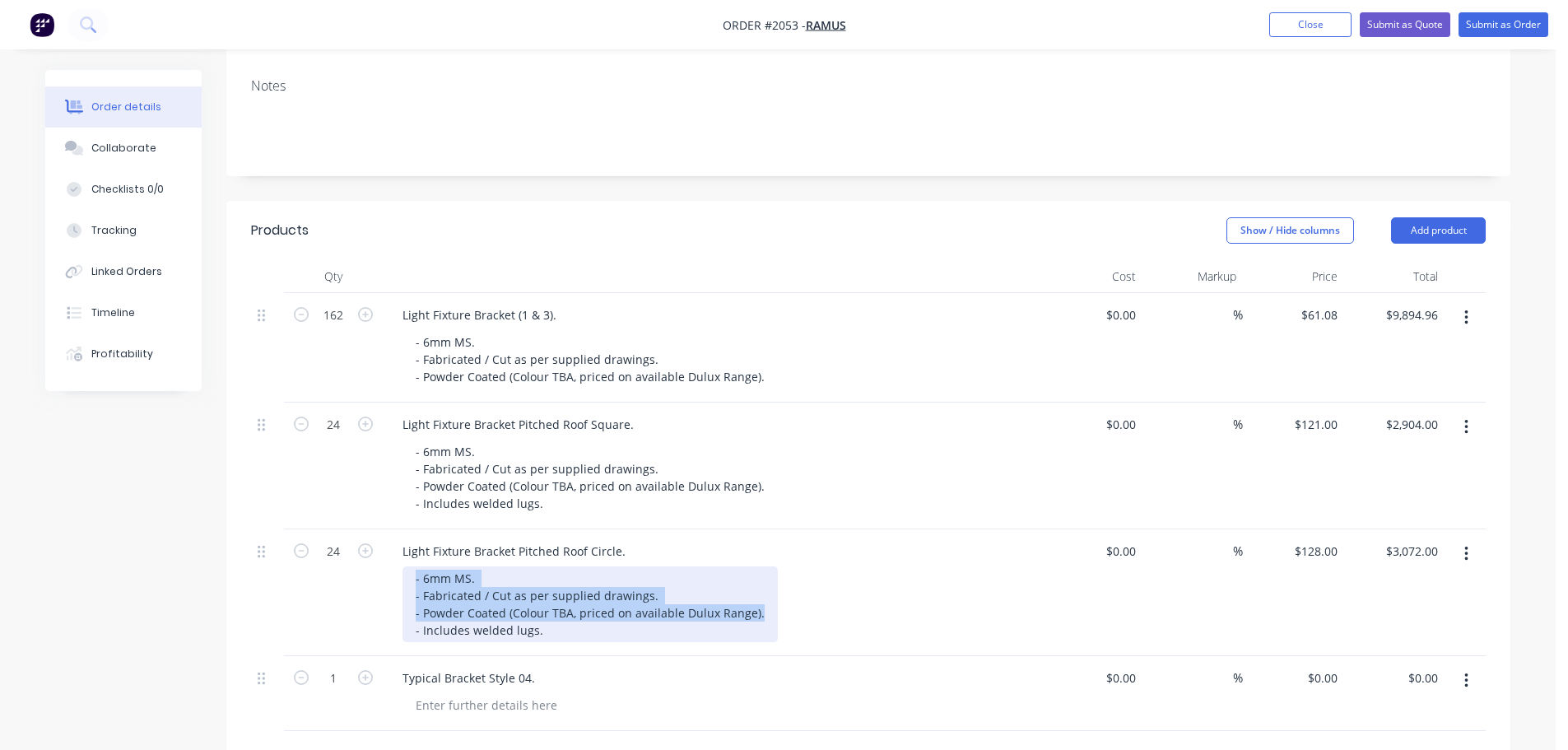
drag, startPoint x: 764, startPoint y: 540, endPoint x: 404, endPoint y: 504, distance: 361.8
click at [404, 567] on div "- 6mm MS. - Fabricated / Cut as per supplied drawings. - Powder Coated (Colour …" at bounding box center [590, 604] width 375 height 75
copy div "- 6mm MS. - Fabricated / Cut as per supplied drawings. - Powder Coated (Colour …"
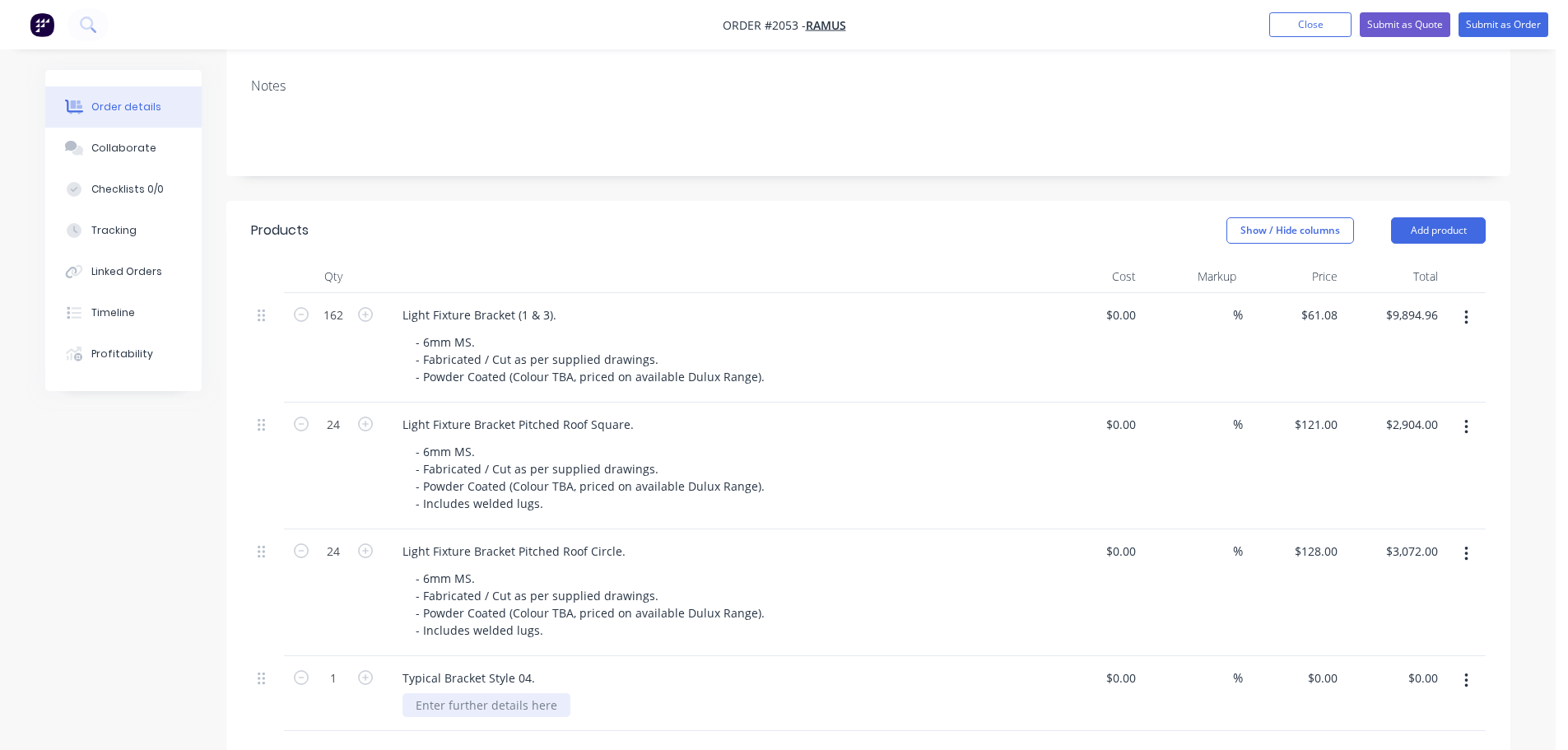
click at [464, 694] on div at bounding box center [486, 705] width 168 height 24
paste div
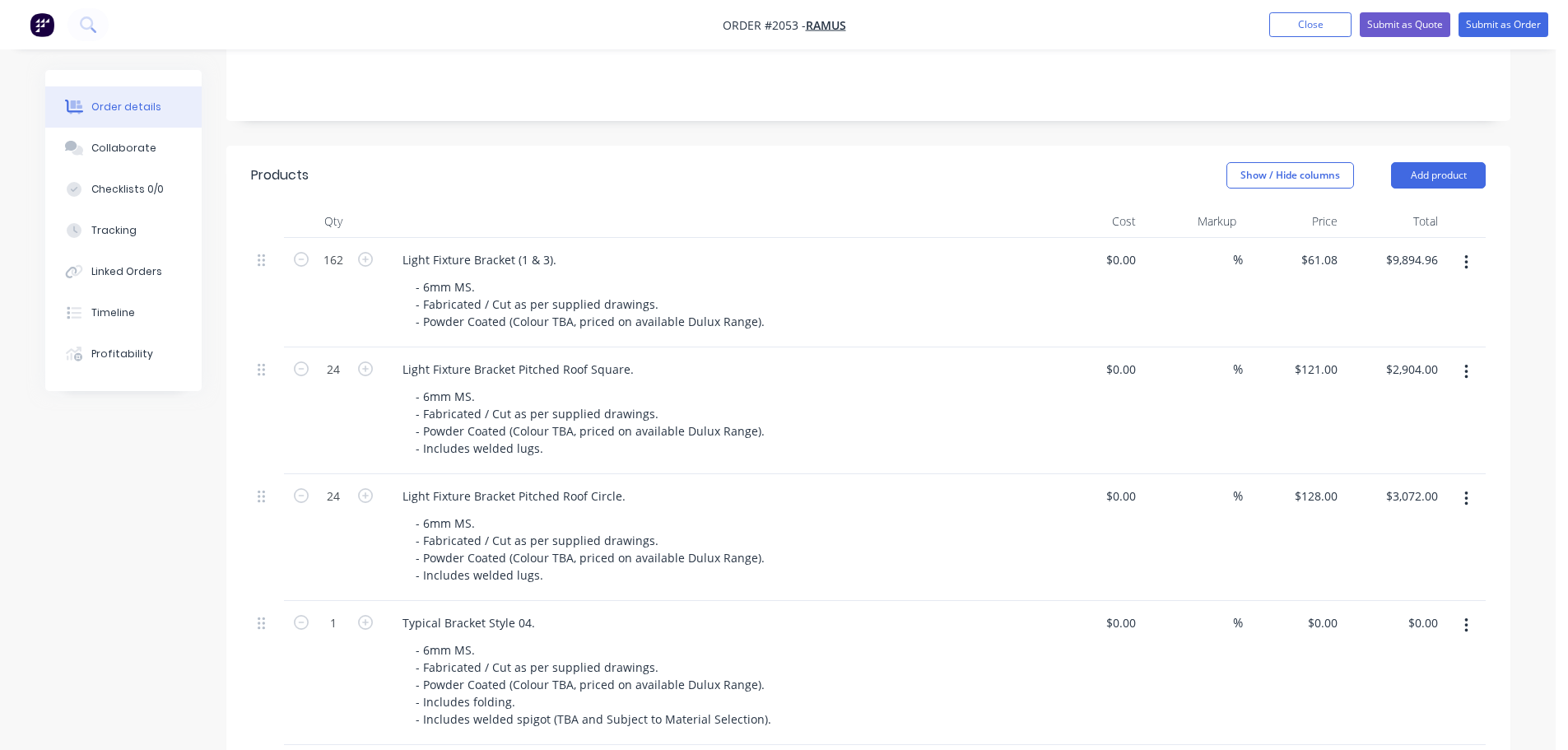
scroll to position [412, 0]
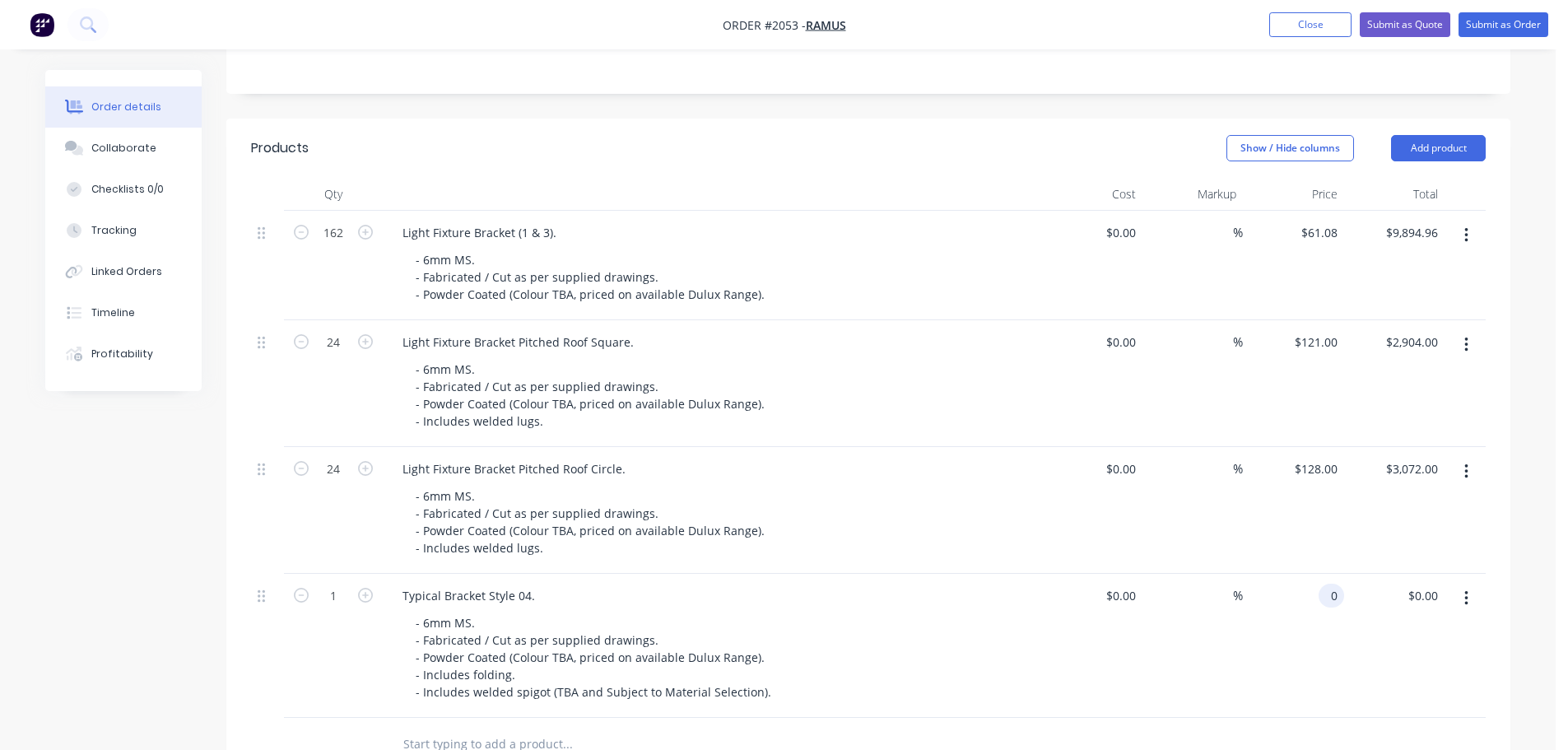
click at [1334, 584] on input "0" at bounding box center [1334, 596] width 19 height 24
type input "$685.00"
click at [368, 586] on button "button" at bounding box center [365, 594] width 22 height 17
type input "2"
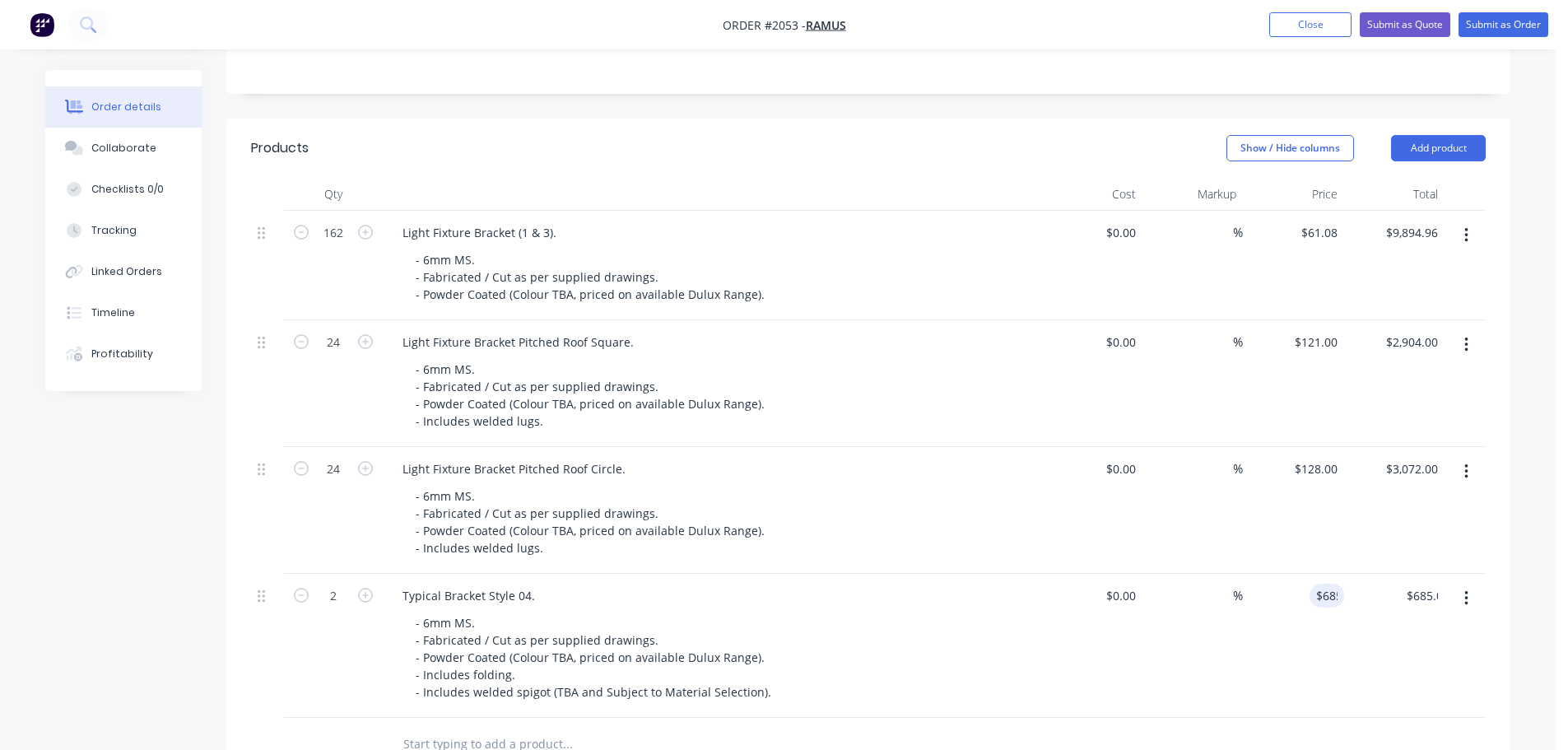
type input "$1,370.00"
click at [367, 588] on icon "button" at bounding box center [365, 596] width 15 height 15
type input "3"
type input "$2,055.00"
click at [367, 588] on icon "button" at bounding box center [365, 596] width 15 height 15
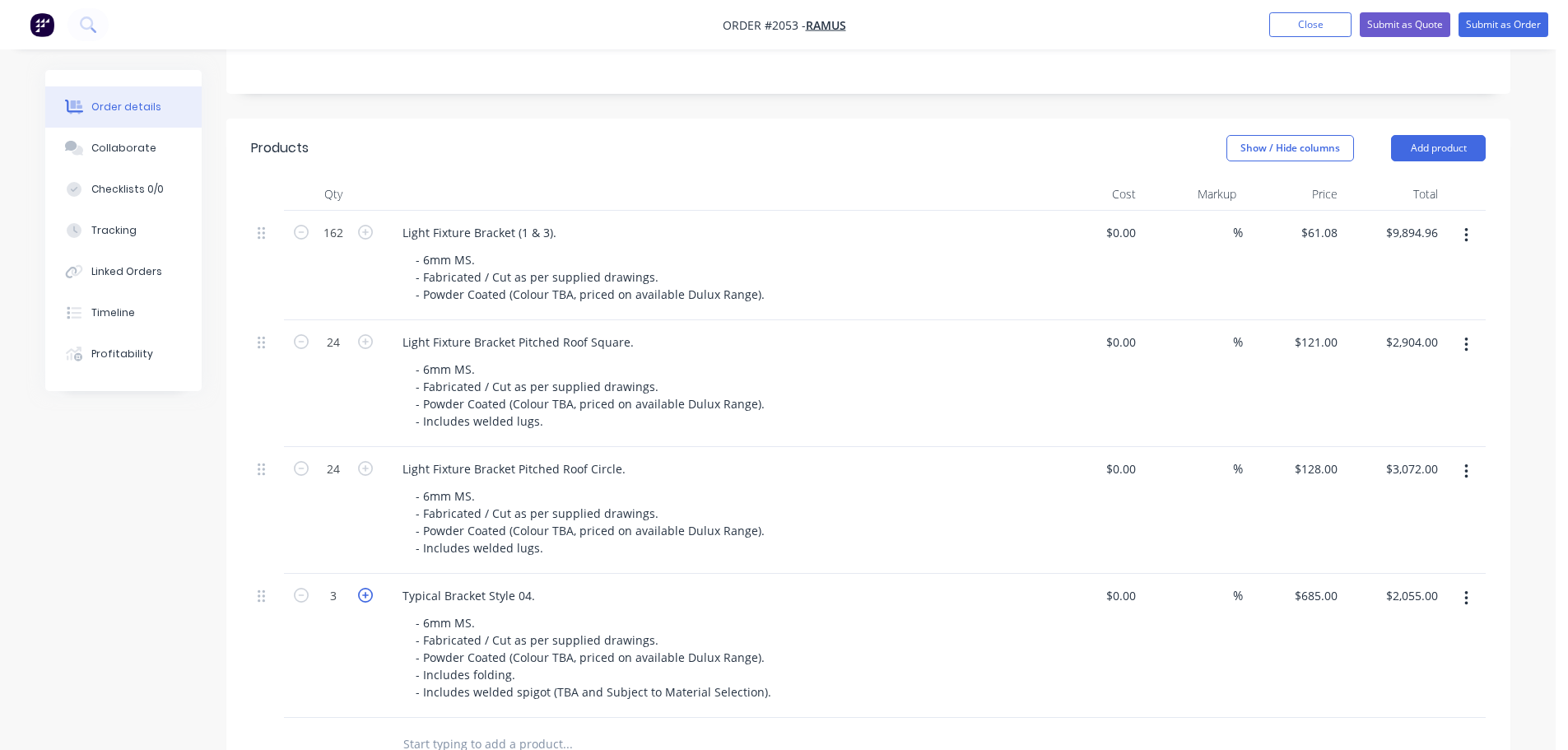
type input "4"
type input "$2,740.00"
click at [303, 617] on div "4" at bounding box center [333, 646] width 99 height 144
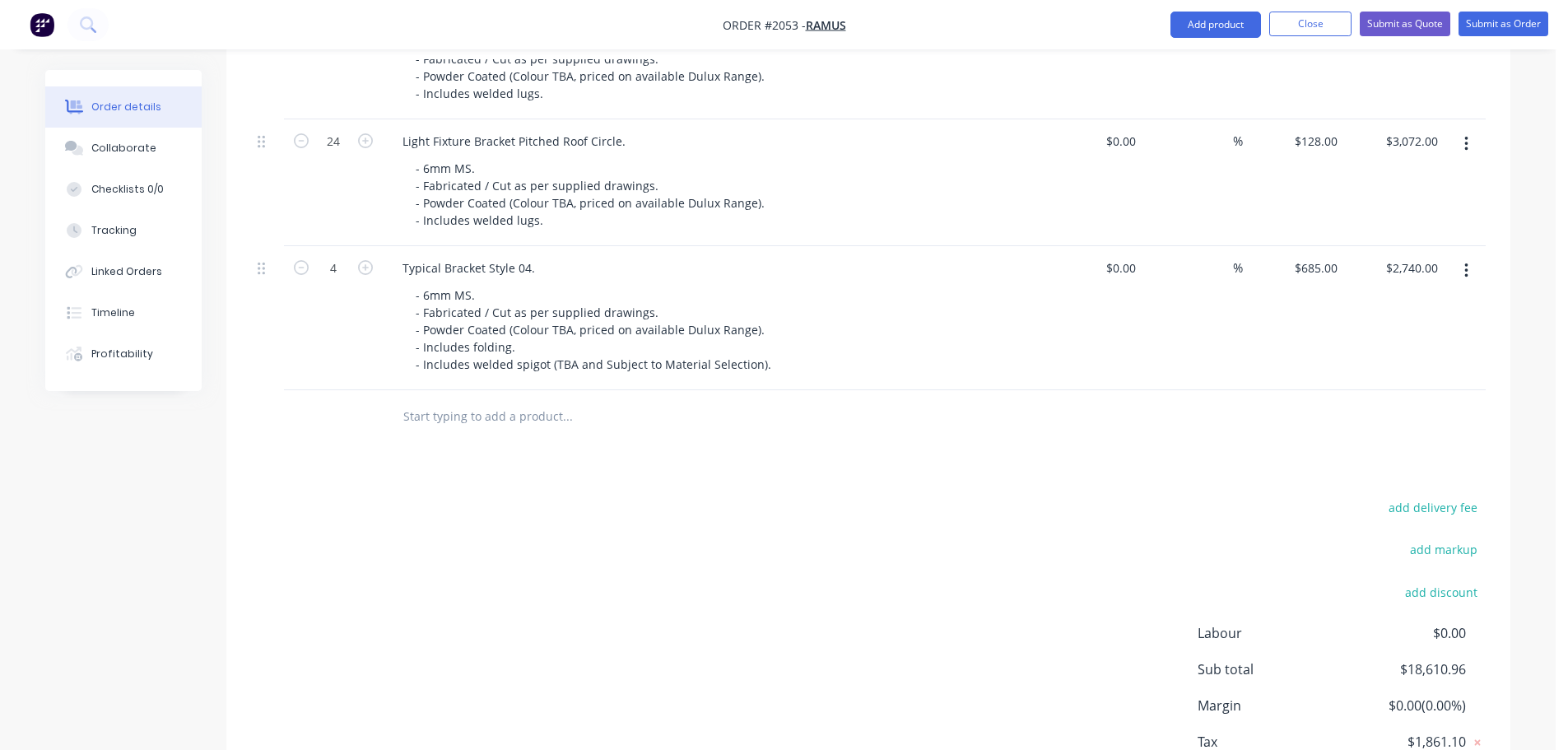
scroll to position [742, 0]
click at [1230, 36] on button "Add product" at bounding box center [1215, 25] width 90 height 27
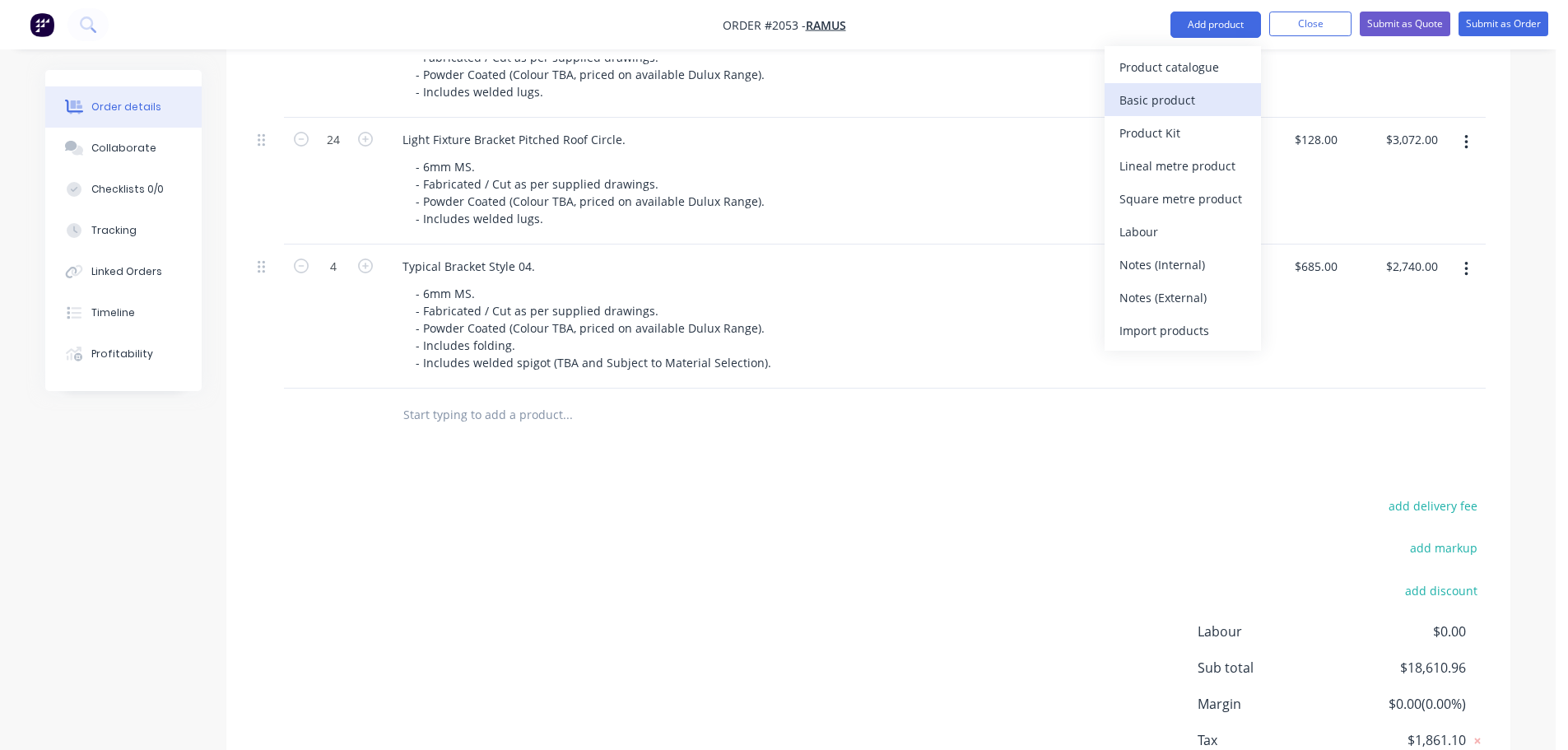
click at [1197, 92] on div "Basic product" at bounding box center [1183, 99] width 127 height 24
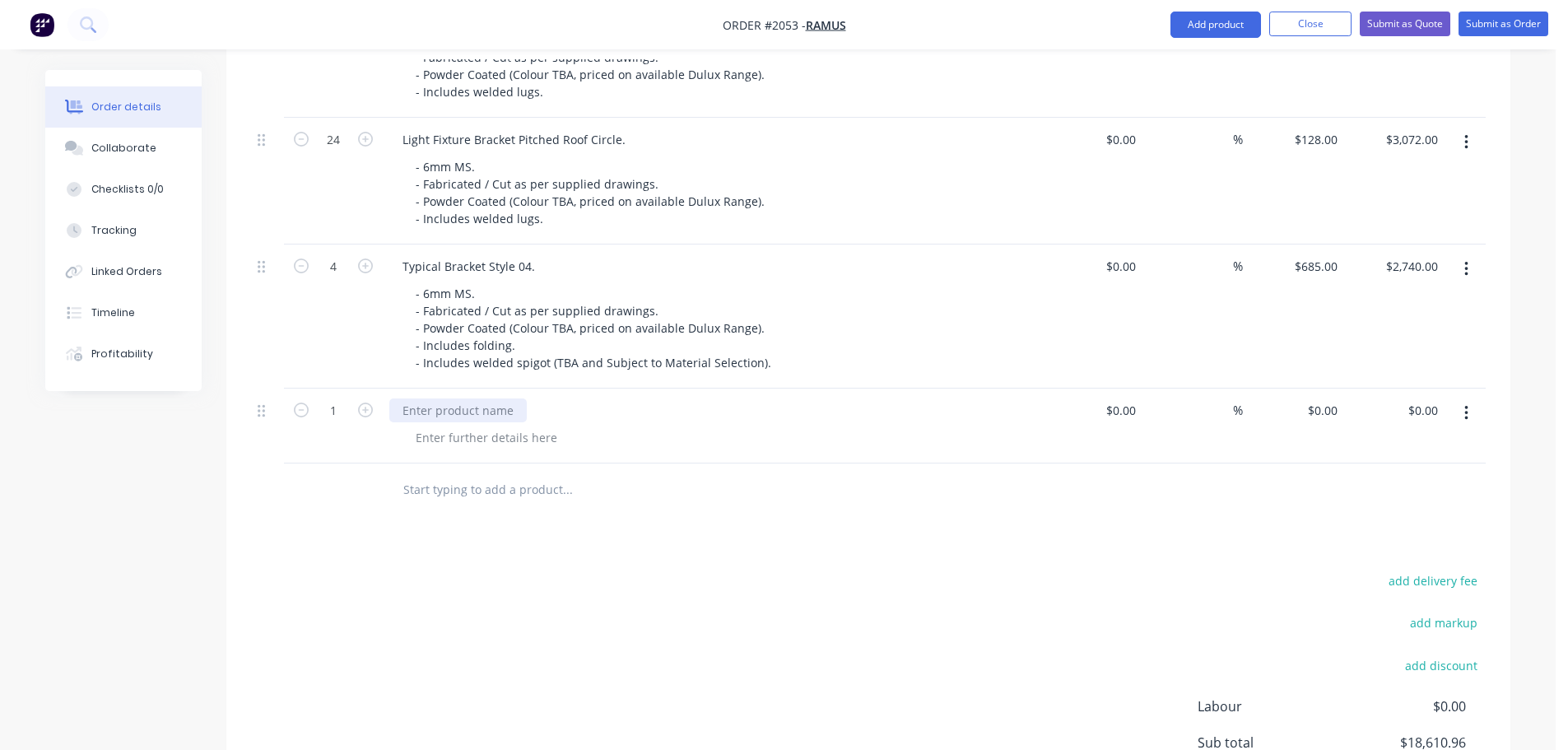
click at [446, 399] on div at bounding box center [458, 410] width 138 height 24
drag, startPoint x: 758, startPoint y: 256, endPoint x: 425, endPoint y: 215, distance: 335.5
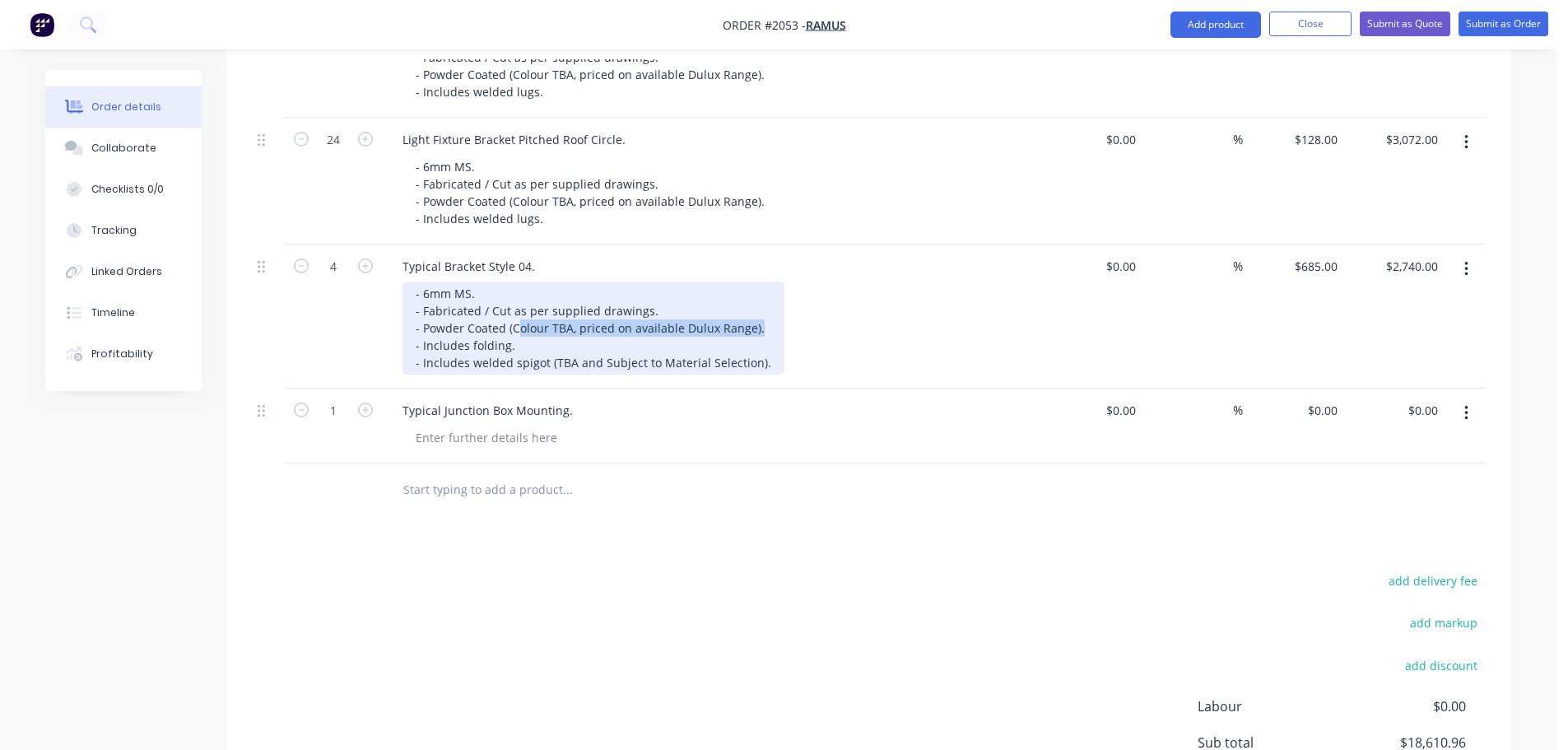
click at [432, 244] on div "Typical Bracket Style 04. - 6mm MS. - Fabricated / Cut as per supplied drawings…" at bounding box center [712, 317] width 659 height 144
drag, startPoint x: 412, startPoint y: 220, endPoint x: 760, endPoint y: 259, distance: 350.2
click at [760, 282] on div "- 6mm MS. - Fabricated / Cut as per supplied drawings. - Powder Coated (Colour …" at bounding box center [593, 328] width 382 height 93
copy div "- 6mm MS. - Fabricated / Cut as per supplied drawings. - Powder Coated (Colour …"
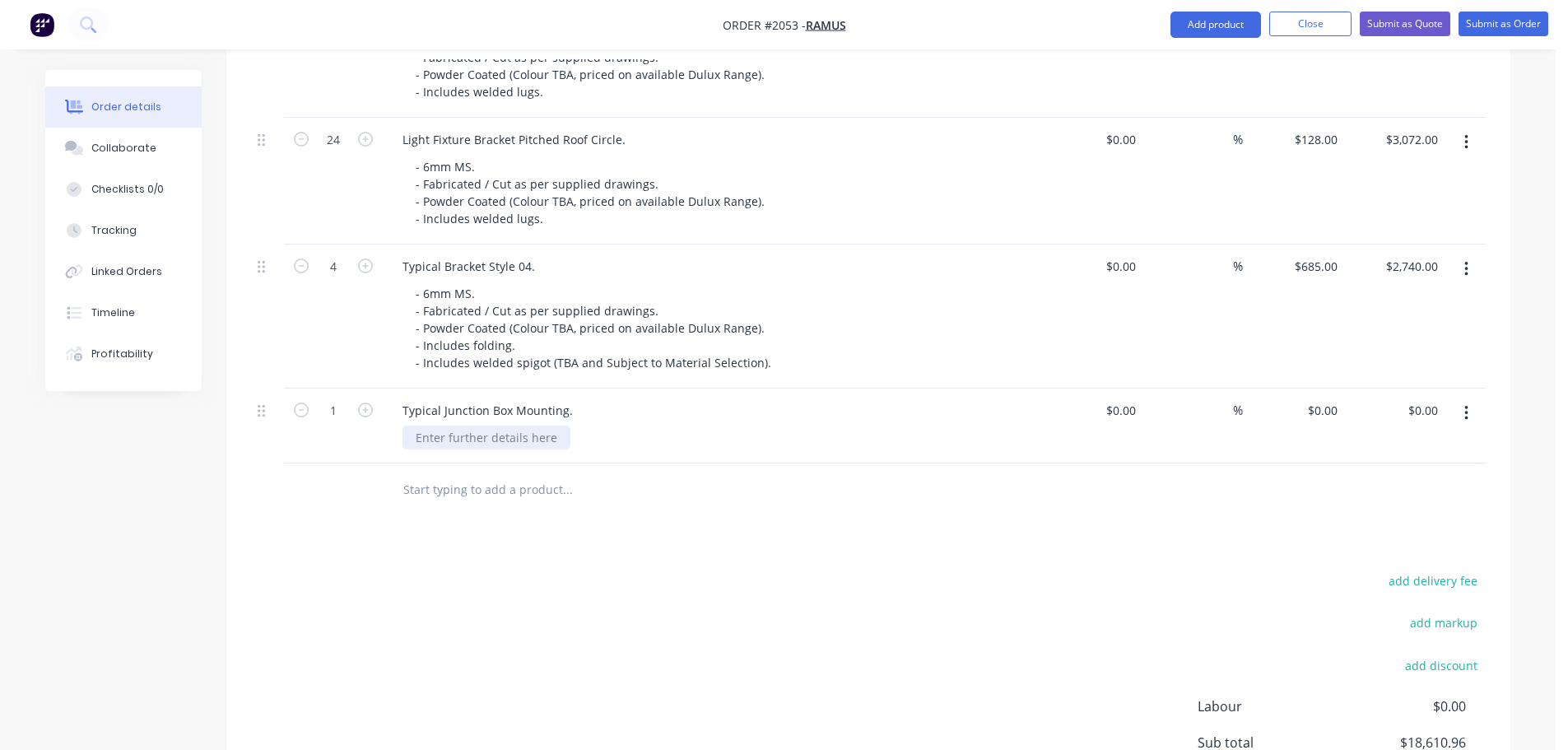
click at [521, 426] on div at bounding box center [486, 438] width 168 height 24
paste div
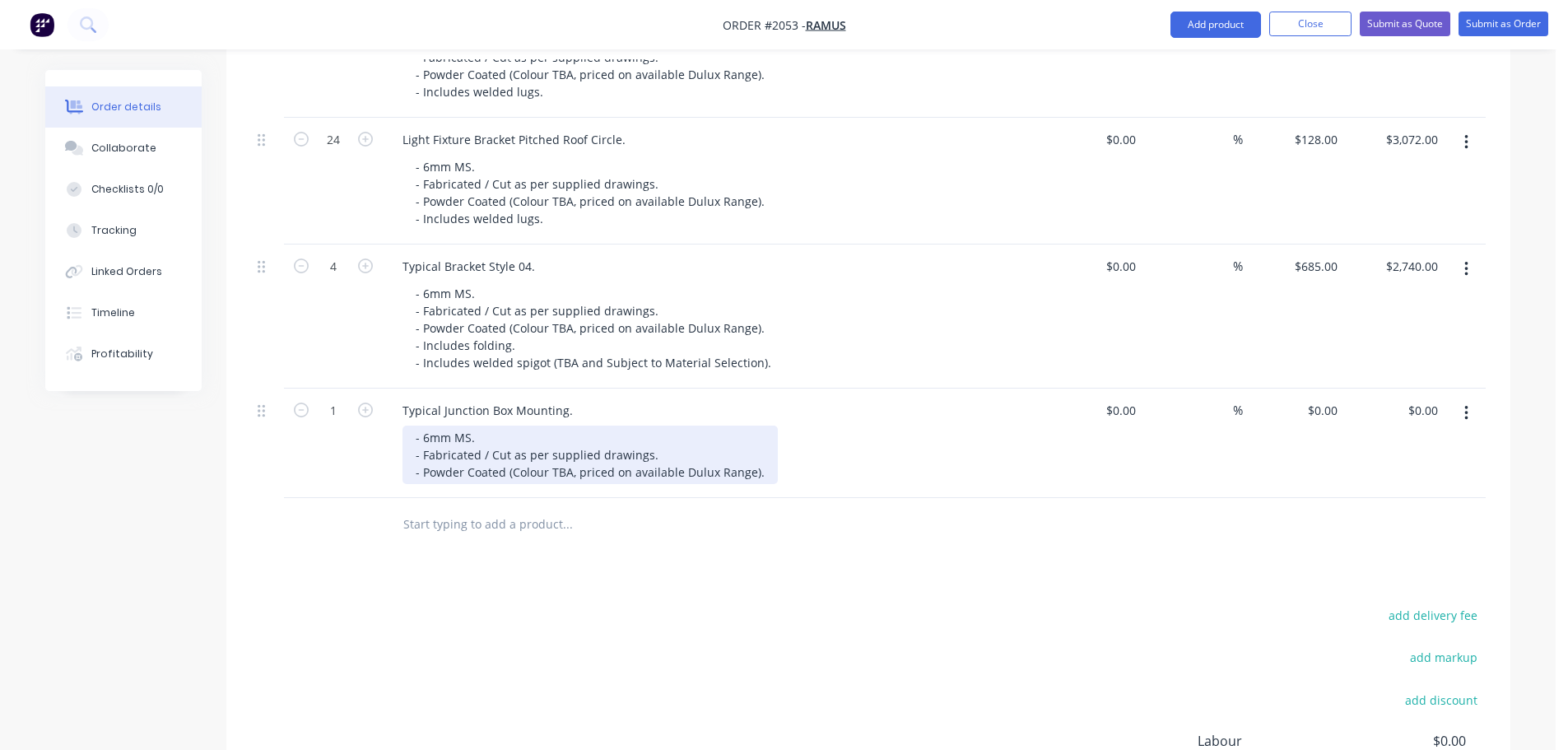
click at [429, 426] on div "- 6mm MS. - Fabricated / Cut as per supplied drawings. - Powder Coated (Colour …" at bounding box center [590, 455] width 375 height 59
click at [543, 426] on div "- 3mm MS. - Fabricated / Cut as per supplied drawings. - Powder Coated (Colour …" at bounding box center [590, 455] width 375 height 59
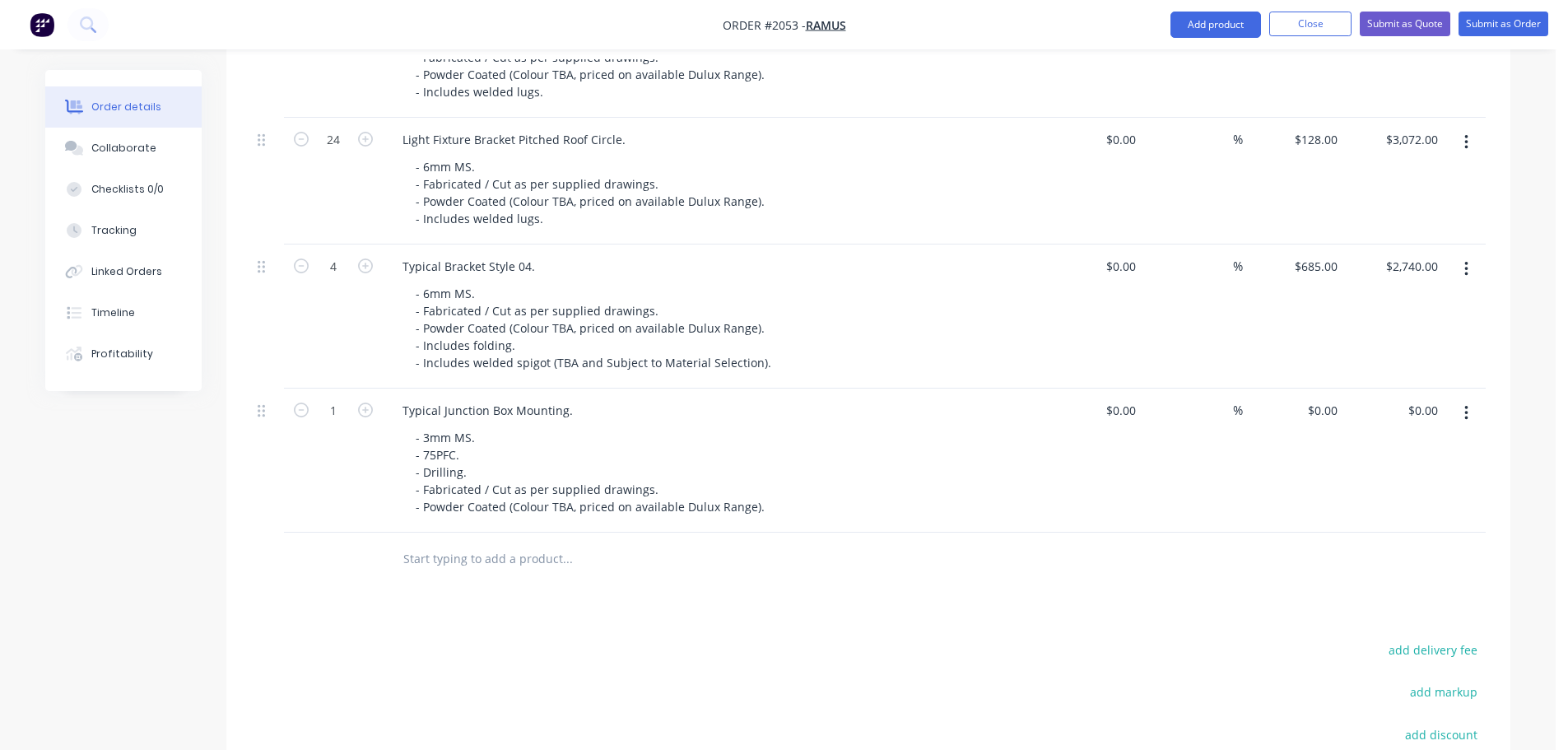
click at [336, 389] on div "1" at bounding box center [333, 461] width 99 height 144
click at [338, 399] on input "1" at bounding box center [334, 411] width 43 height 25
type input "162"
click at [445, 525] on div "Products Show / Hide columns Add product Qty Cost Markup Price Total 162 Light …" at bounding box center [868, 385] width 1285 height 1193
click at [1336, 399] on input "0" at bounding box center [1325, 410] width 38 height 24
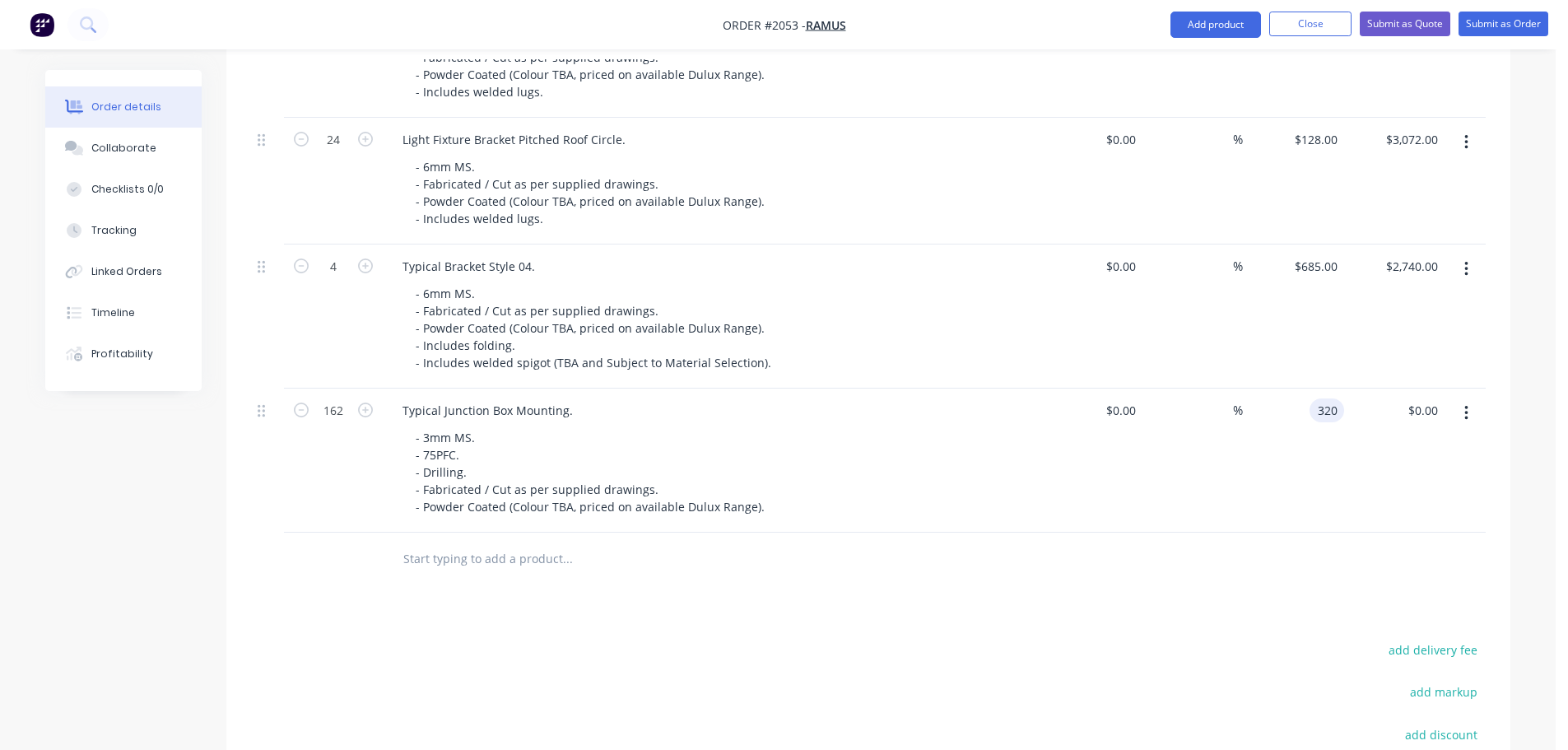
type input "$320.00"
type input "$51,840.00"
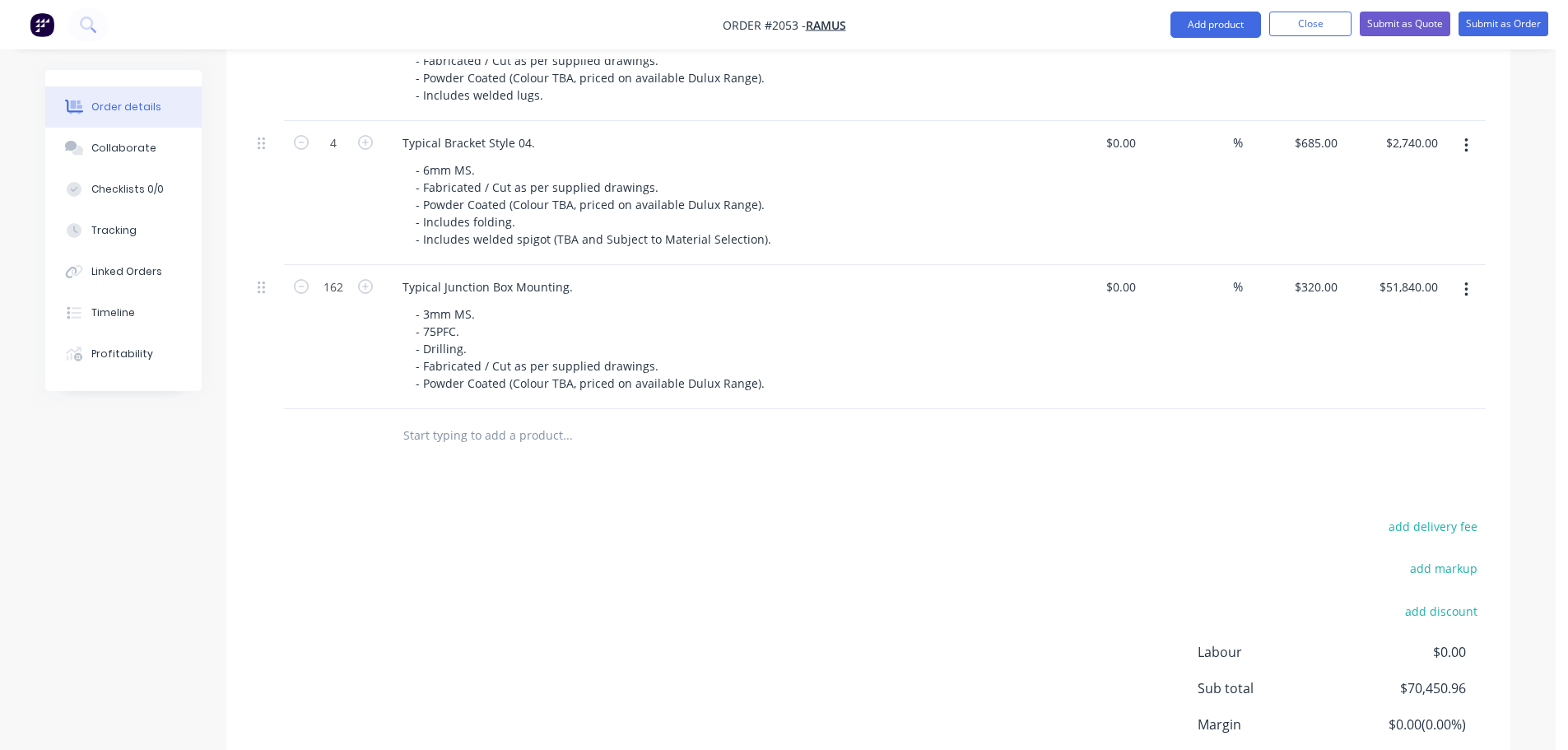
scroll to position [681, 0]
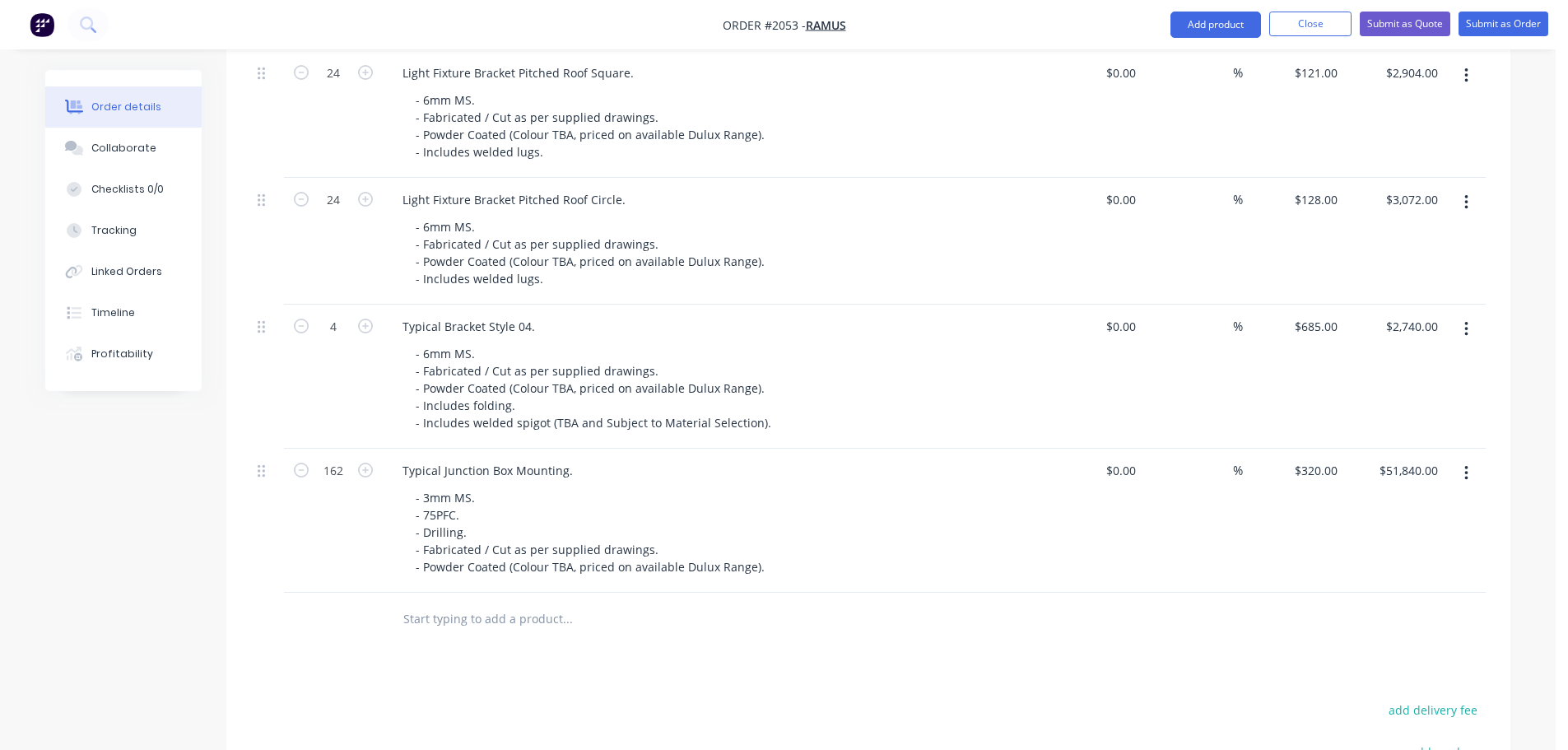
click at [1326, 449] on div "$320.00 $320.00" at bounding box center [1294, 521] width 101 height 144
click at [1326, 459] on input "320" at bounding box center [1319, 471] width 51 height 24
type input "$226.00"
type input "$36,612.00"
click at [1074, 611] on div "Products Show / Hide columns Add product Qty Cost Markup Price Total 162 Light …" at bounding box center [868, 445] width 1285 height 1193
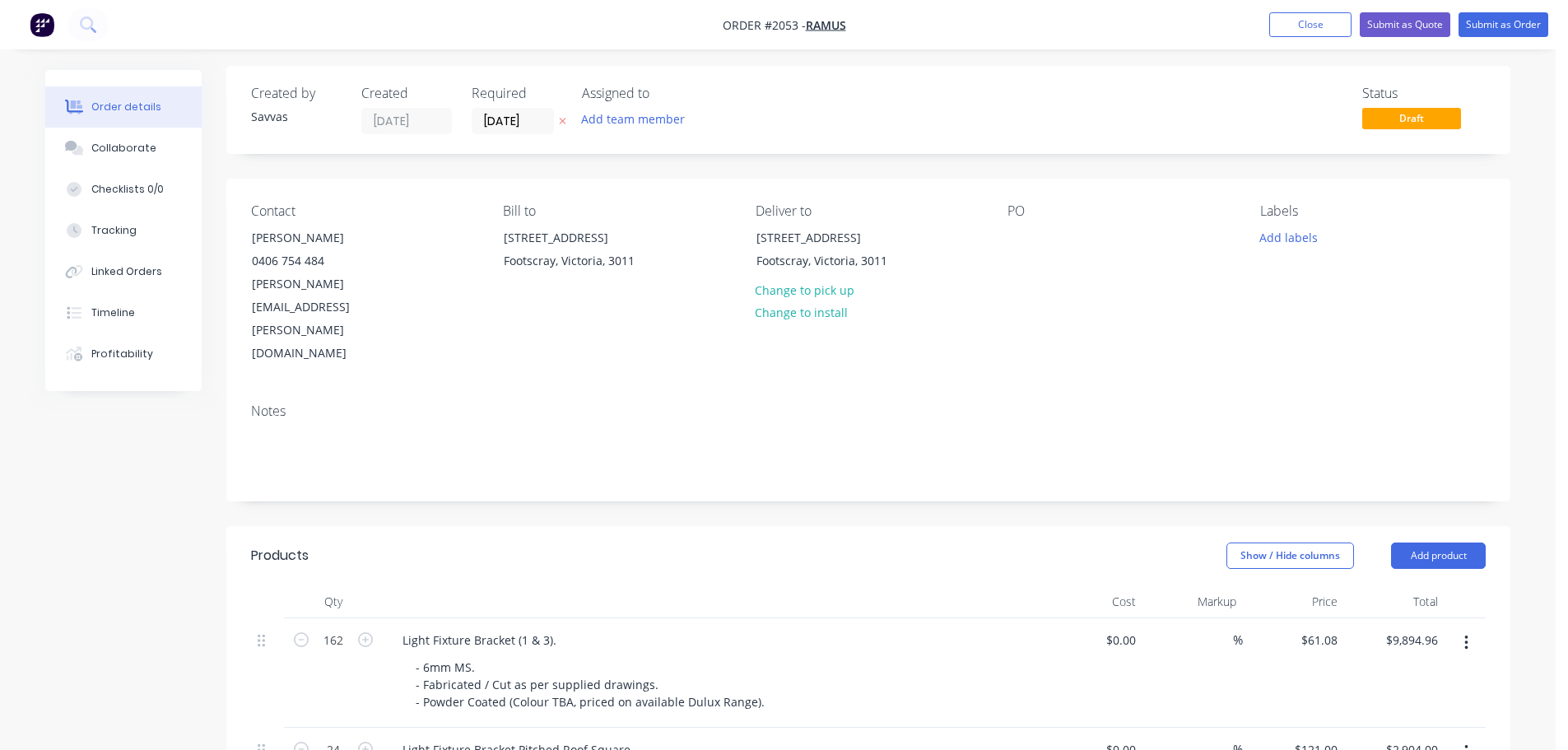
scroll to position [0, 0]
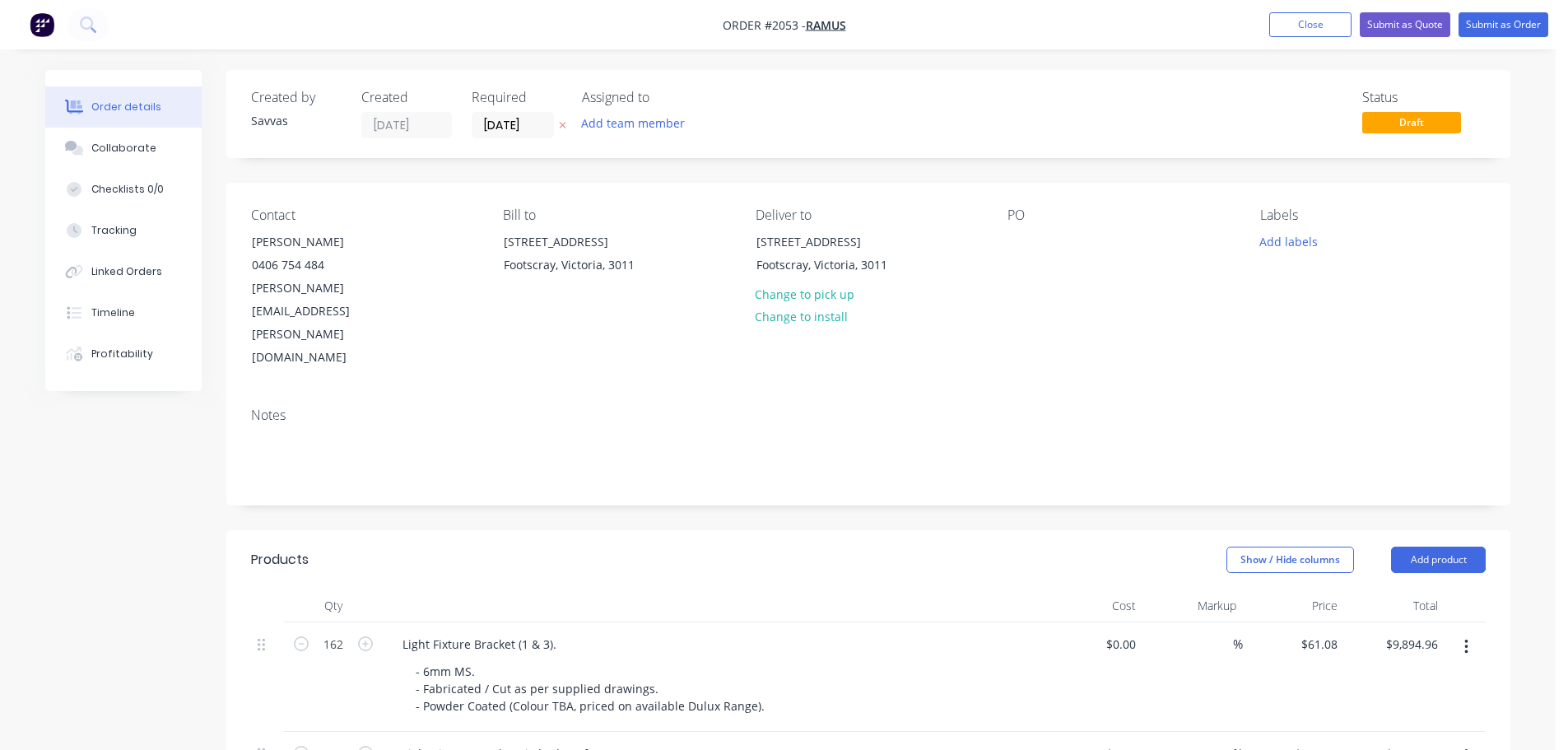
click at [567, 128] on button "button" at bounding box center [562, 125] width 17 height 19
click at [1435, 28] on button "Submit as Quote" at bounding box center [1405, 25] width 90 height 25
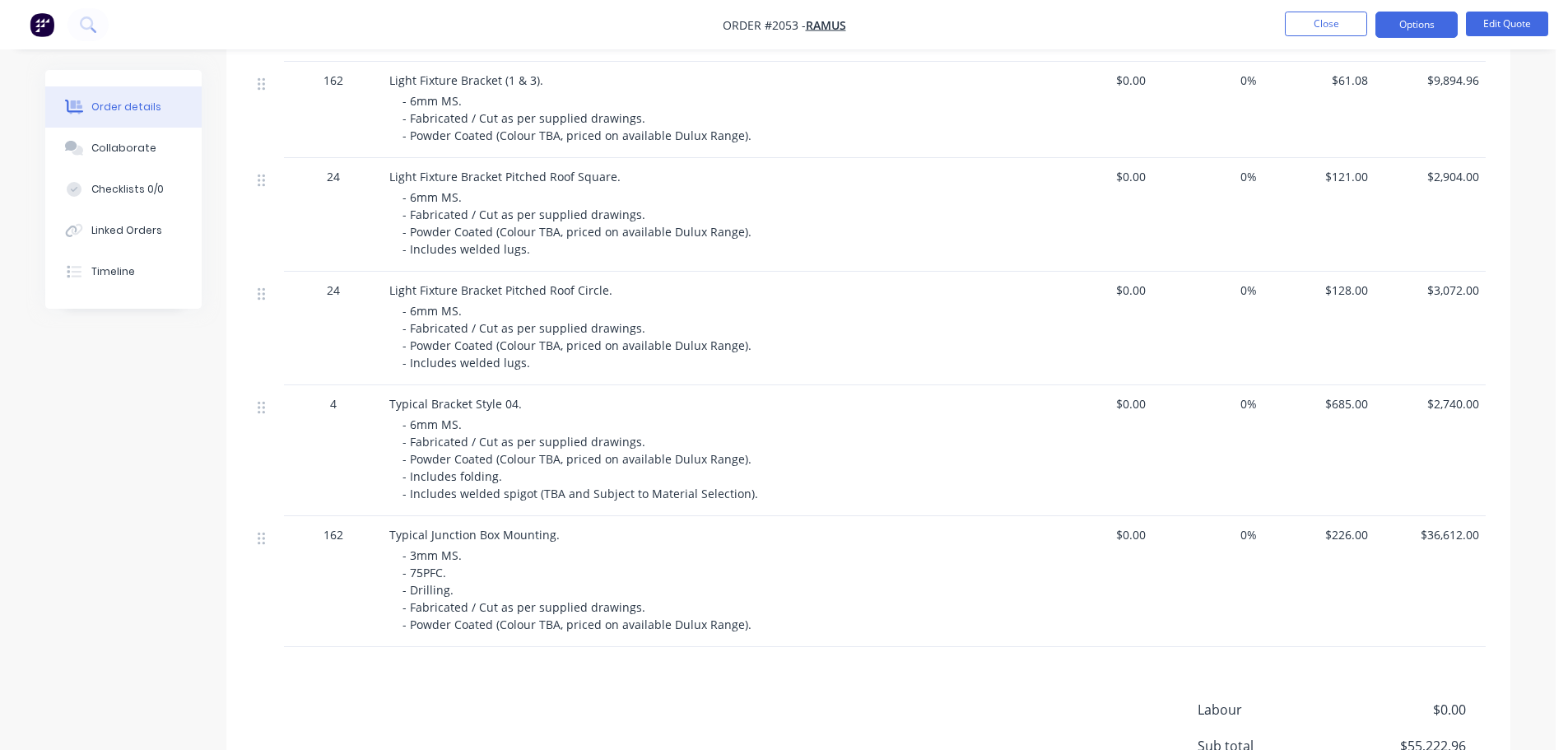
scroll to position [432, 0]
